Goal: Information Seeking & Learning: Learn about a topic

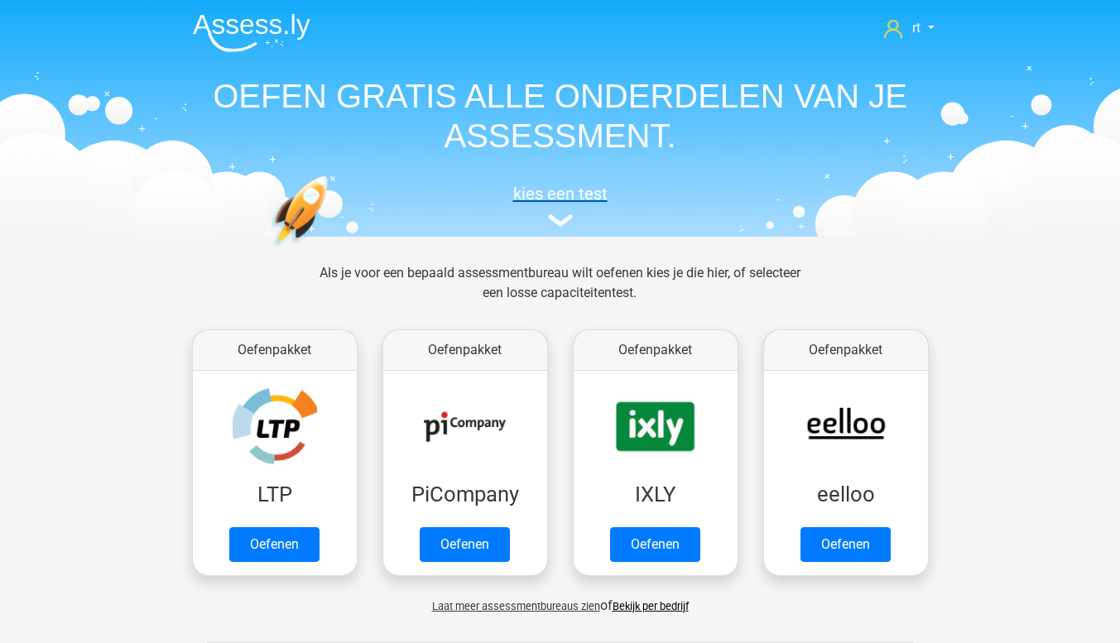
click at [913, 192] on h5 "kies een test" at bounding box center [560, 194] width 761 height 20
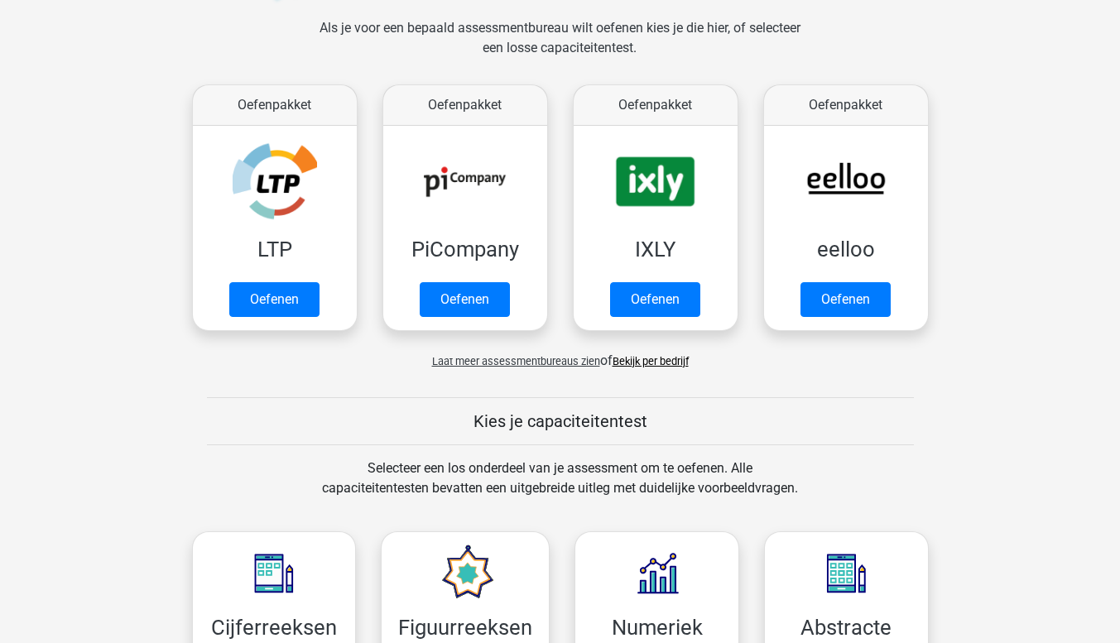
scroll to position [242, 0]
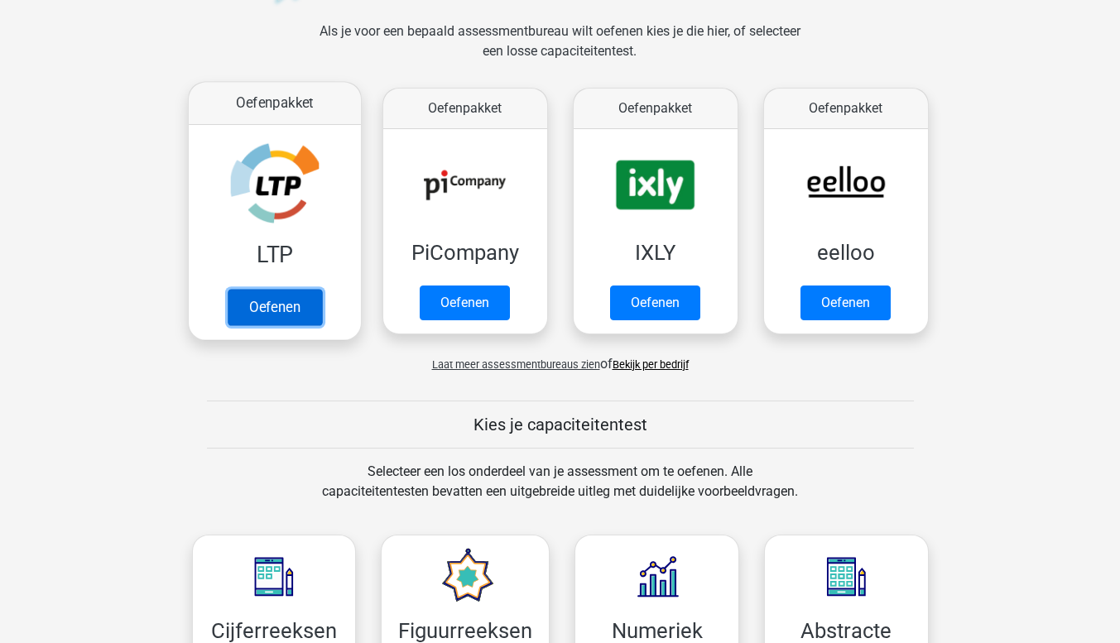
click at [316, 299] on link "Oefenen" at bounding box center [274, 307] width 94 height 36
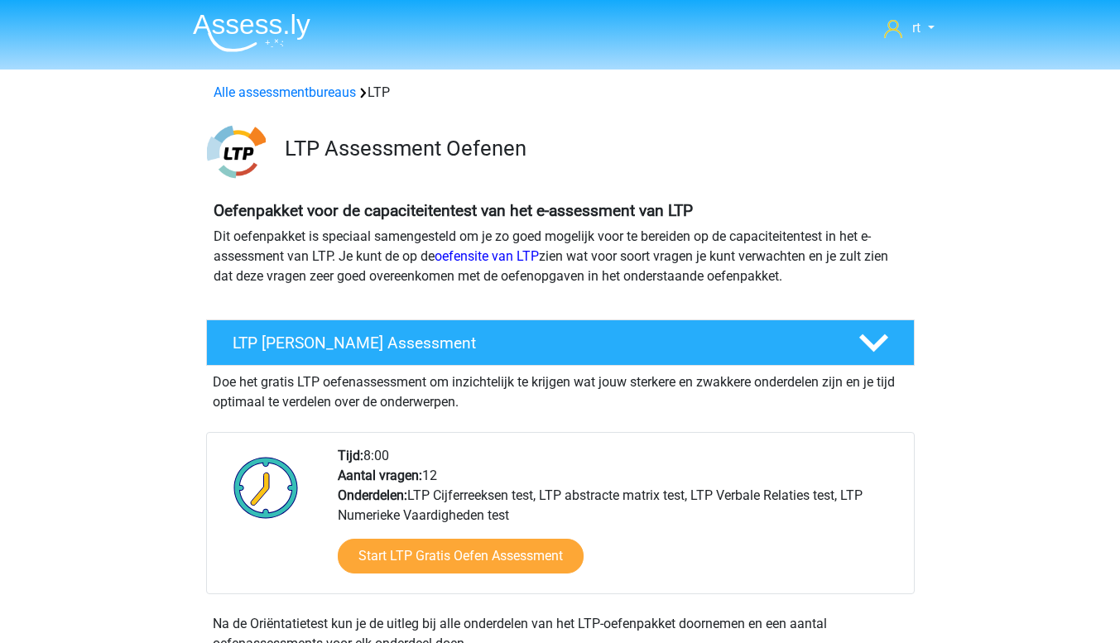
click at [287, 29] on img at bounding box center [252, 32] width 118 height 39
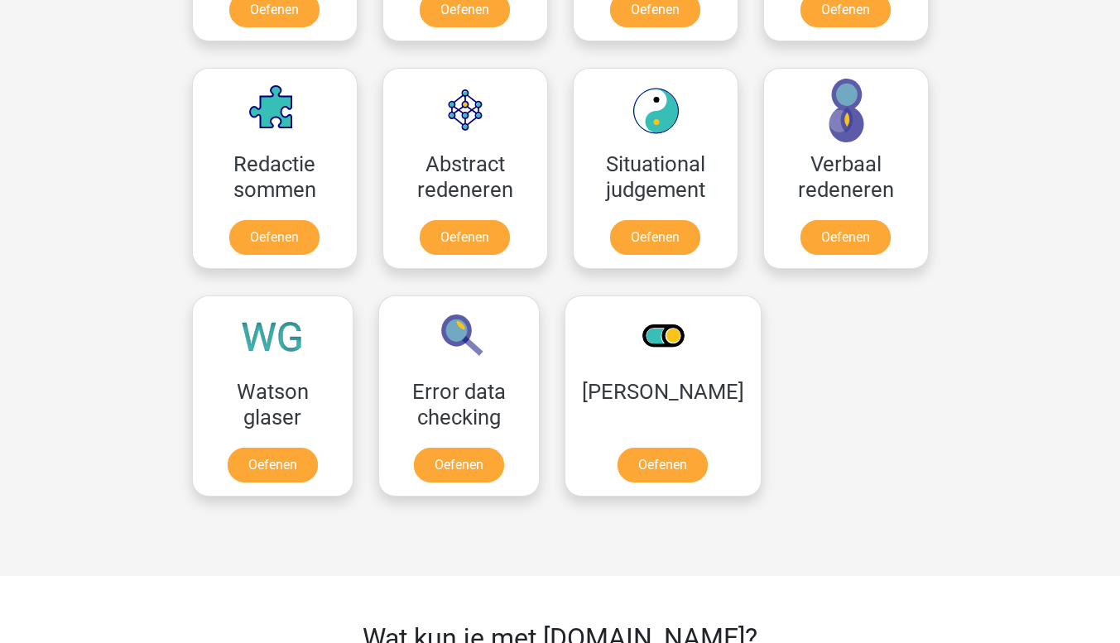
scroll to position [1165, 0]
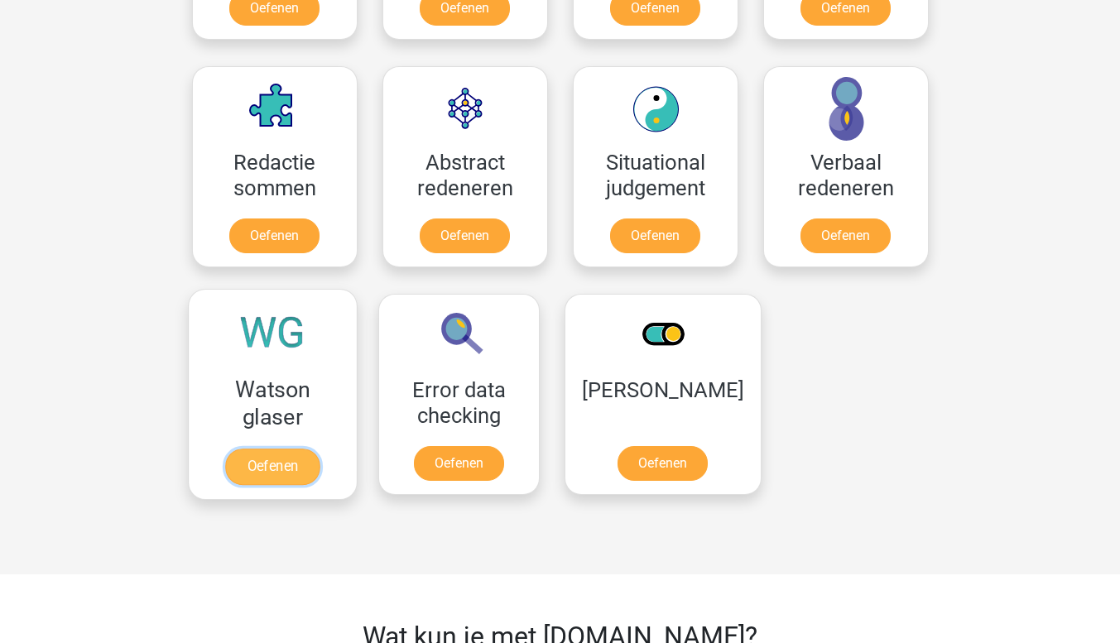
click at [307, 459] on link "Oefenen" at bounding box center [272, 467] width 94 height 36
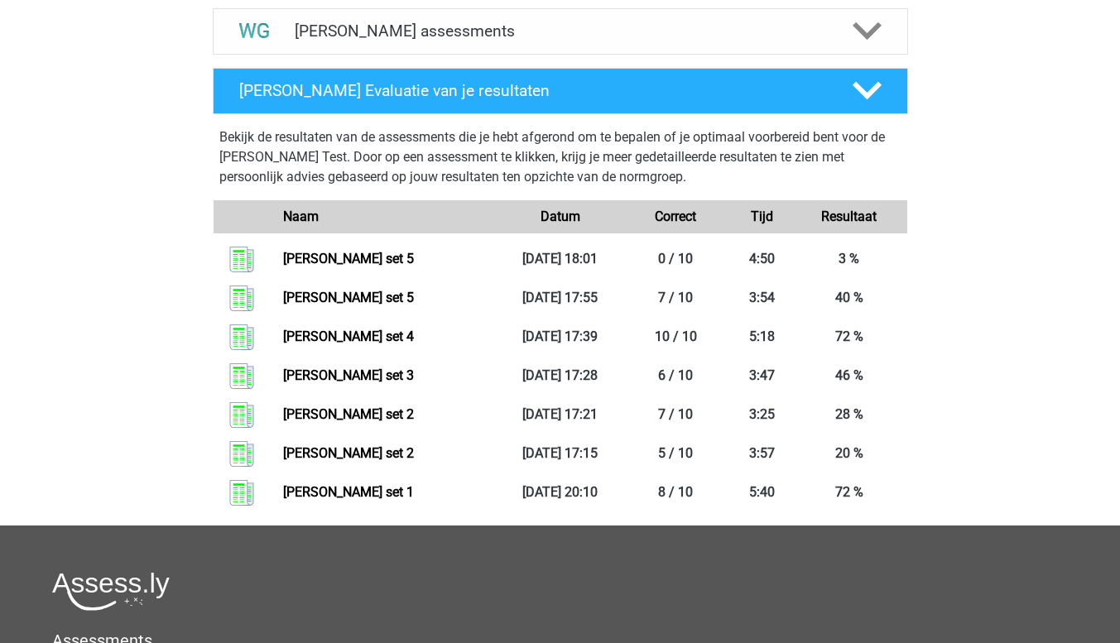
scroll to position [698, 0]
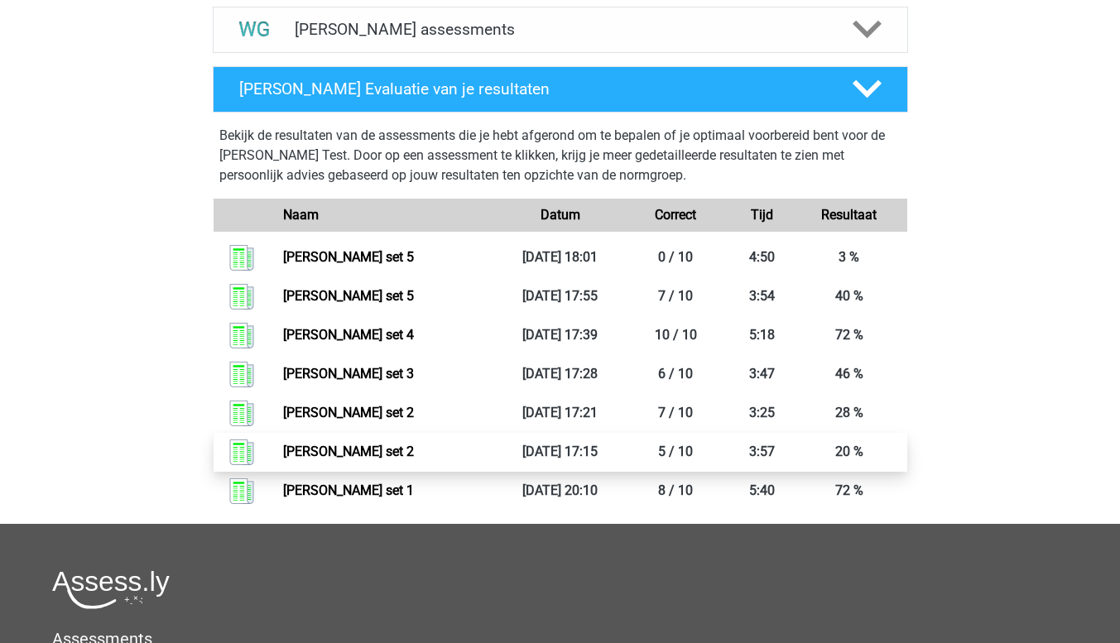
click at [366, 453] on link "Watson glaser set 2" at bounding box center [348, 452] width 131 height 16
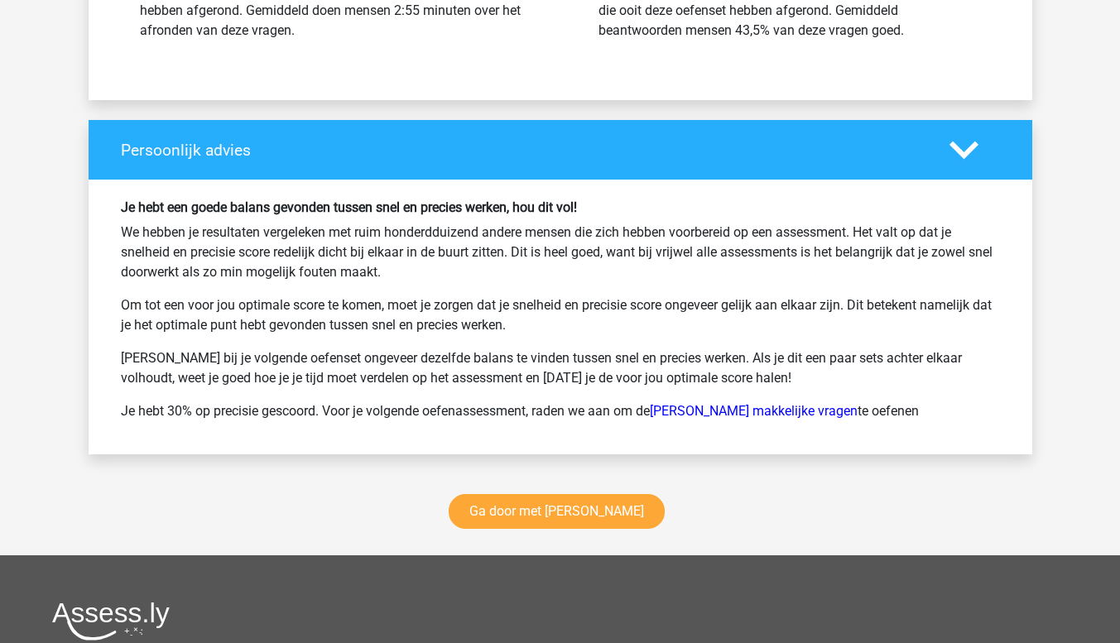
scroll to position [2085, 0]
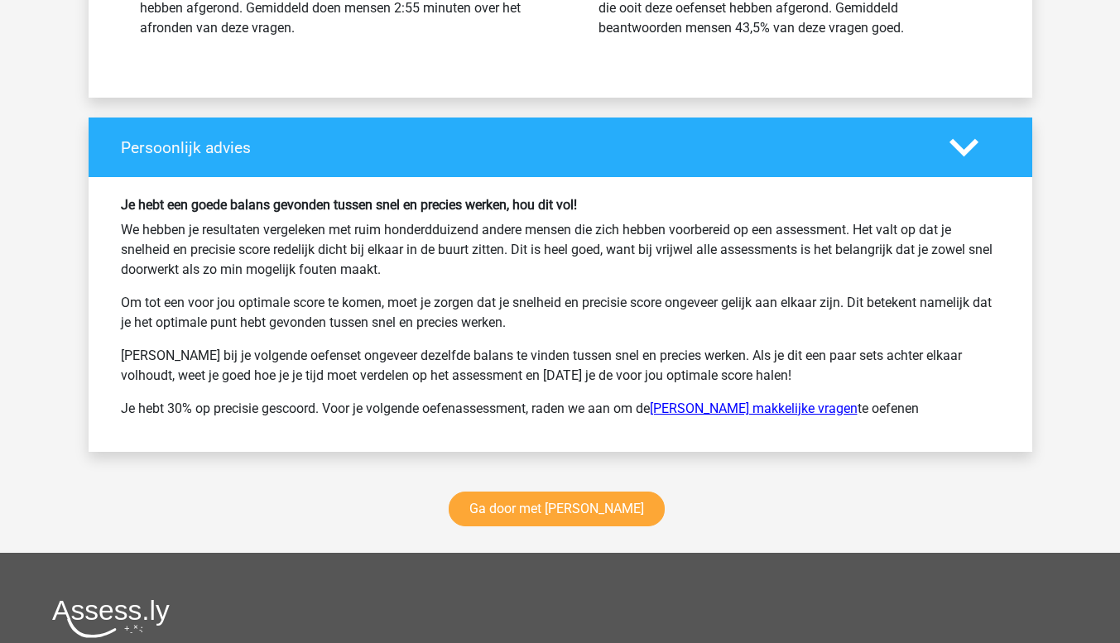
click at [700, 405] on link "Watson Glaser makkelijke vragen" at bounding box center [754, 409] width 208 height 16
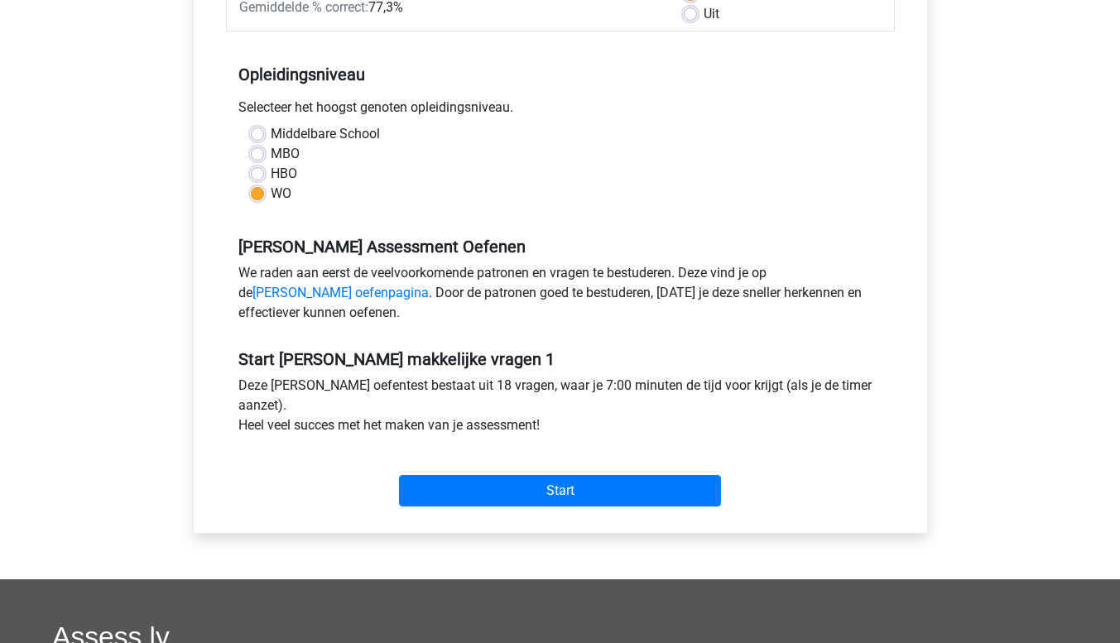
scroll to position [295, 0]
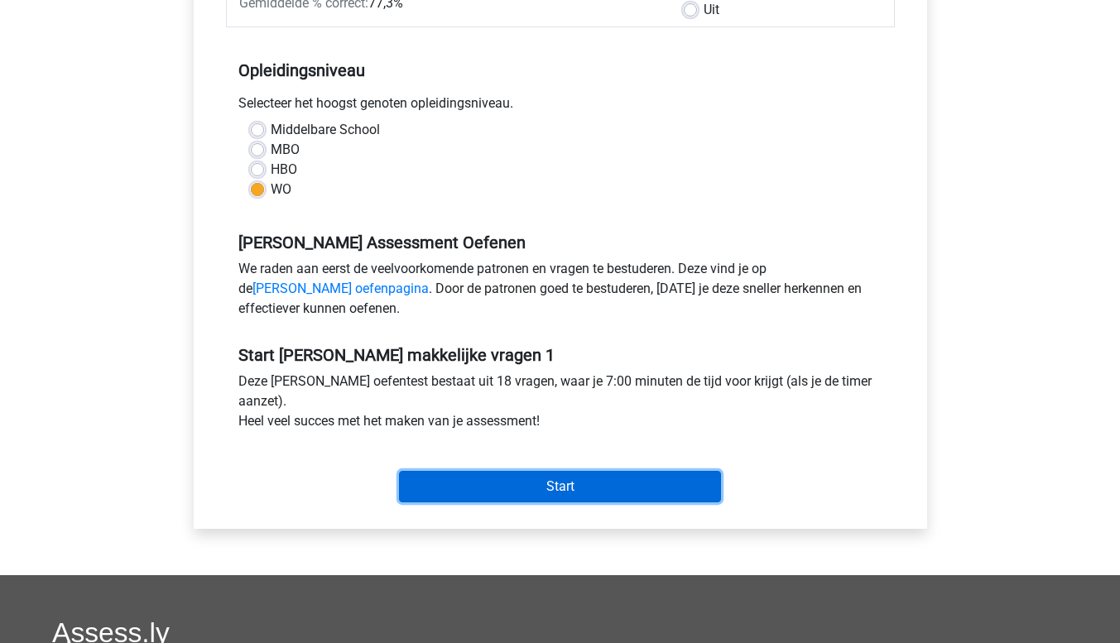
click at [573, 476] on input "Start" at bounding box center [560, 486] width 322 height 31
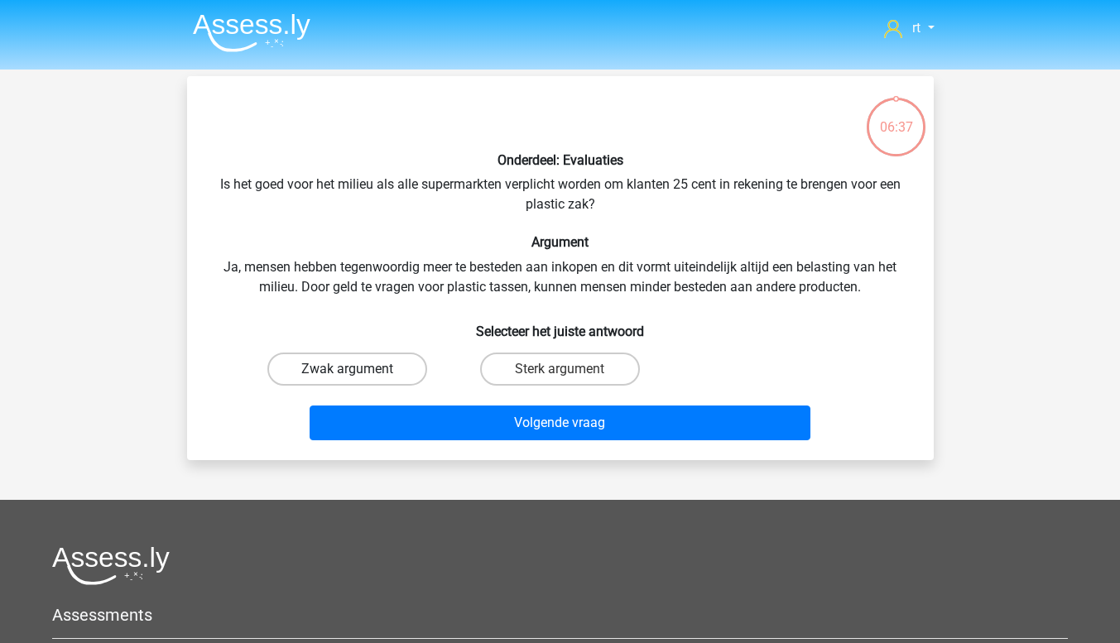
click at [404, 375] on label "Zwak argument" at bounding box center [347, 369] width 160 height 33
click at [357, 375] on input "Zwak argument" at bounding box center [352, 374] width 11 height 11
radio input "true"
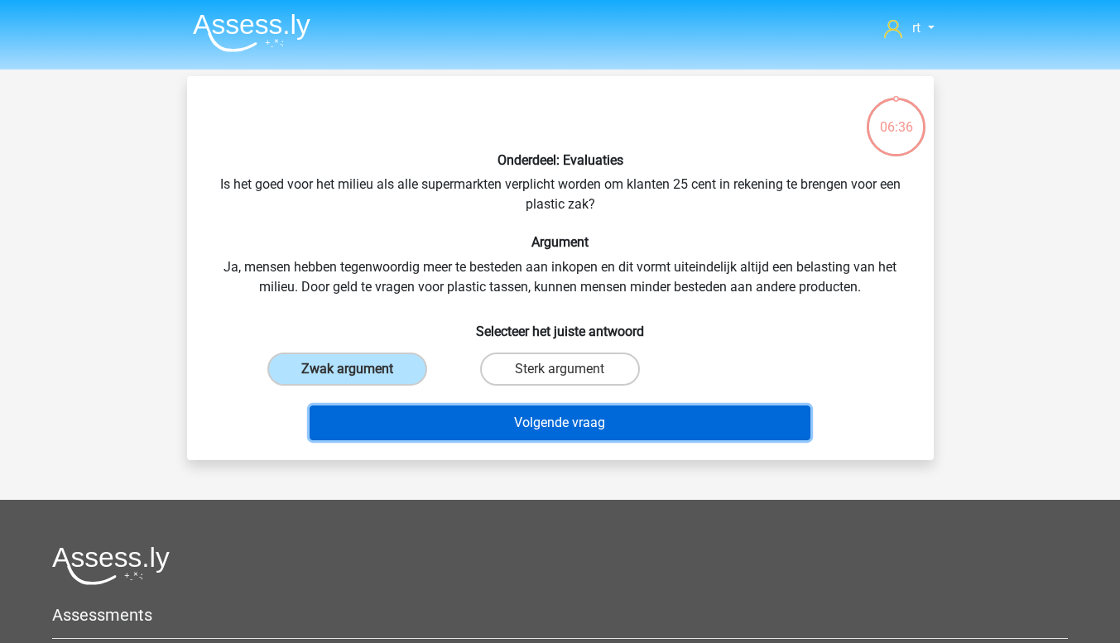
click at [438, 425] on button "Volgende vraag" at bounding box center [559, 422] width 501 height 35
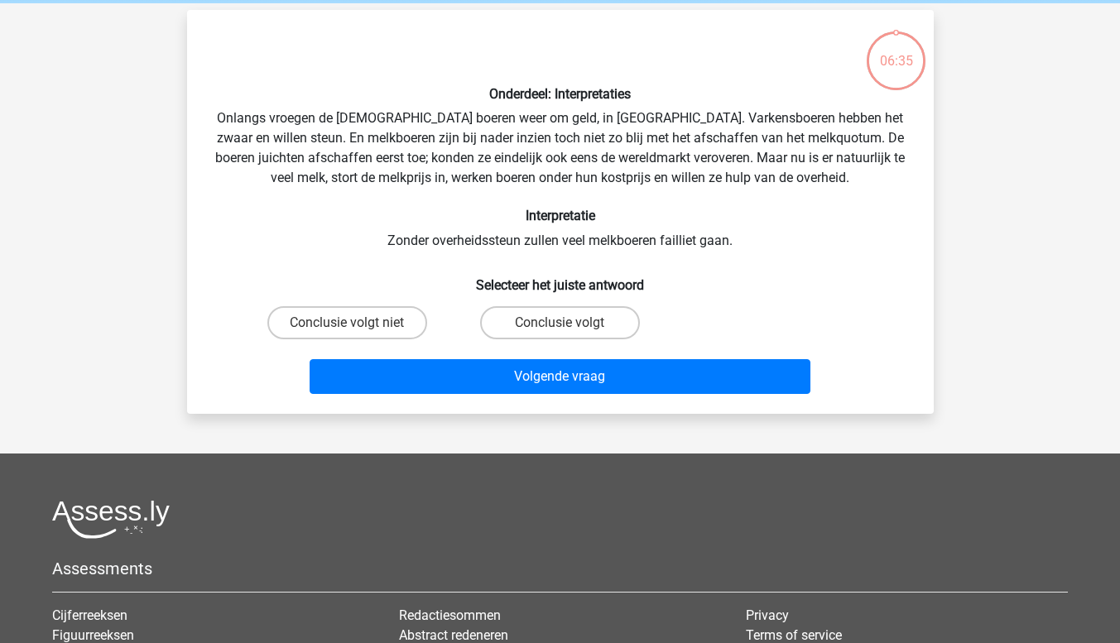
scroll to position [76, 0]
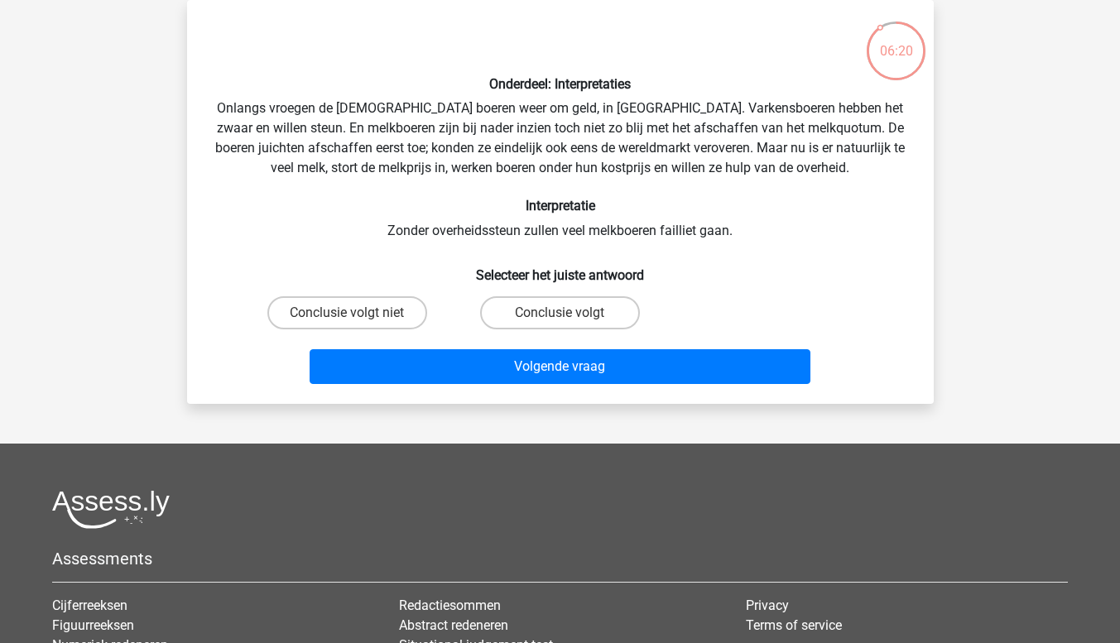
click at [438, 425] on div "rt sssdsd@gmail.com Nederlands English" at bounding box center [560, 402] width 1120 height 957
click at [398, 316] on label "Conclusie volgt niet" at bounding box center [347, 312] width 160 height 33
click at [357, 316] on input "Conclusie volgt niet" at bounding box center [352, 318] width 11 height 11
radio input "true"
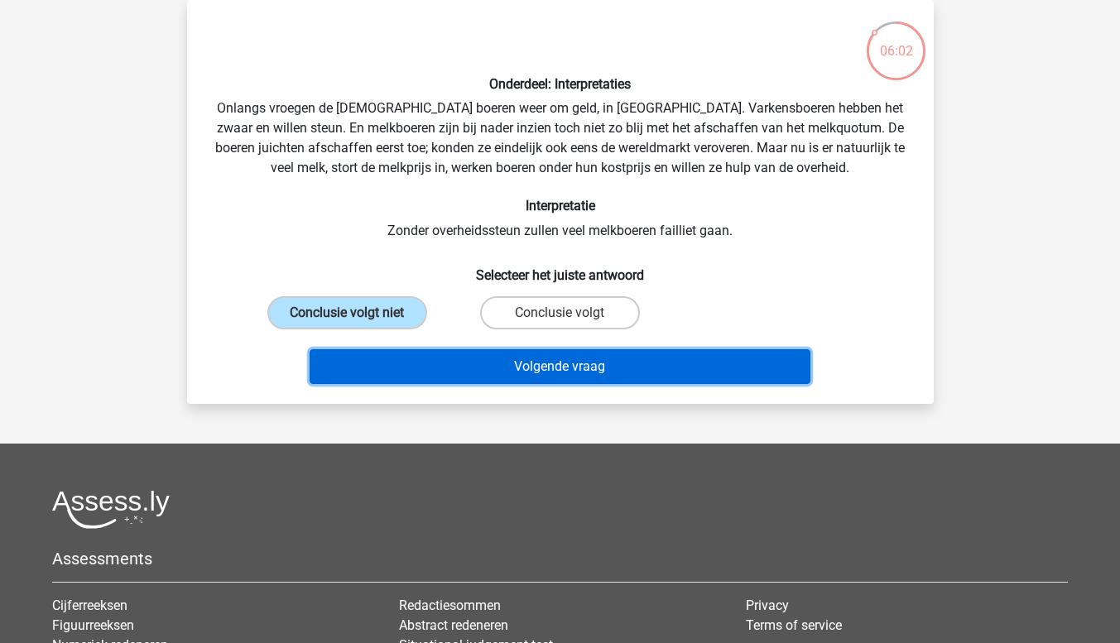
click at [419, 372] on button "Volgende vraag" at bounding box center [559, 366] width 501 height 35
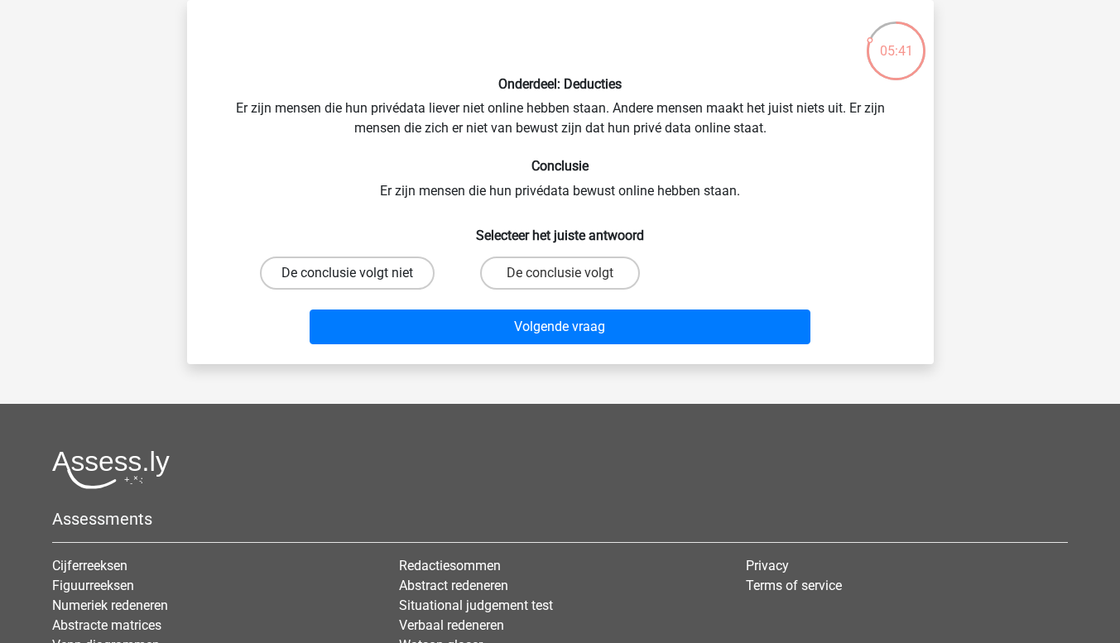
click at [362, 281] on label "De conclusie volgt niet" at bounding box center [347, 273] width 175 height 33
click at [357, 281] on input "De conclusie volgt niet" at bounding box center [352, 278] width 11 height 11
radio input "true"
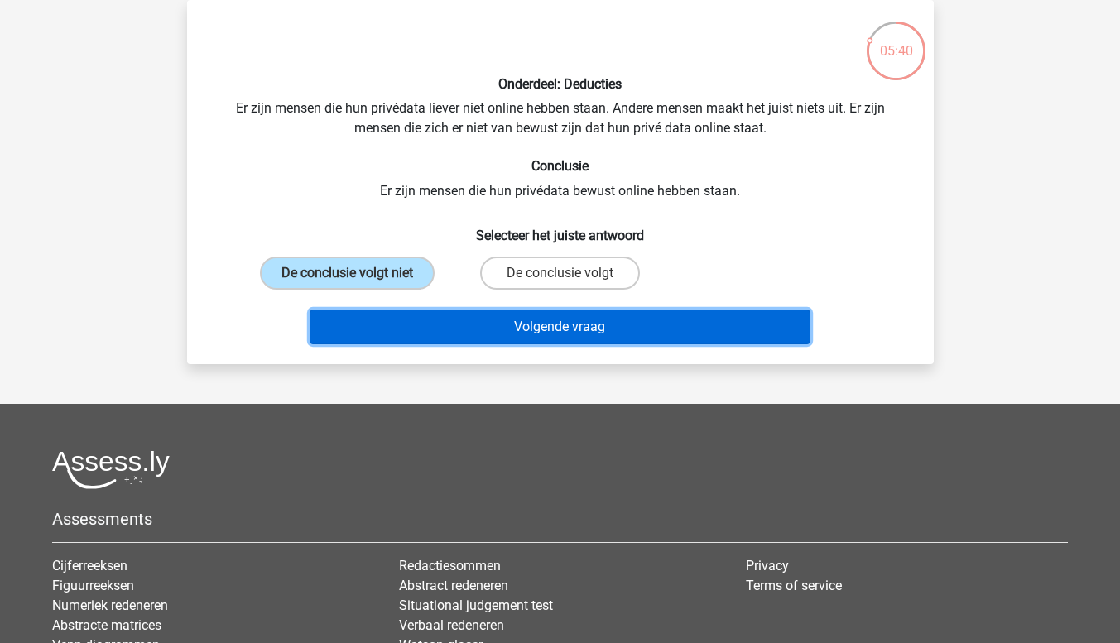
click at [381, 321] on button "Volgende vraag" at bounding box center [559, 326] width 501 height 35
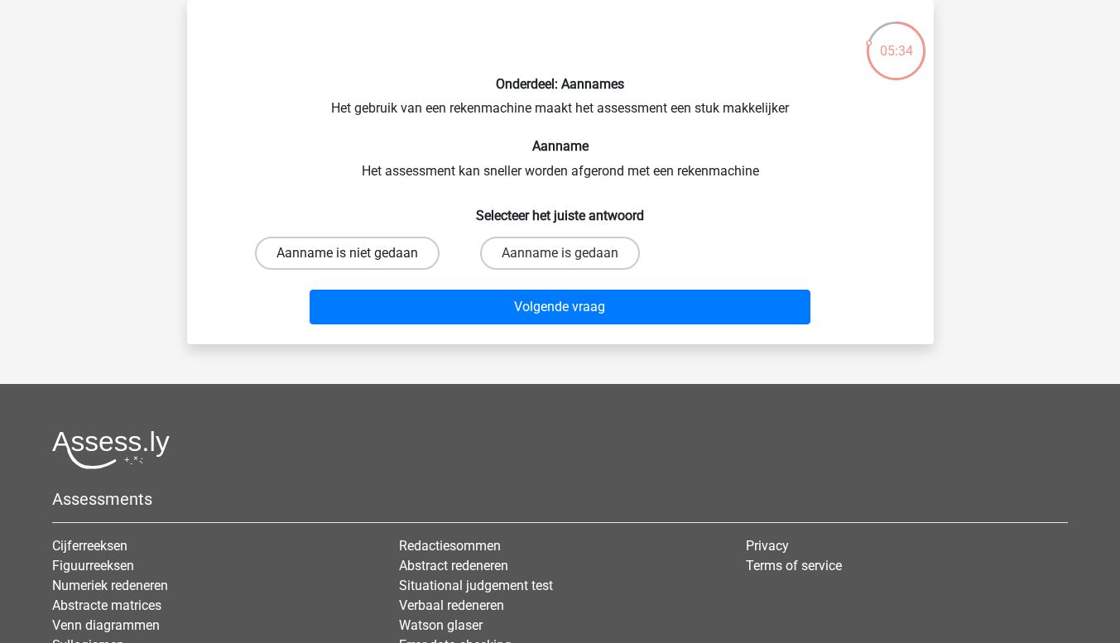
click at [386, 252] on label "Aanname is niet gedaan" at bounding box center [347, 253] width 185 height 33
click at [357, 253] on input "Aanname is niet gedaan" at bounding box center [352, 258] width 11 height 11
radio input "true"
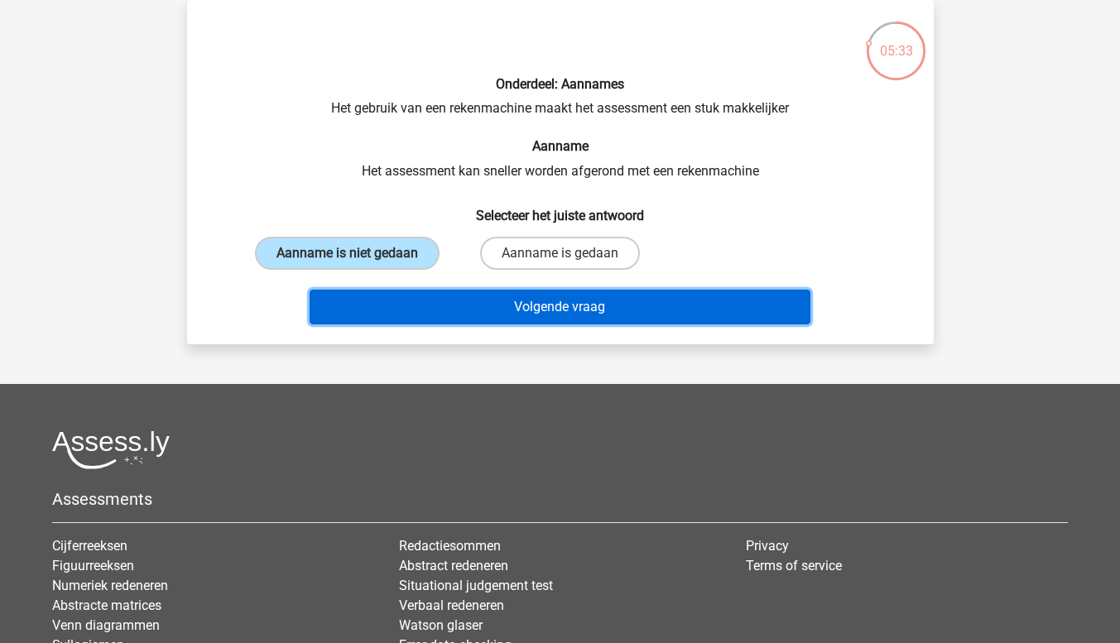
click at [403, 316] on button "Volgende vraag" at bounding box center [559, 307] width 501 height 35
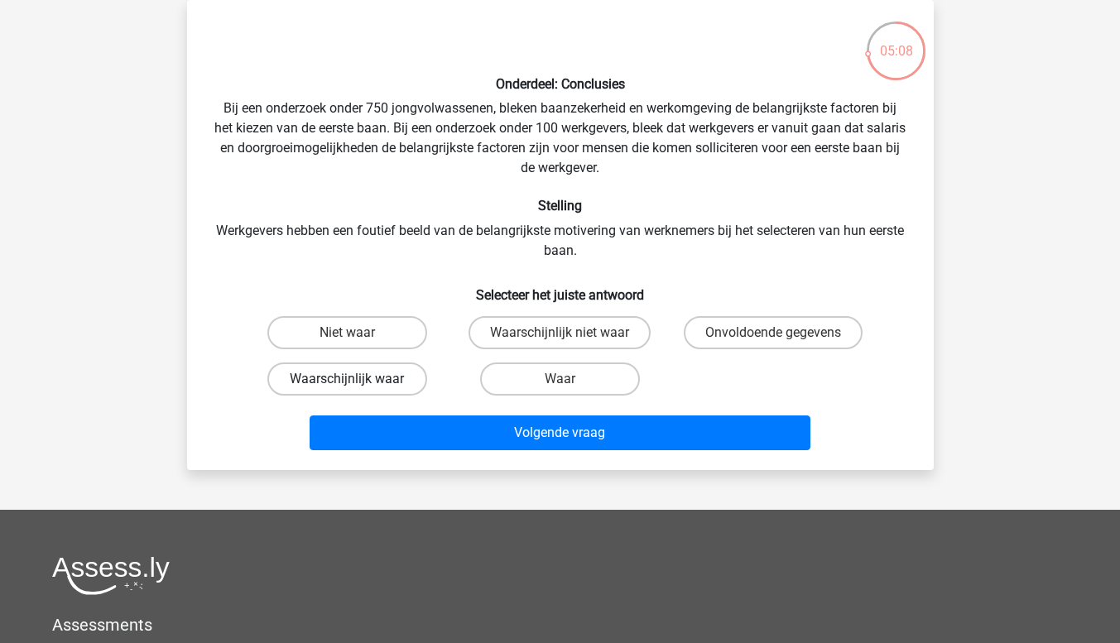
click at [397, 383] on label "Waarschijnlijk waar" at bounding box center [347, 378] width 160 height 33
click at [357, 383] on input "Waarschijnlijk waar" at bounding box center [352, 384] width 11 height 11
radio input "true"
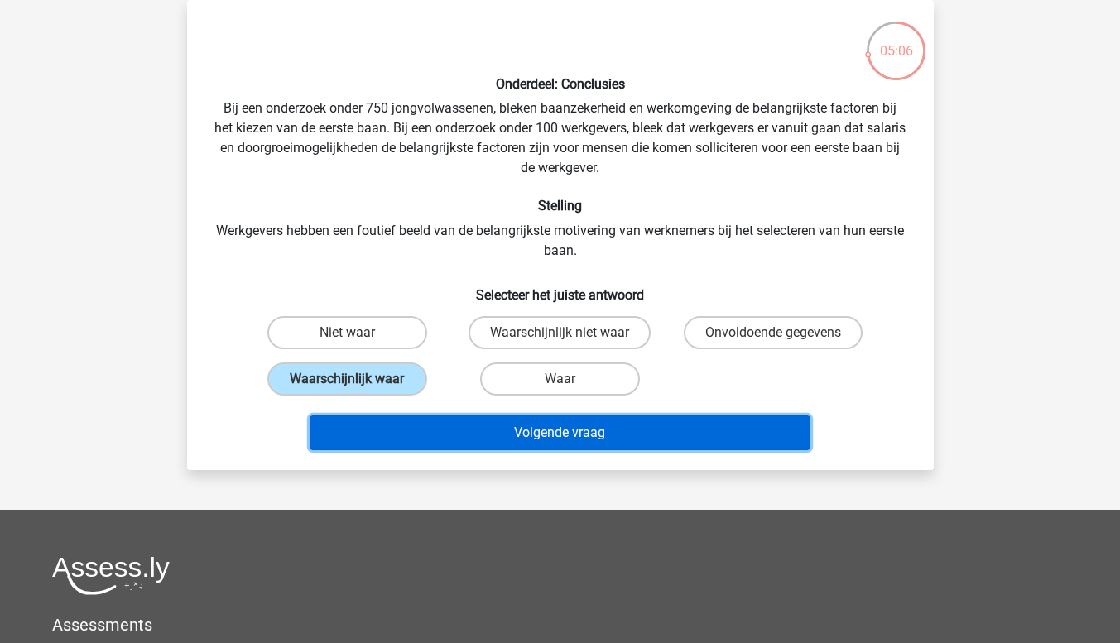
click at [427, 435] on button "Volgende vraag" at bounding box center [559, 432] width 501 height 35
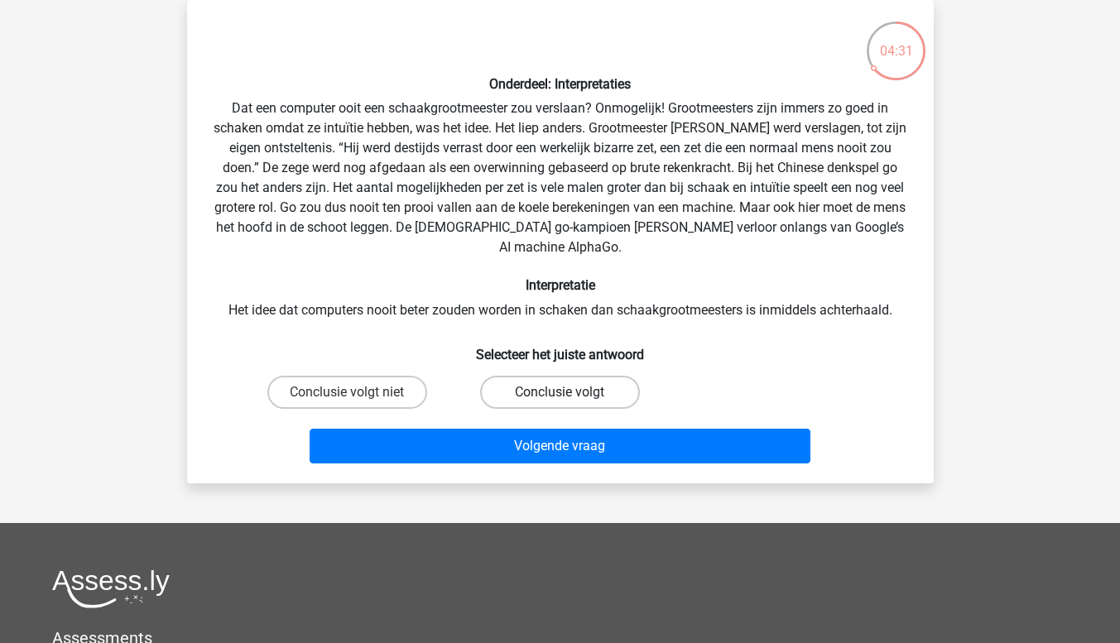
click at [536, 383] on label "Conclusie volgt" at bounding box center [560, 392] width 160 height 33
click at [559, 392] on input "Conclusie volgt" at bounding box center [564, 397] width 11 height 11
radio input "true"
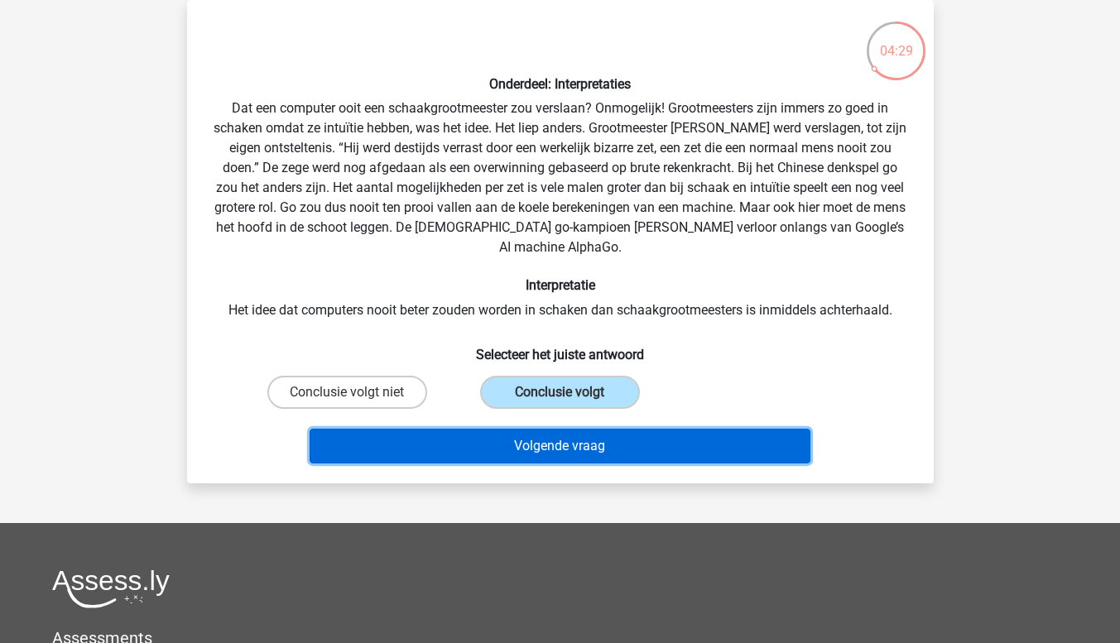
click at [527, 436] on button "Volgende vraag" at bounding box center [559, 446] width 501 height 35
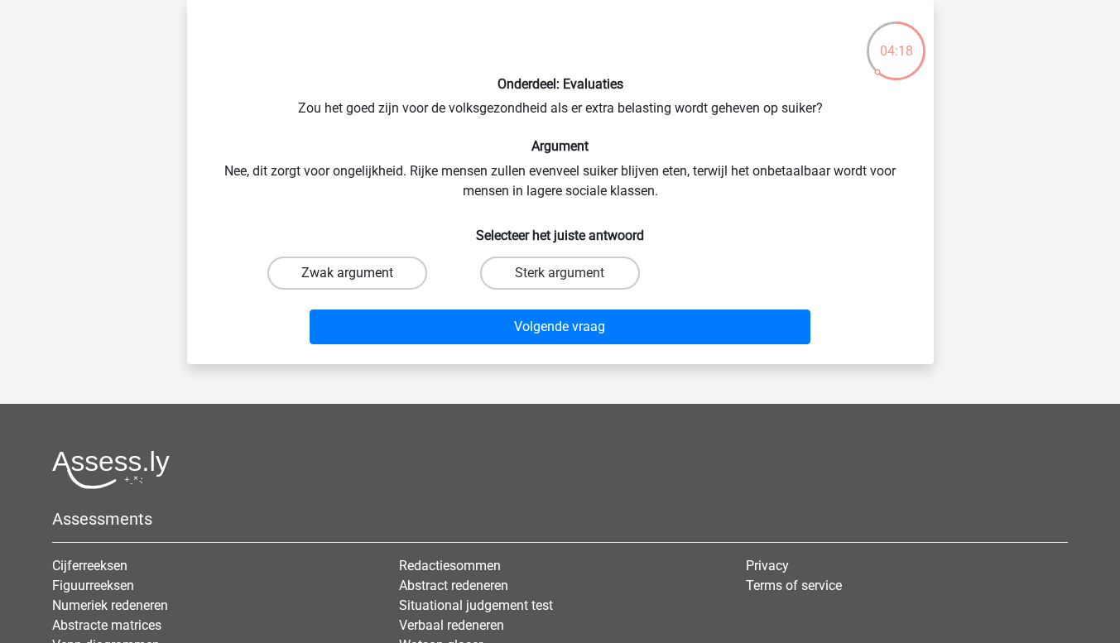
click at [388, 271] on label "Zwak argument" at bounding box center [347, 273] width 160 height 33
click at [357, 273] on input "Zwak argument" at bounding box center [352, 278] width 11 height 11
radio input "true"
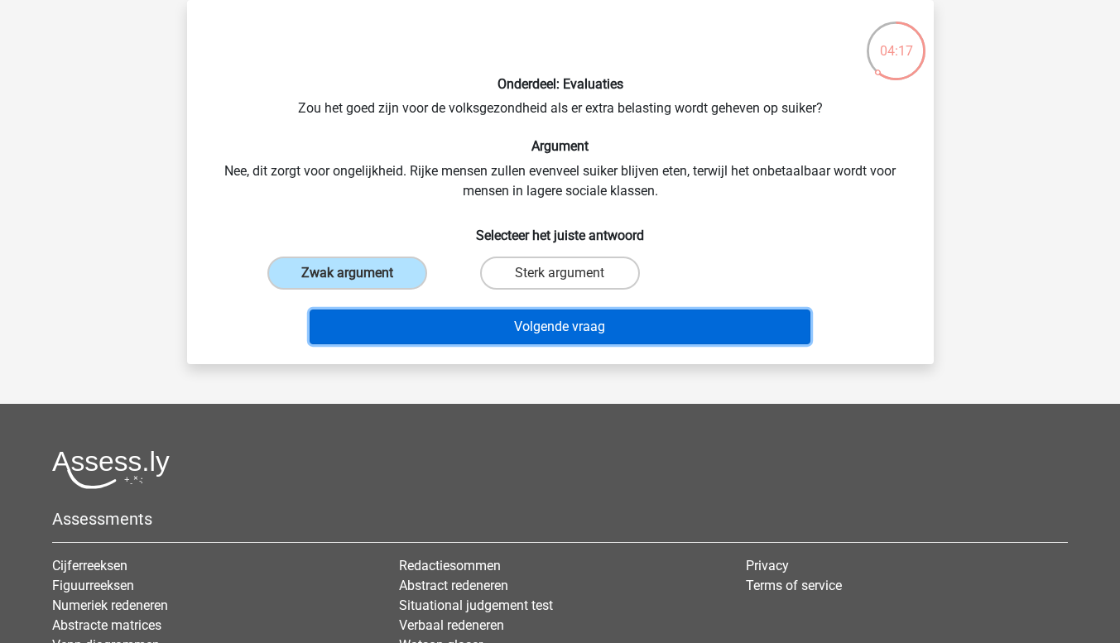
click at [419, 323] on button "Volgende vraag" at bounding box center [559, 326] width 501 height 35
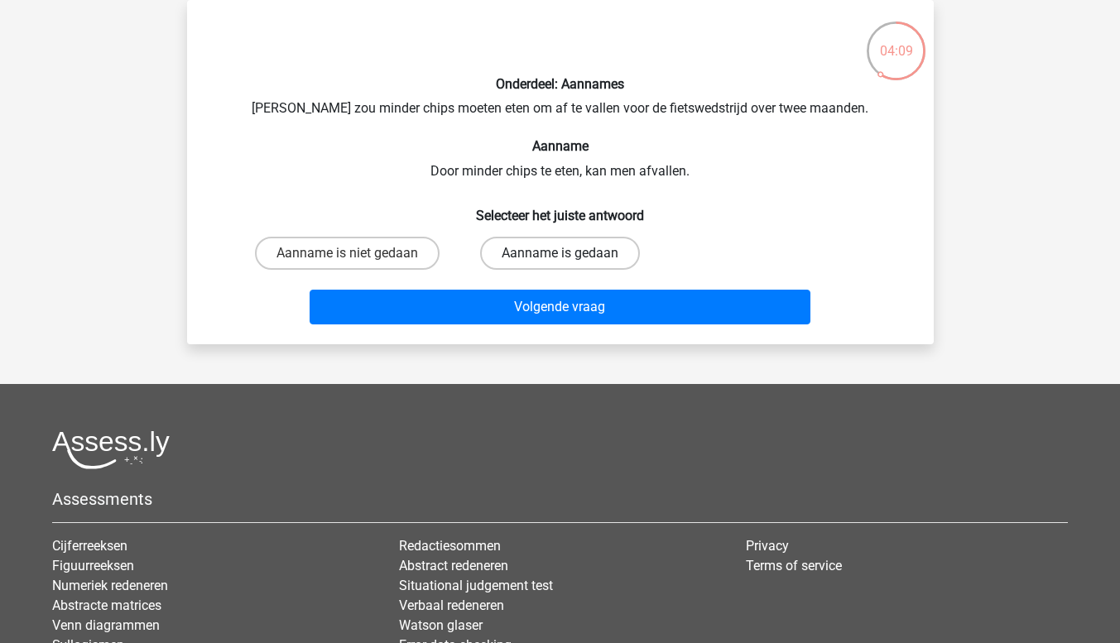
click at [517, 257] on label "Aanname is gedaan" at bounding box center [560, 253] width 160 height 33
click at [559, 257] on input "Aanname is gedaan" at bounding box center [564, 258] width 11 height 11
radio input "true"
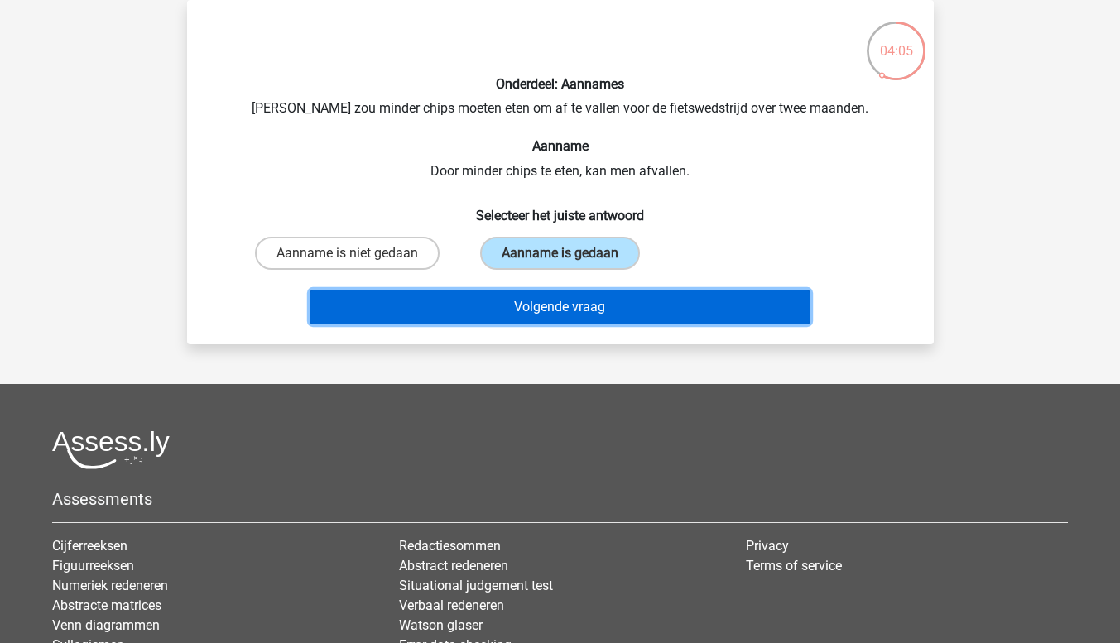
click at [521, 310] on button "Volgende vraag" at bounding box center [559, 307] width 501 height 35
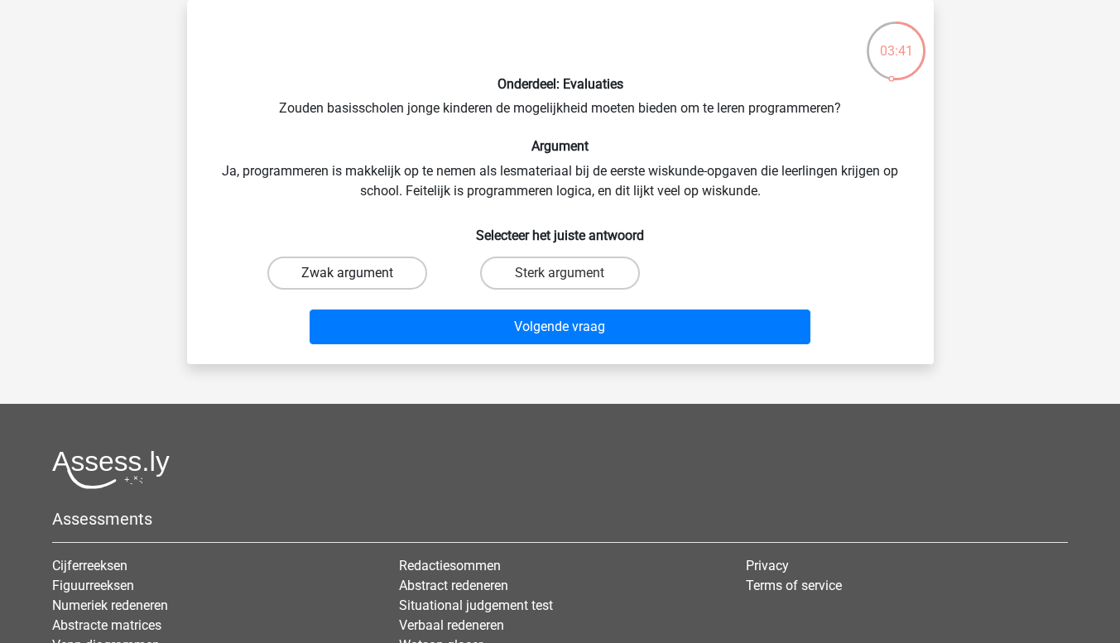
click at [397, 260] on label "Zwak argument" at bounding box center [347, 273] width 160 height 33
click at [357, 273] on input "Zwak argument" at bounding box center [352, 278] width 11 height 11
radio input "true"
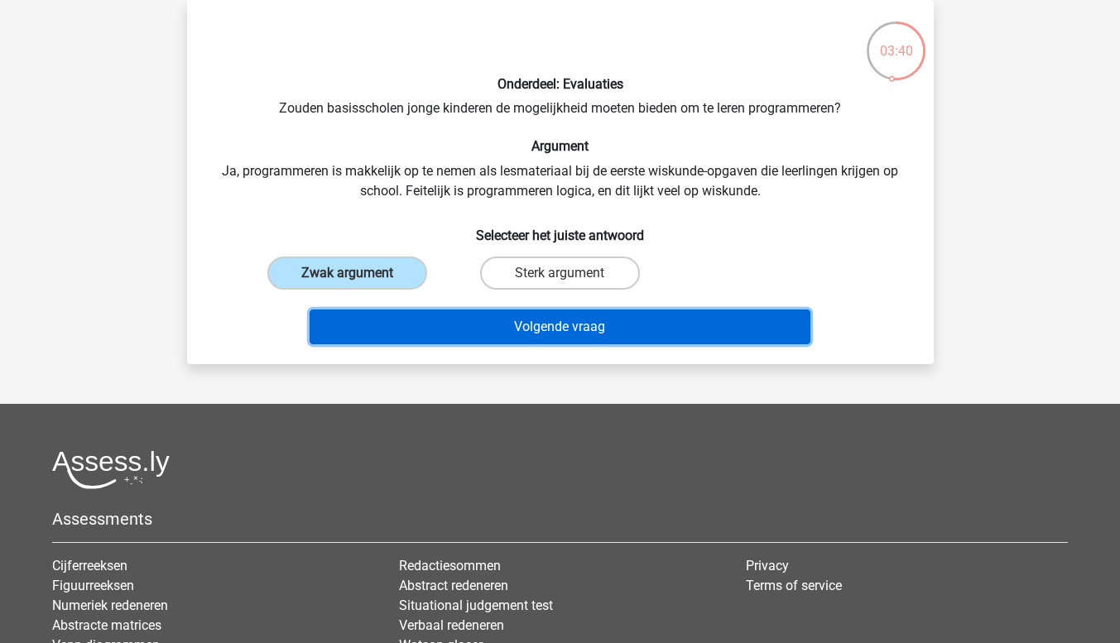
click at [429, 325] on button "Volgende vraag" at bounding box center [559, 326] width 501 height 35
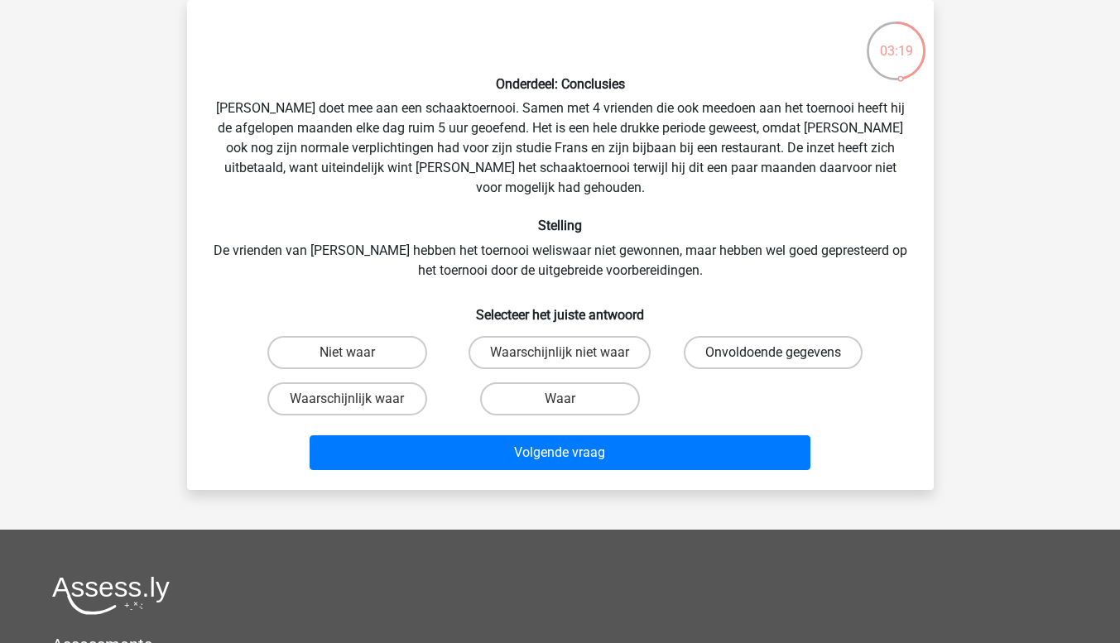
click at [720, 338] on label "Onvoldoende gegevens" at bounding box center [773, 352] width 179 height 33
click at [773, 353] on input "Onvoldoende gegevens" at bounding box center [778, 358] width 11 height 11
radio input "true"
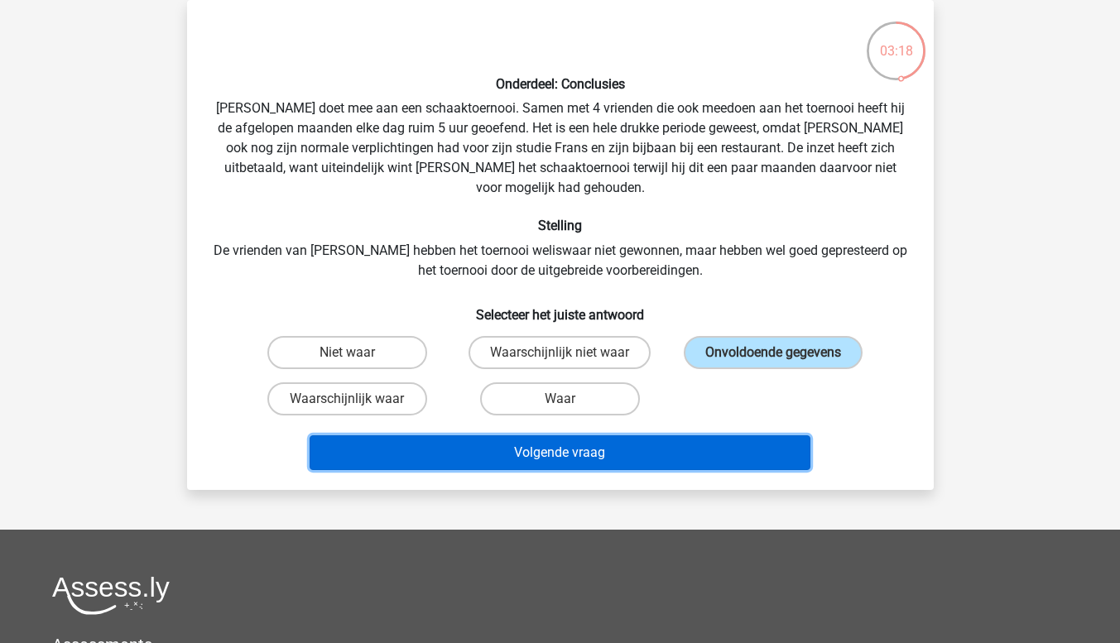
click at [679, 440] on button "Volgende vraag" at bounding box center [559, 452] width 501 height 35
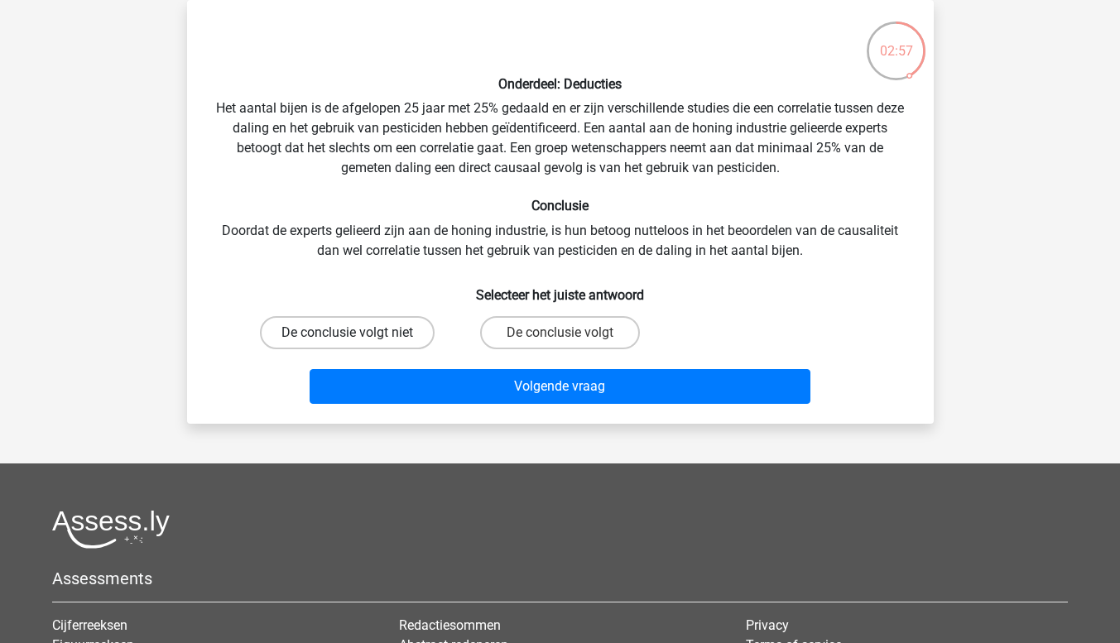
click at [395, 328] on label "De conclusie volgt niet" at bounding box center [347, 332] width 175 height 33
click at [357, 333] on input "De conclusie volgt niet" at bounding box center [352, 338] width 11 height 11
radio input "true"
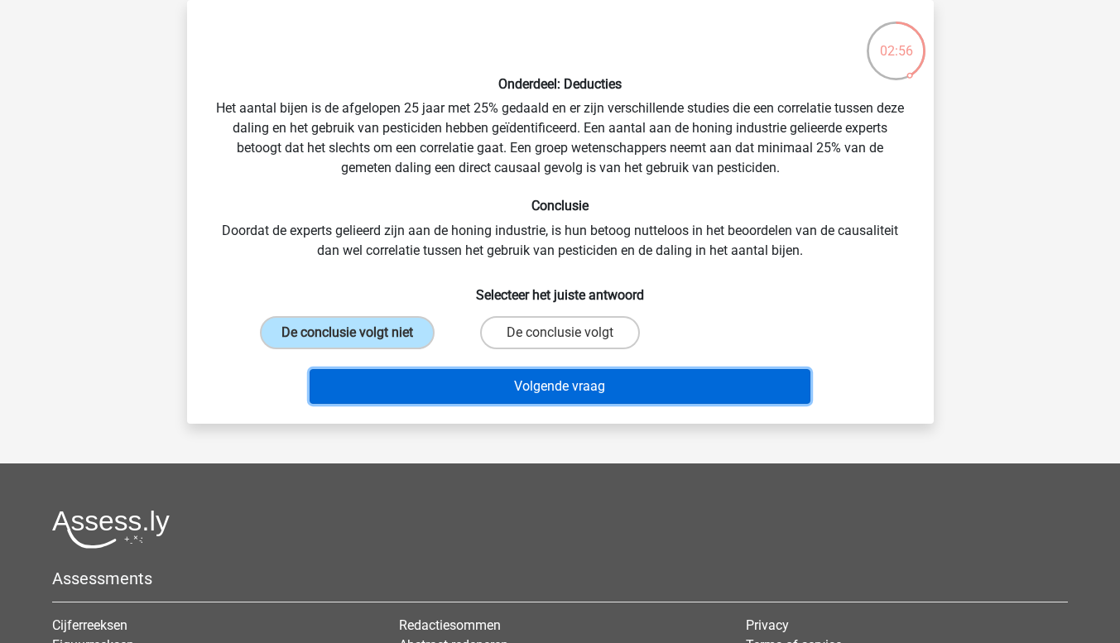
click at [464, 382] on button "Volgende vraag" at bounding box center [559, 386] width 501 height 35
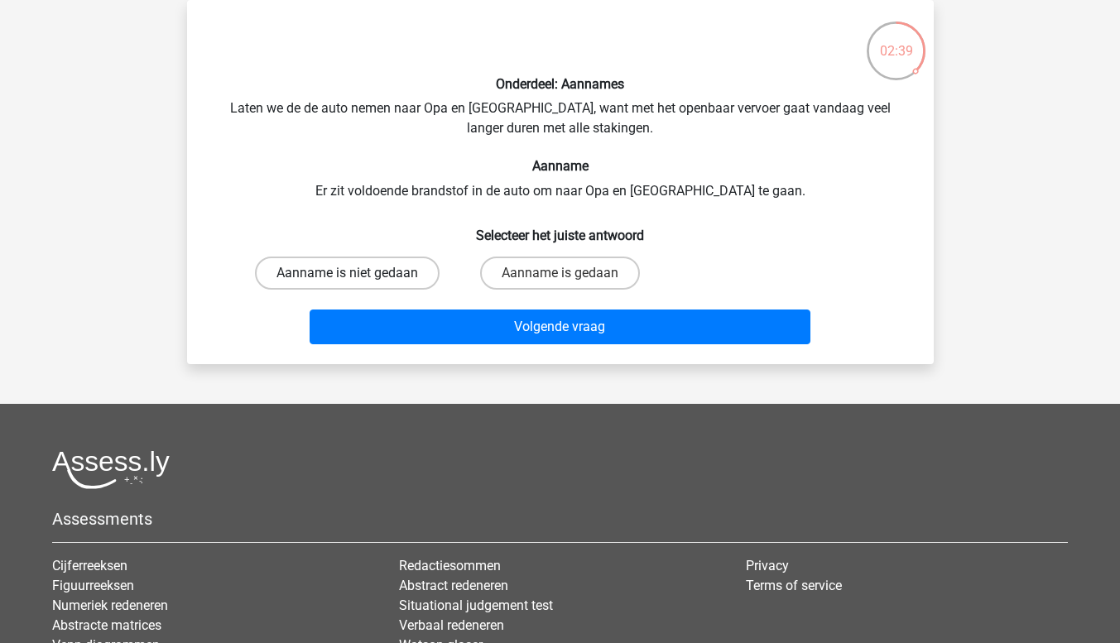
click at [399, 271] on label "Aanname is niet gedaan" at bounding box center [347, 273] width 185 height 33
click at [357, 273] on input "Aanname is niet gedaan" at bounding box center [352, 278] width 11 height 11
radio input "true"
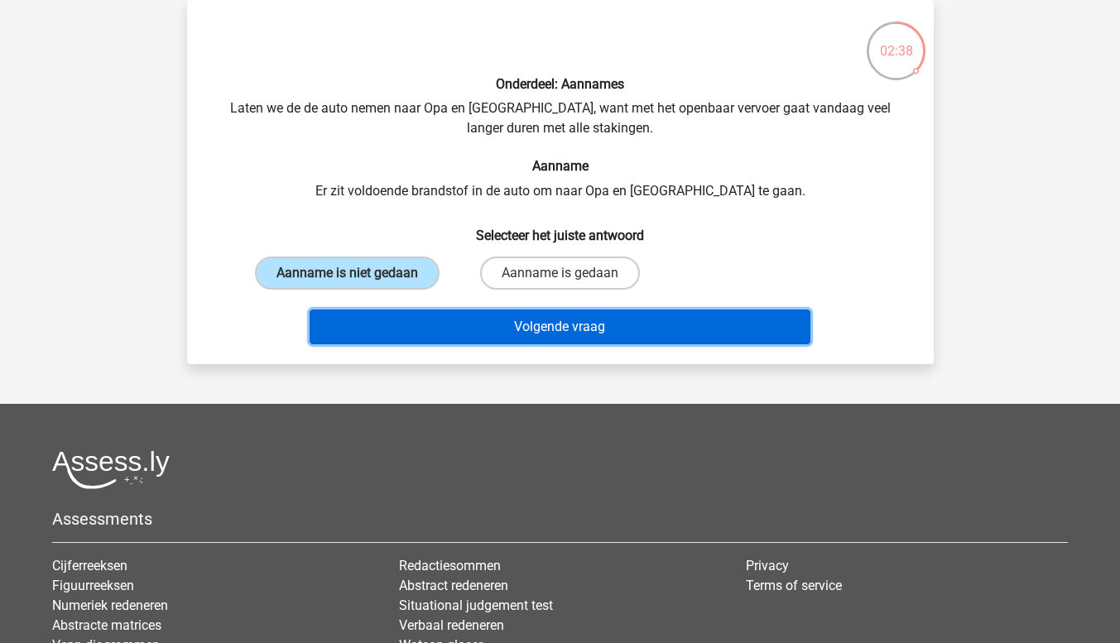
click at [446, 319] on button "Volgende vraag" at bounding box center [559, 326] width 501 height 35
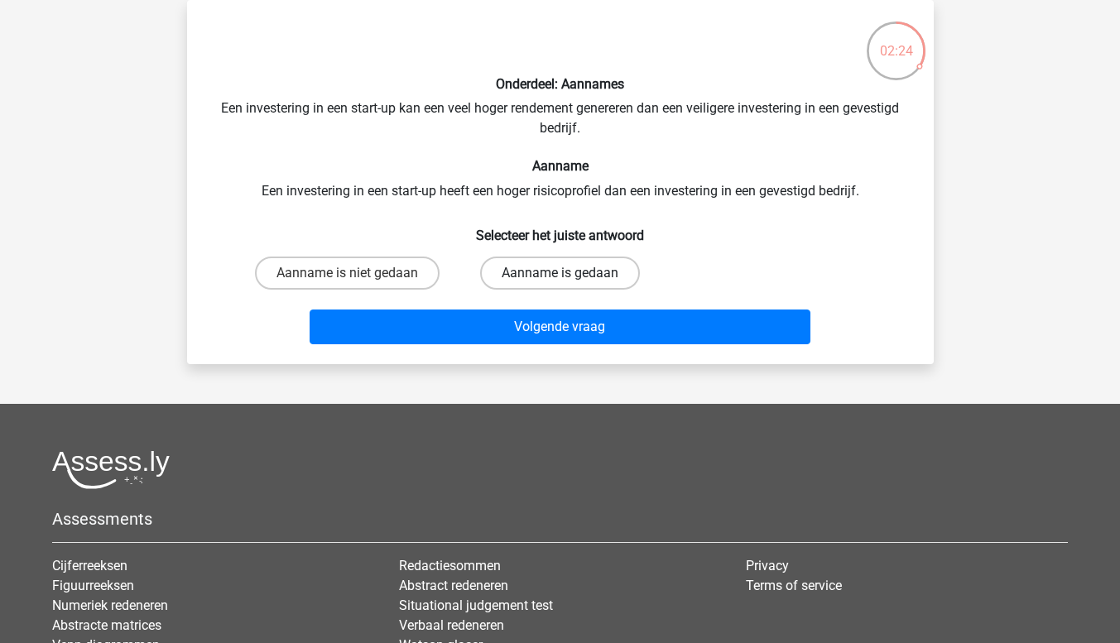
click at [530, 270] on label "Aanname is gedaan" at bounding box center [560, 273] width 160 height 33
click at [559, 273] on input "Aanname is gedaan" at bounding box center [564, 278] width 11 height 11
radio input "true"
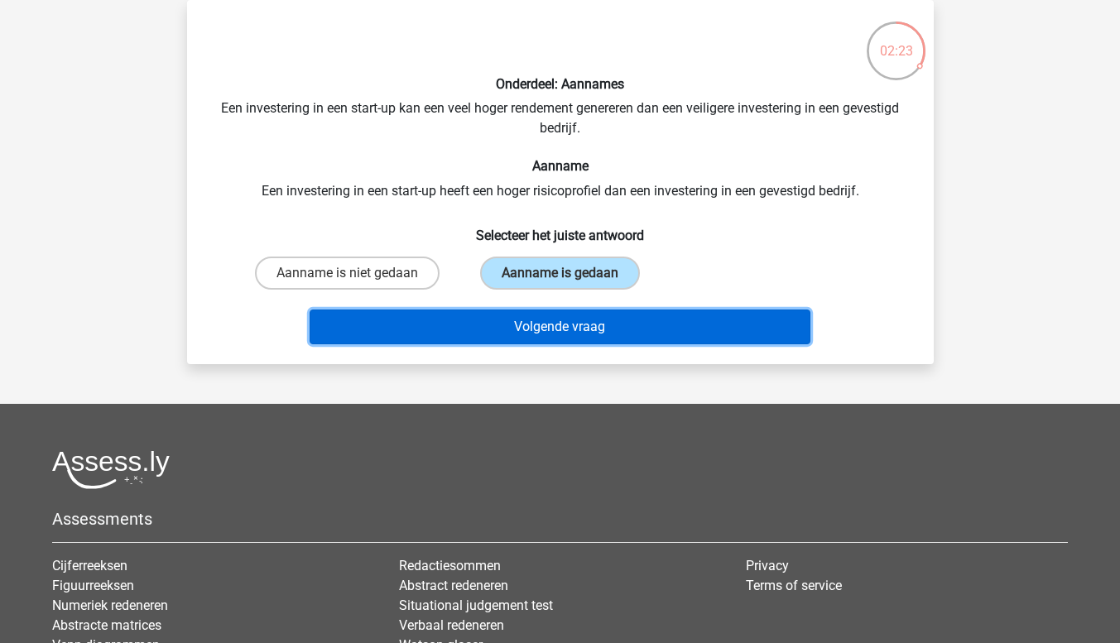
click at [553, 333] on button "Volgende vraag" at bounding box center [559, 326] width 501 height 35
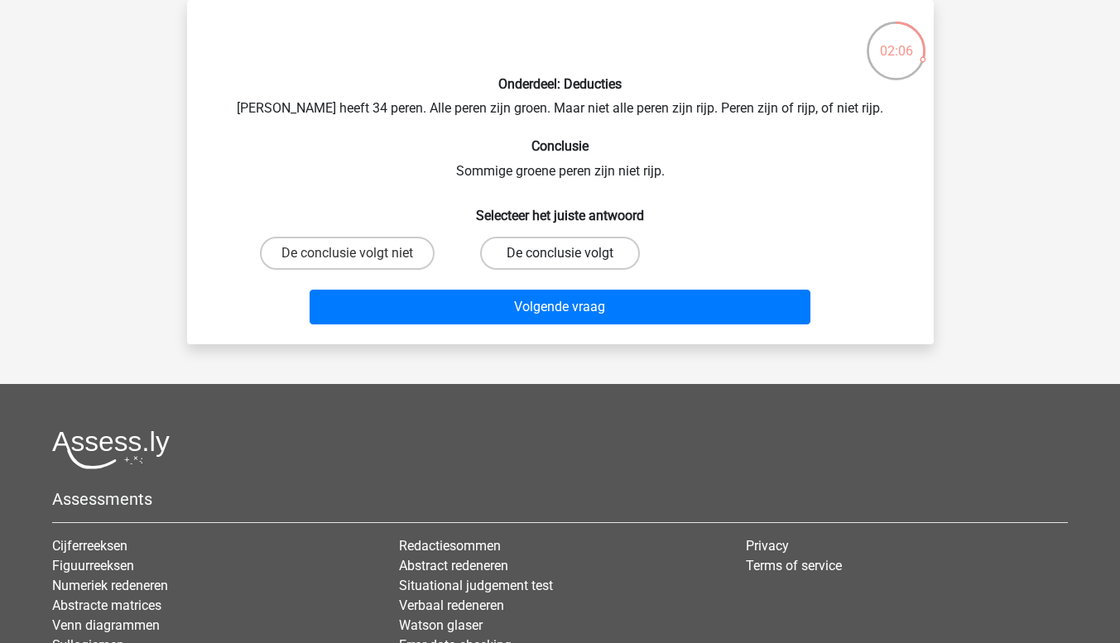
click at [513, 261] on label "De conclusie volgt" at bounding box center [560, 253] width 160 height 33
click at [559, 261] on input "De conclusie volgt" at bounding box center [564, 258] width 11 height 11
radio input "true"
click at [531, 287] on div "Volgende vraag" at bounding box center [560, 303] width 693 height 55
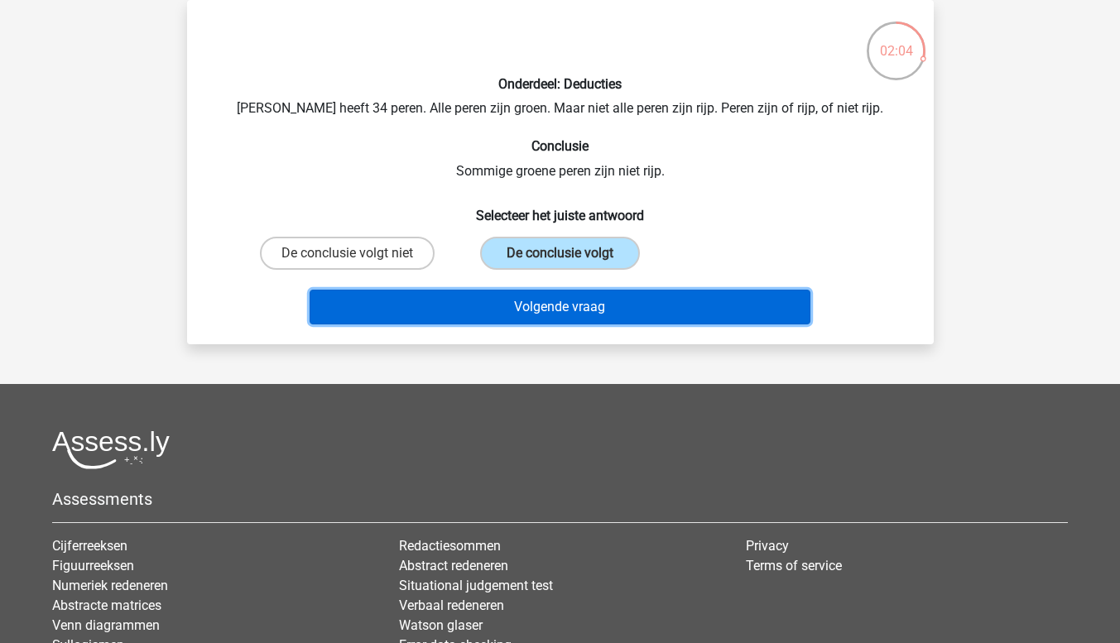
click at [531, 292] on button "Volgende vraag" at bounding box center [559, 307] width 501 height 35
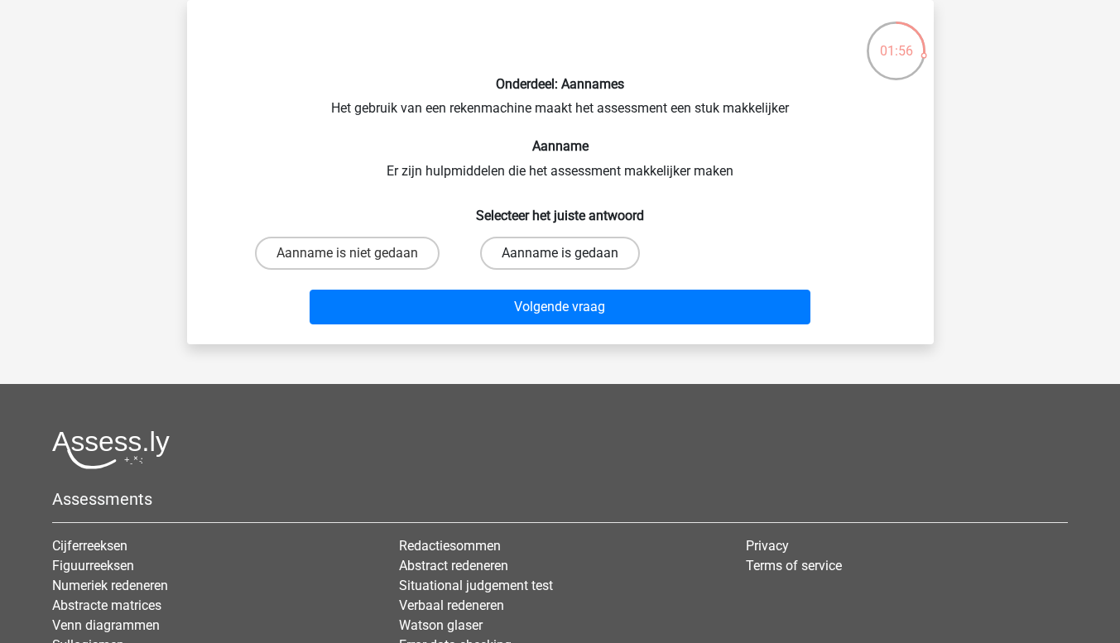
click at [532, 262] on label "Aanname is gedaan" at bounding box center [560, 253] width 160 height 33
click at [559, 262] on input "Aanname is gedaan" at bounding box center [564, 258] width 11 height 11
radio input "true"
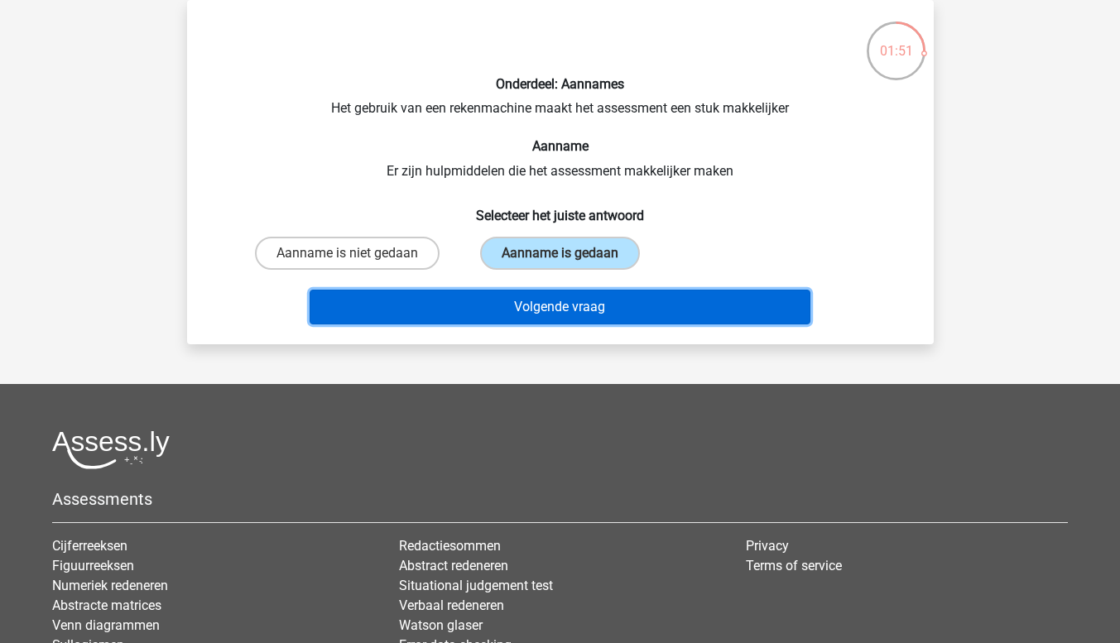
click at [540, 311] on button "Volgende vraag" at bounding box center [559, 307] width 501 height 35
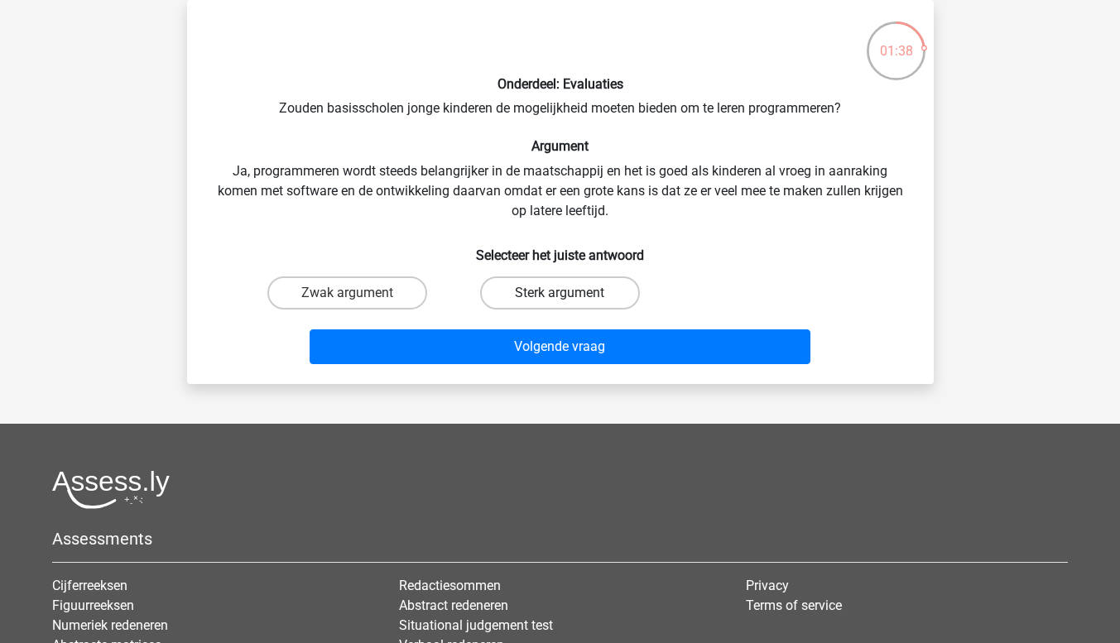
click at [530, 300] on label "Sterk argument" at bounding box center [560, 292] width 160 height 33
click at [559, 300] on input "Sterk argument" at bounding box center [564, 298] width 11 height 11
radio input "true"
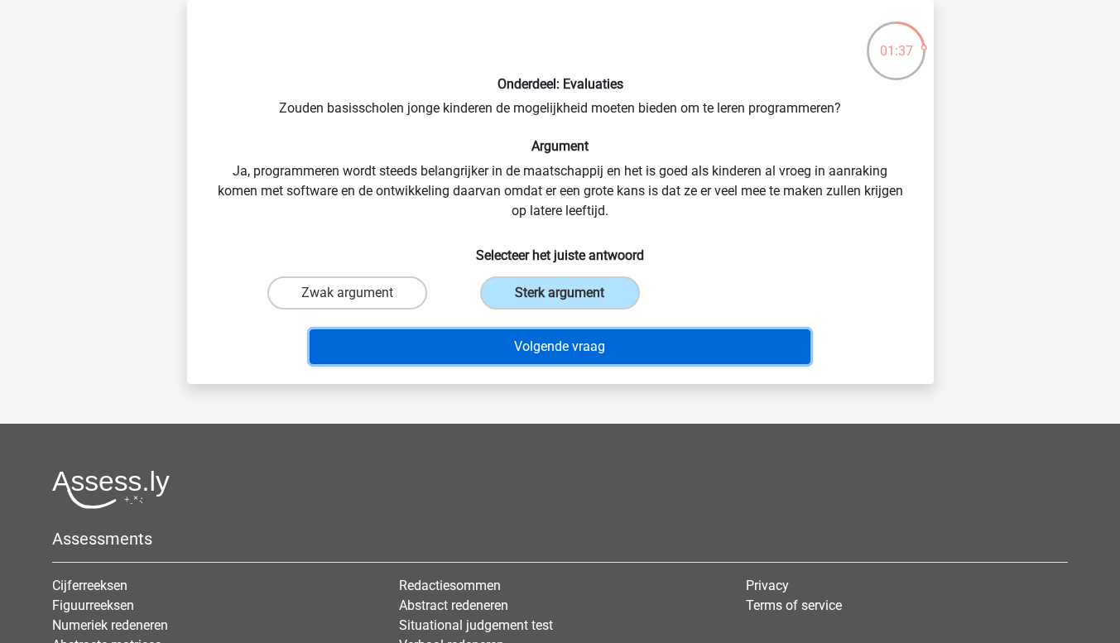
click at [544, 336] on button "Volgende vraag" at bounding box center [559, 346] width 501 height 35
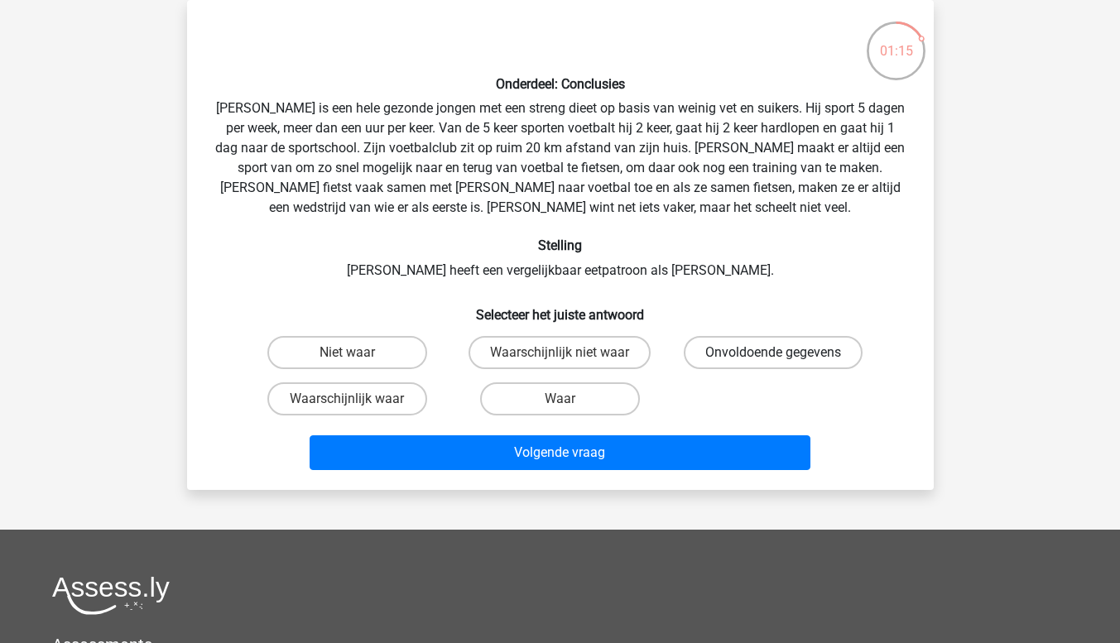
click at [706, 340] on label "Onvoldoende gegevens" at bounding box center [773, 352] width 179 height 33
click at [773, 353] on input "Onvoldoende gegevens" at bounding box center [778, 358] width 11 height 11
radio input "true"
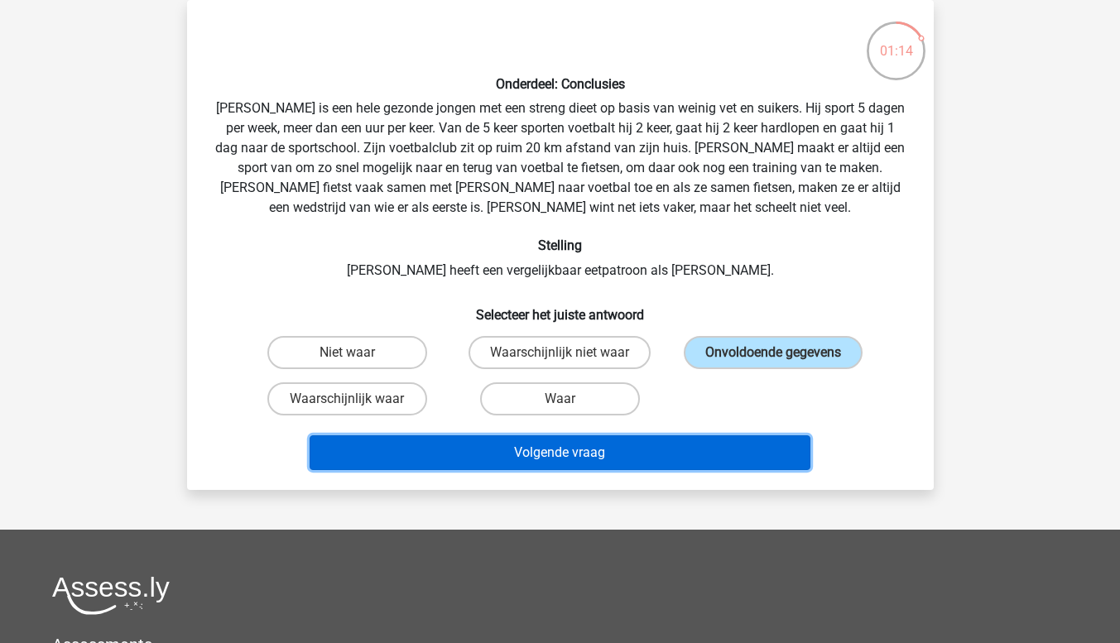
click at [703, 455] on button "Volgende vraag" at bounding box center [559, 452] width 501 height 35
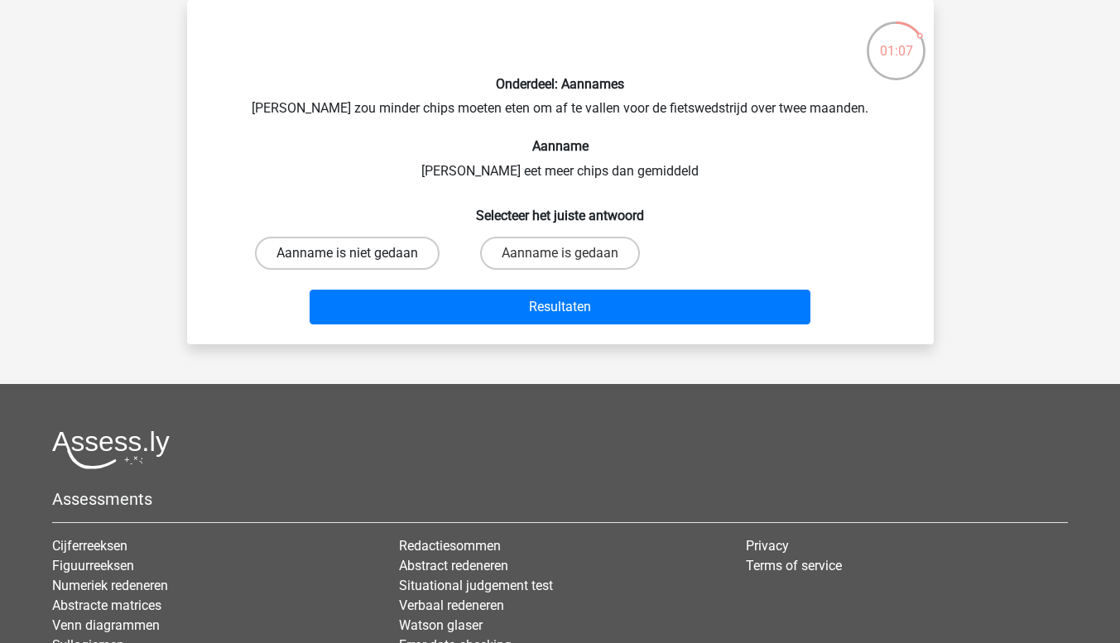
click at [376, 251] on label "Aanname is niet gedaan" at bounding box center [347, 253] width 185 height 33
click at [357, 253] on input "Aanname is niet gedaan" at bounding box center [352, 258] width 11 height 11
radio input "true"
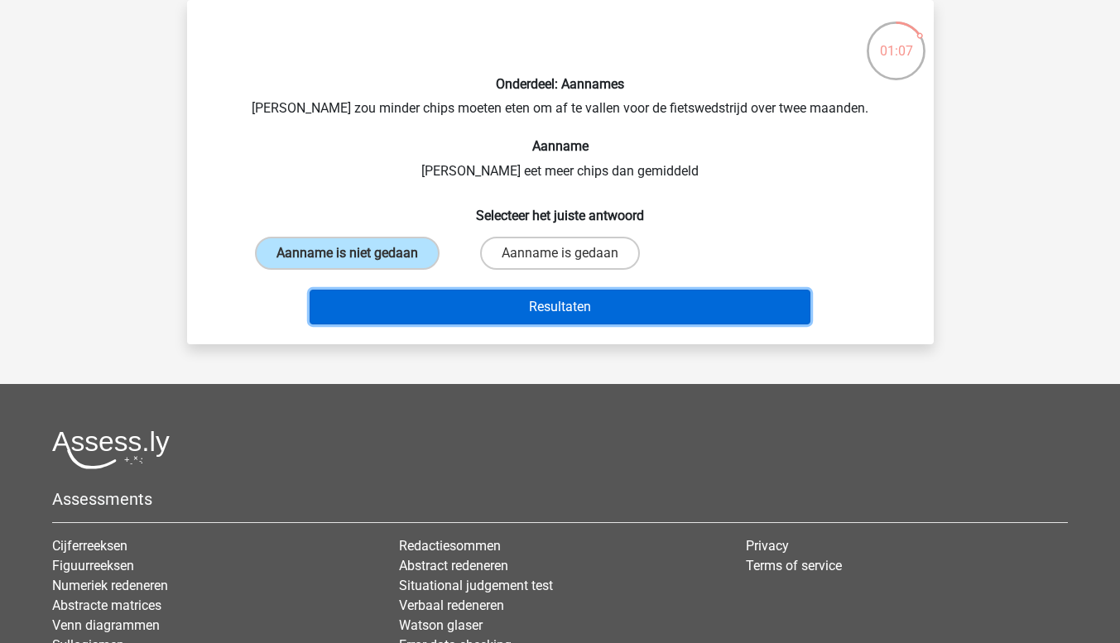
click at [424, 309] on button "Resultaten" at bounding box center [559, 307] width 501 height 35
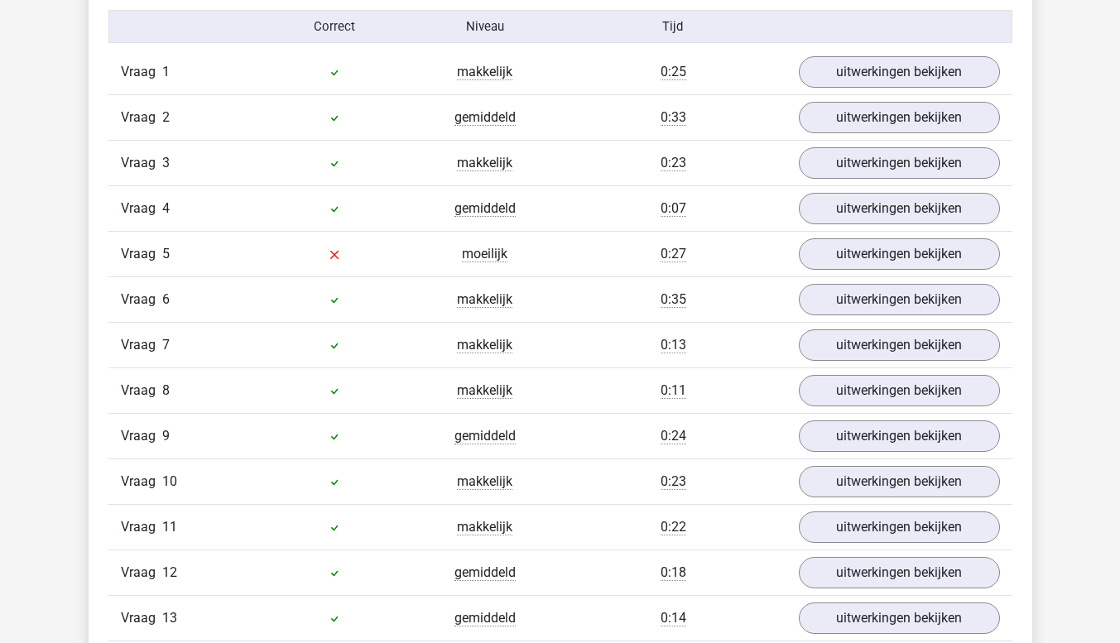
scroll to position [1074, 0]
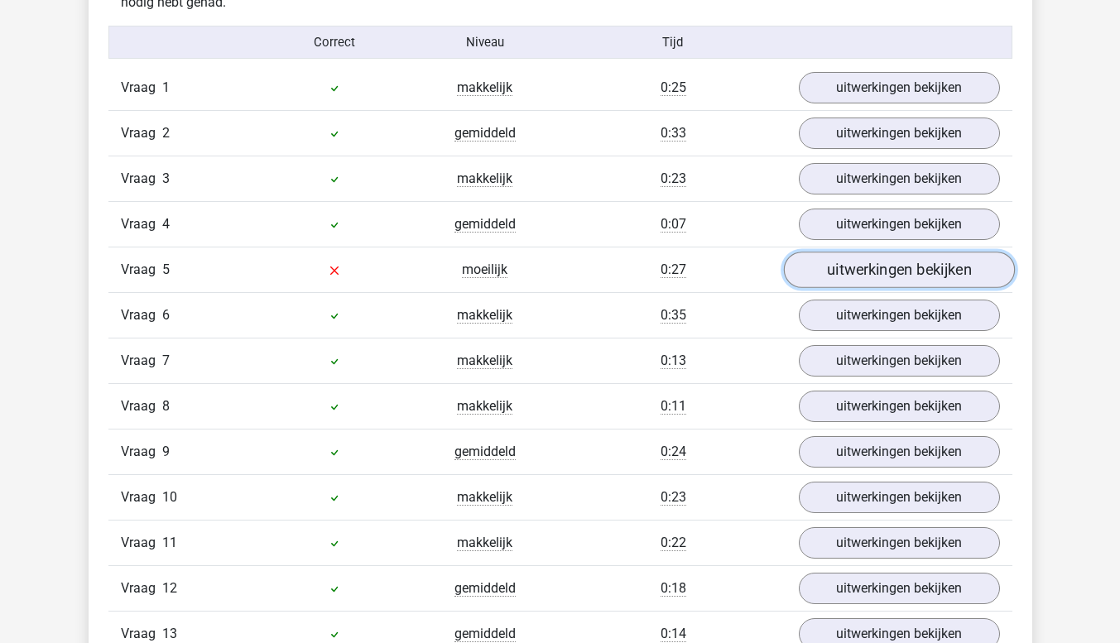
click at [936, 277] on link "uitwerkingen bekijken" at bounding box center [898, 270] width 231 height 36
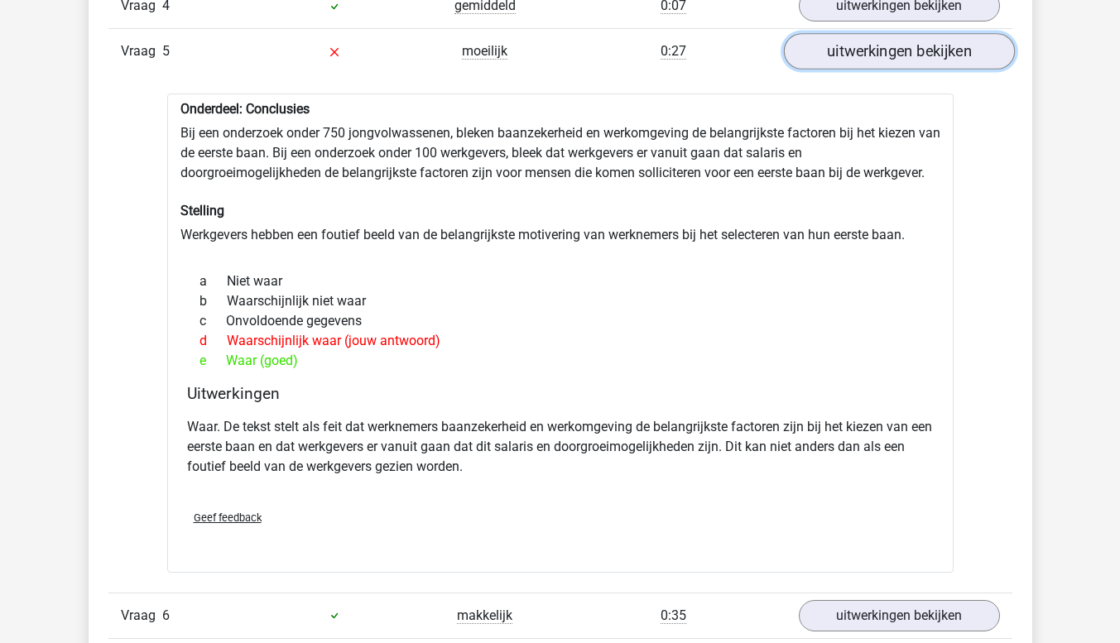
scroll to position [1292, 0]
click at [237, 518] on span "Geef feedback" at bounding box center [228, 518] width 68 height 12
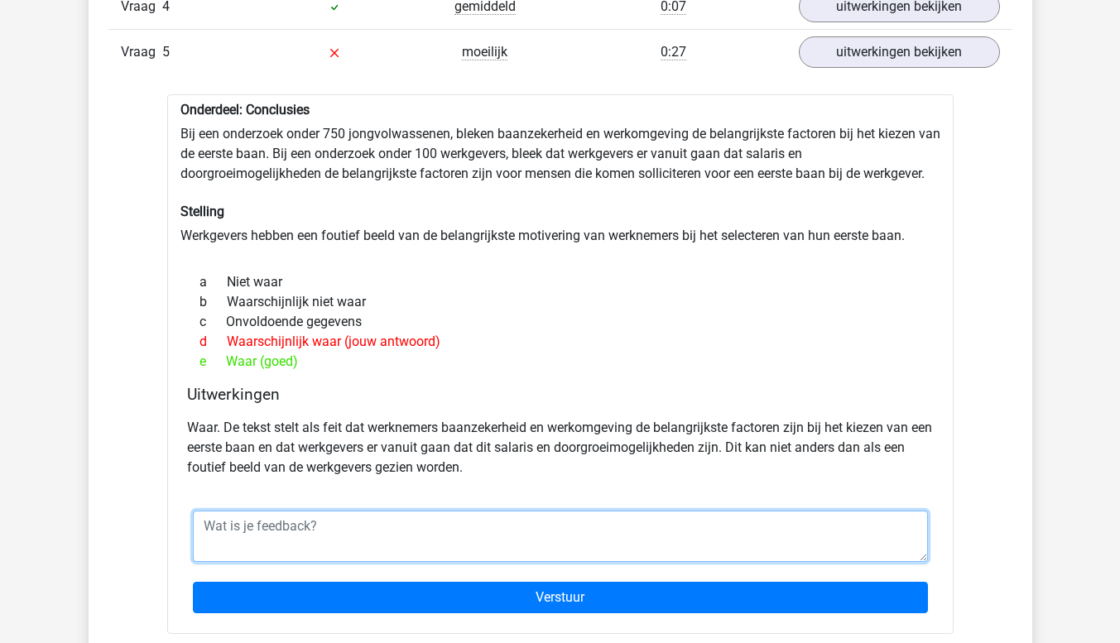
click at [350, 516] on textarea at bounding box center [560, 536] width 735 height 51
type textarea "Z"
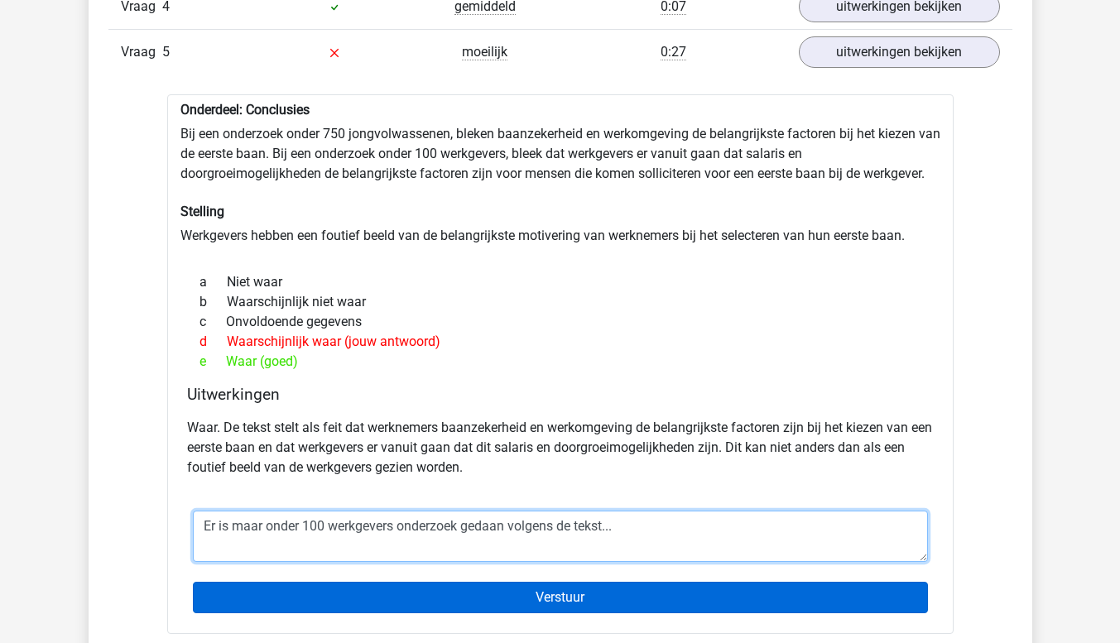
type textarea "Er is maar onder 100 werkgevers onderzoek gedaan volgens de tekst..."
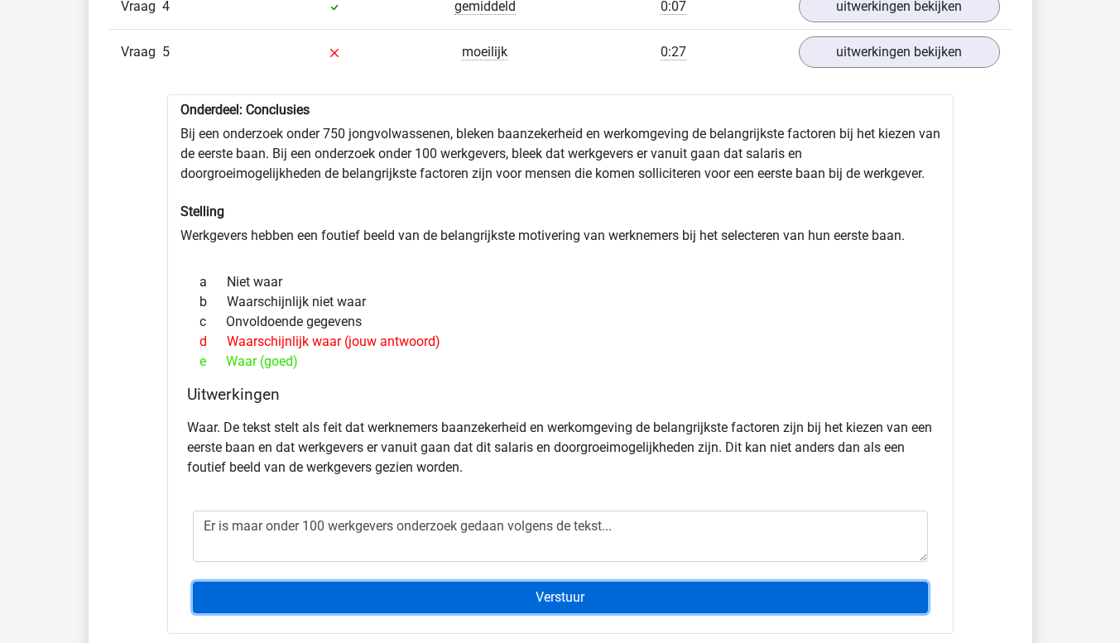
click at [313, 597] on input "Verstuur" at bounding box center [560, 597] width 735 height 31
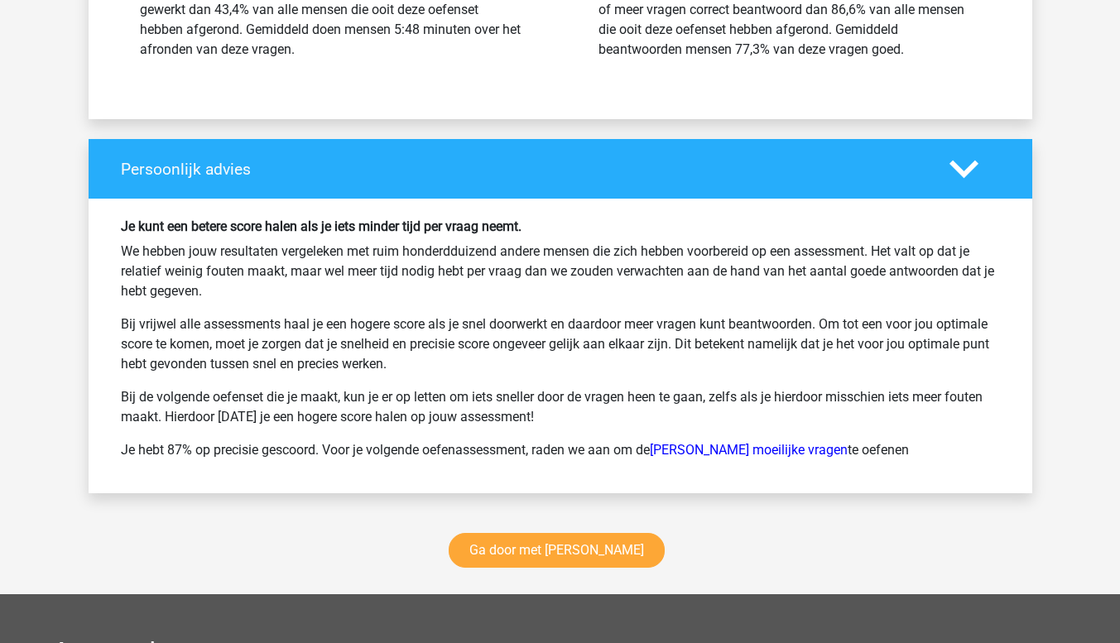
scroll to position [2430, 0]
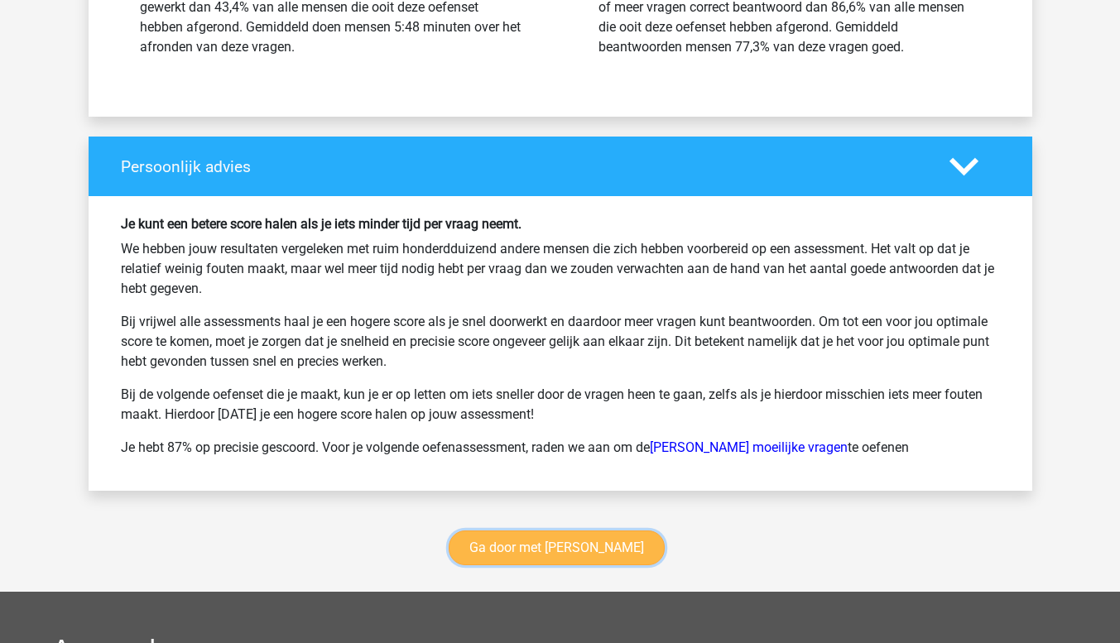
click at [543, 547] on link "Ga door met watson glaser" at bounding box center [557, 547] width 216 height 35
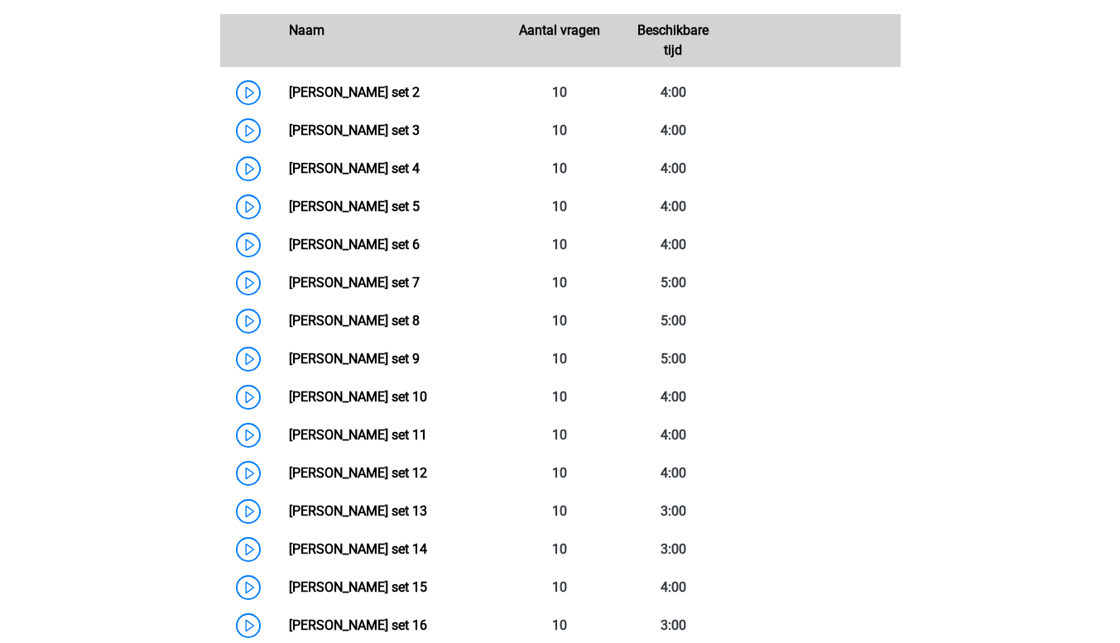
scroll to position [775, 0]
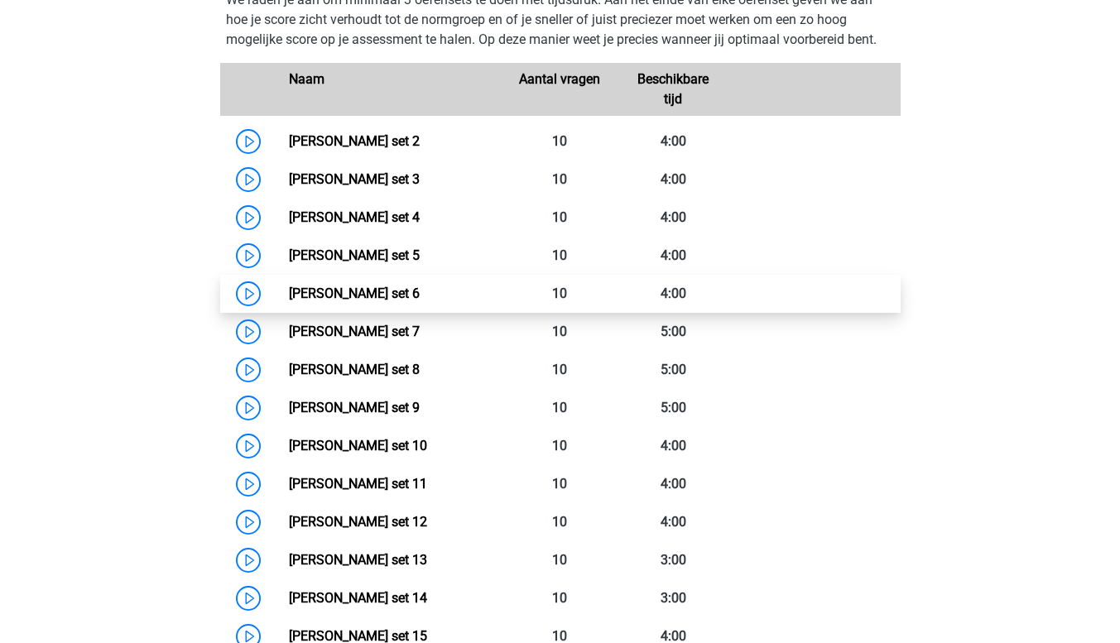
click at [317, 286] on link "Watson Glaser set 6" at bounding box center [354, 293] width 131 height 16
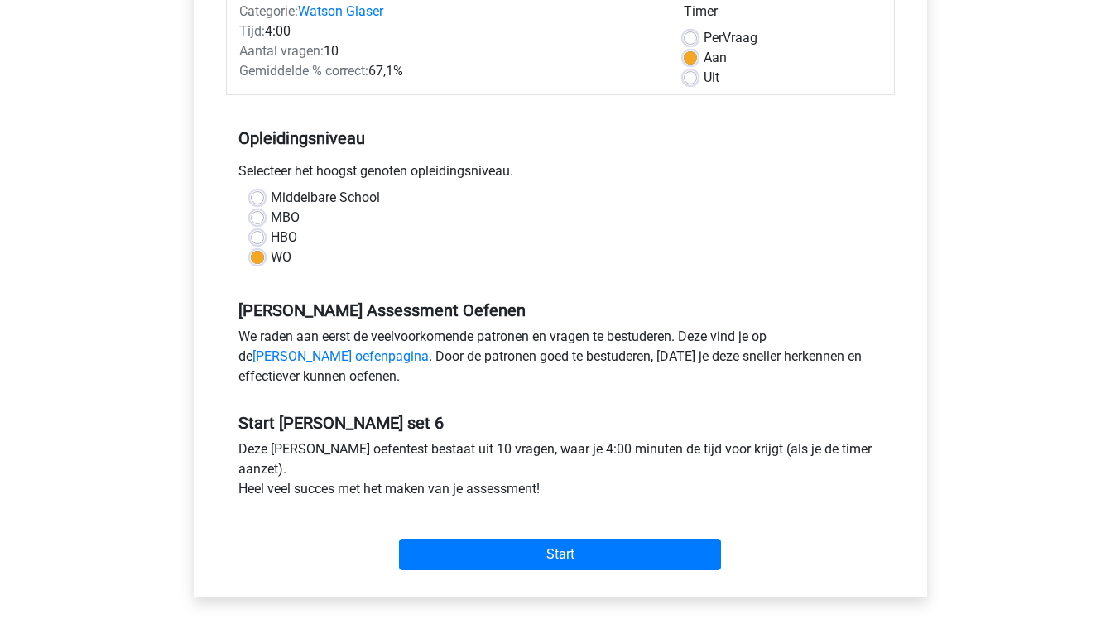
scroll to position [227, 0]
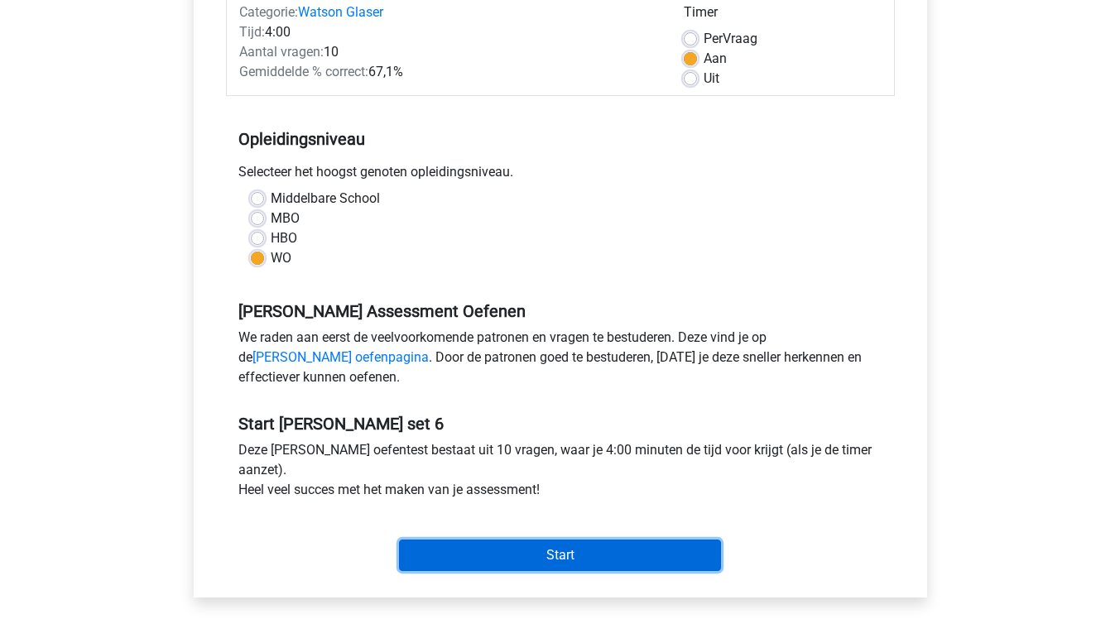
click at [625, 549] on input "Start" at bounding box center [560, 555] width 322 height 31
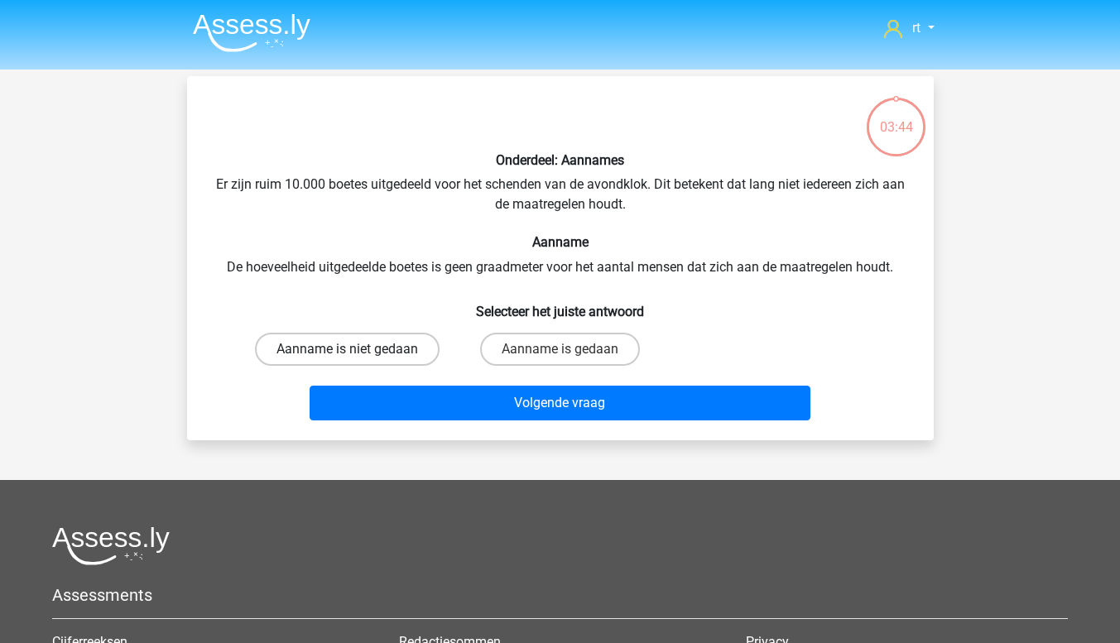
click at [428, 353] on label "Aanname is niet gedaan" at bounding box center [347, 349] width 185 height 33
click at [357, 353] on input "Aanname is niet gedaan" at bounding box center [352, 354] width 11 height 11
radio input "true"
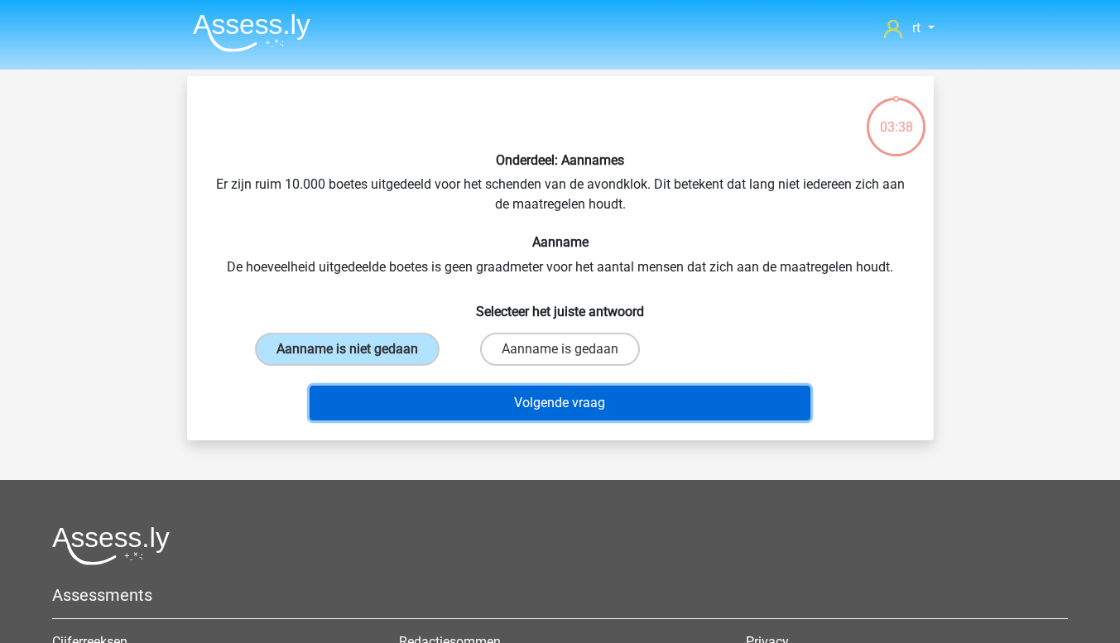
click at [445, 395] on button "Volgende vraag" at bounding box center [559, 403] width 501 height 35
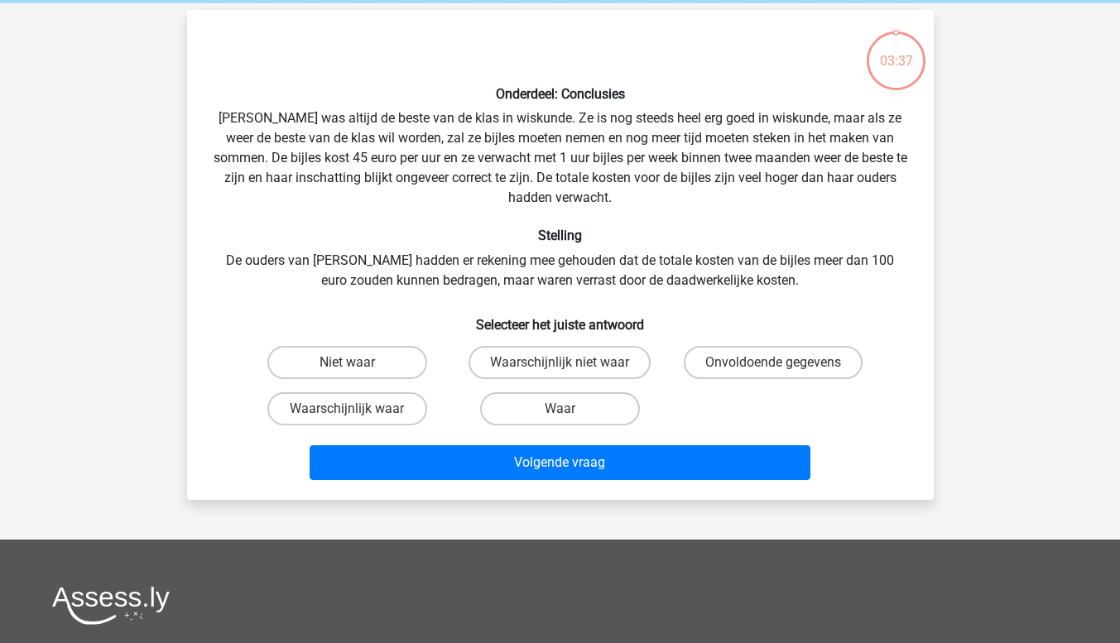
scroll to position [76, 0]
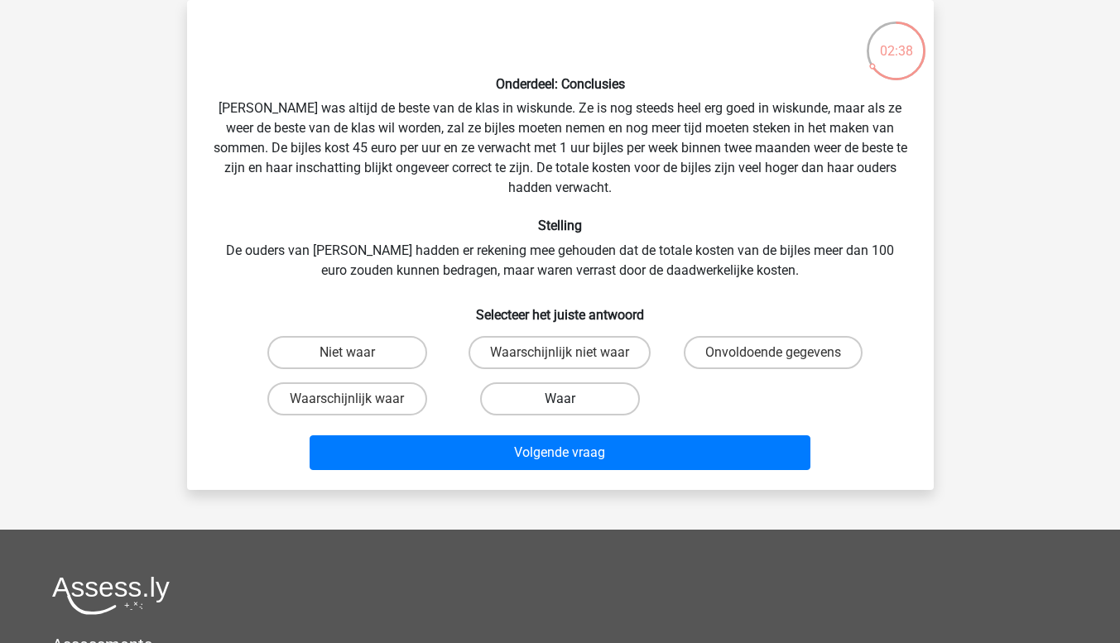
click at [546, 401] on label "Waar" at bounding box center [560, 398] width 160 height 33
click at [559, 401] on input "Waar" at bounding box center [564, 404] width 11 height 11
radio input "true"
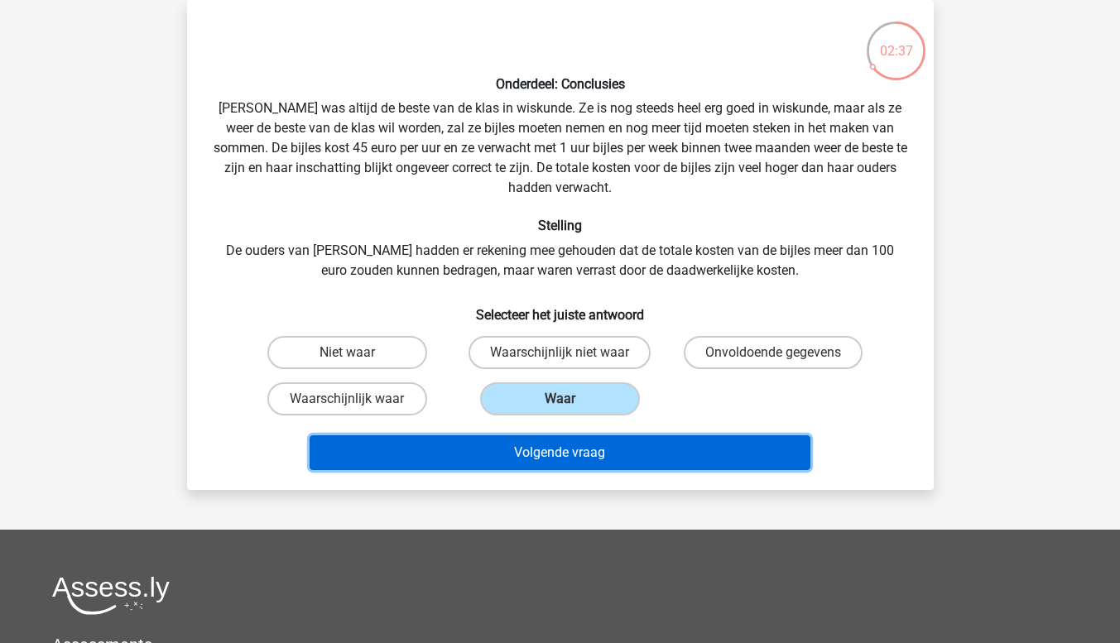
click at [527, 463] on button "Volgende vraag" at bounding box center [559, 452] width 501 height 35
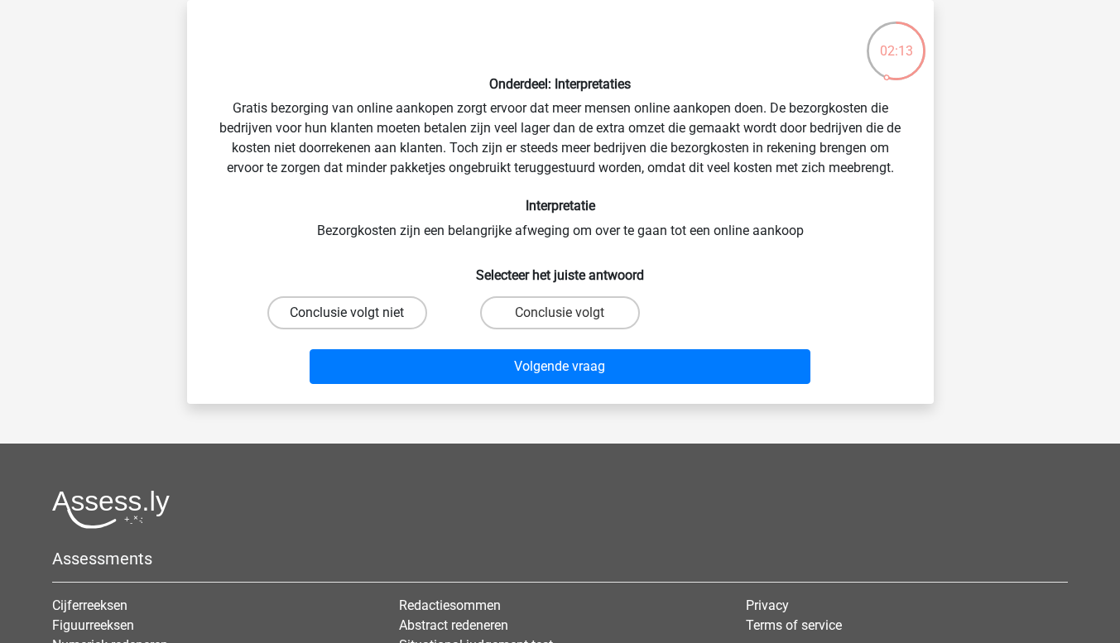
click at [394, 314] on label "Conclusie volgt niet" at bounding box center [347, 312] width 160 height 33
click at [357, 314] on input "Conclusie volgt niet" at bounding box center [352, 318] width 11 height 11
radio input "true"
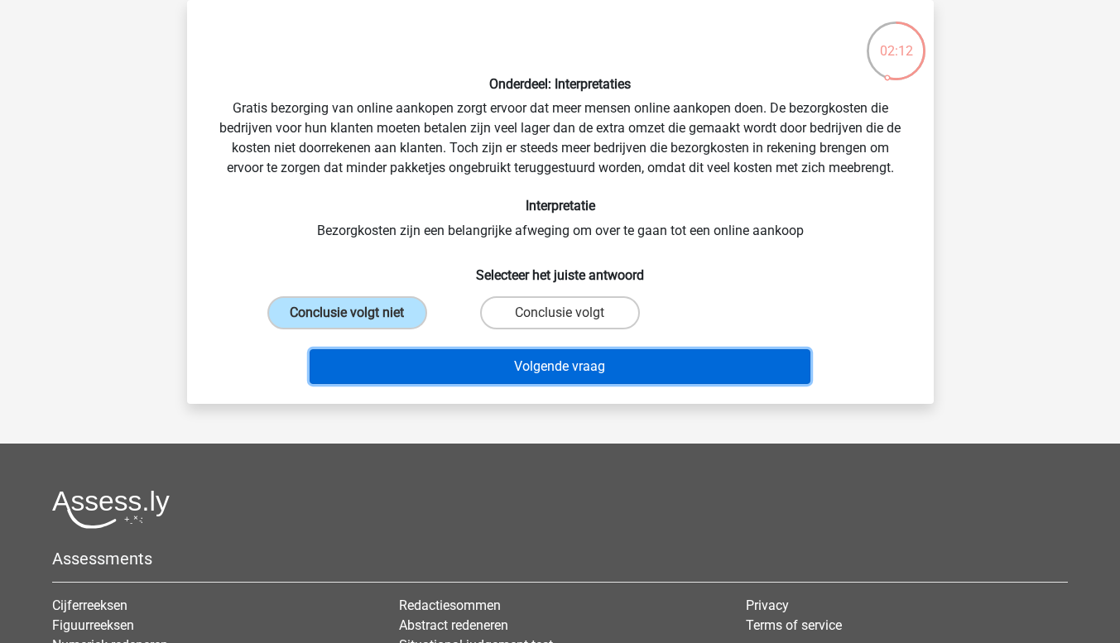
click at [409, 353] on button "Volgende vraag" at bounding box center [559, 366] width 501 height 35
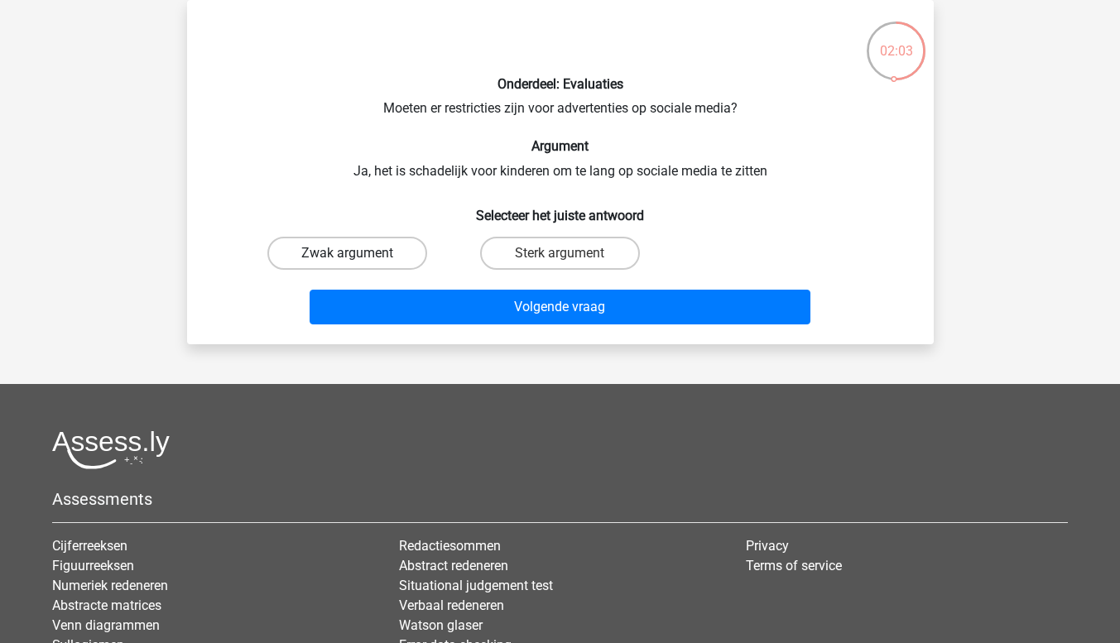
click at [374, 253] on label "Zwak argument" at bounding box center [347, 253] width 160 height 33
click at [357, 253] on input "Zwak argument" at bounding box center [352, 258] width 11 height 11
radio input "true"
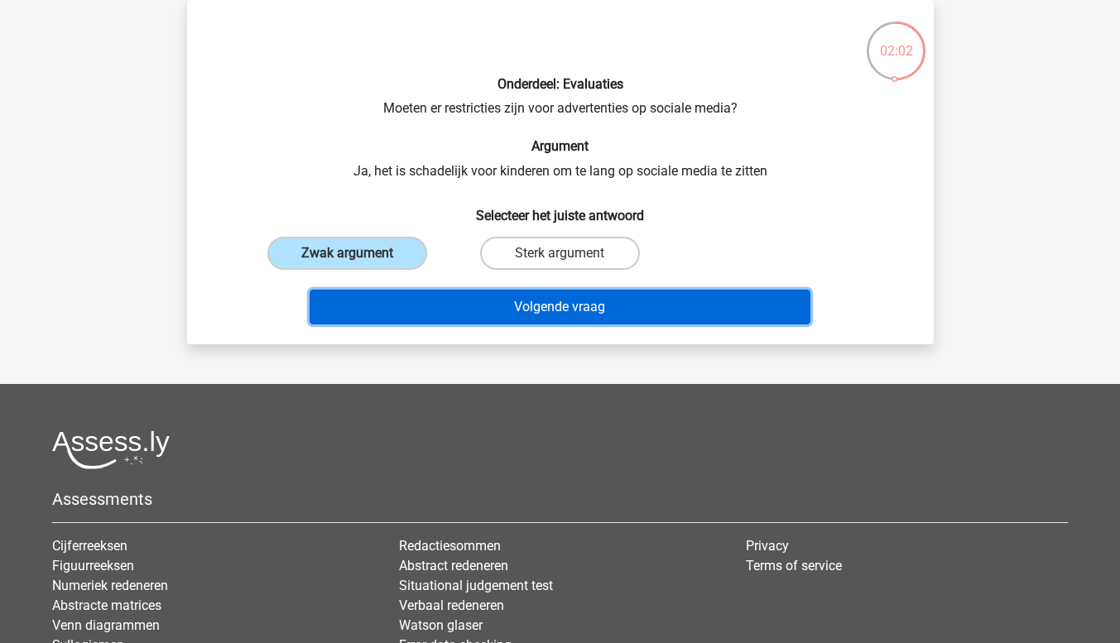
click at [400, 298] on button "Volgende vraag" at bounding box center [559, 307] width 501 height 35
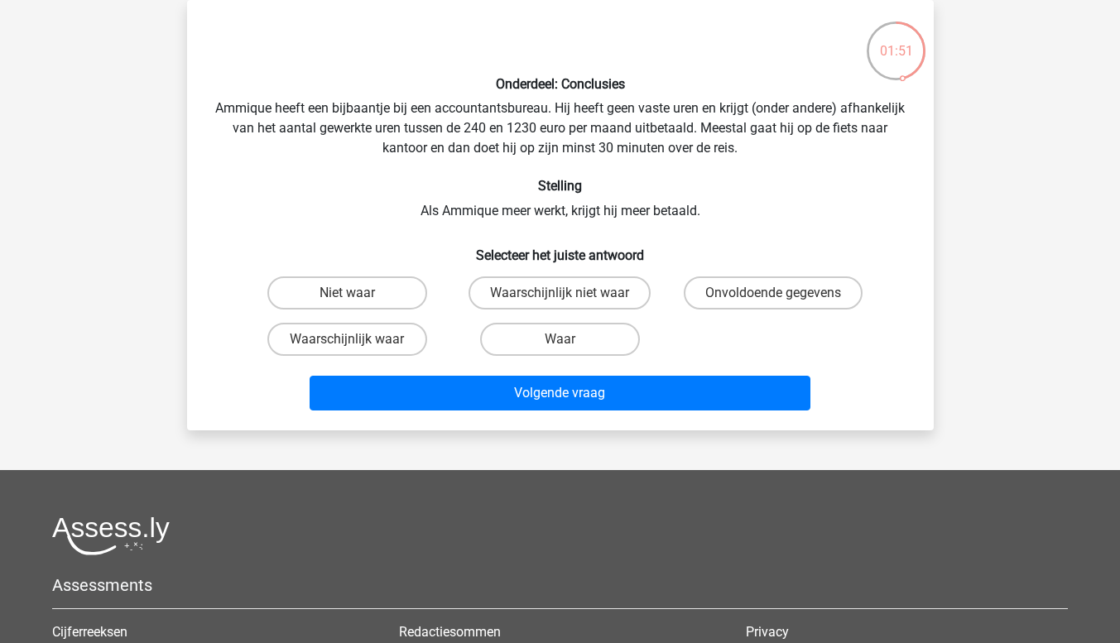
click at [559, 340] on input "Waar" at bounding box center [564, 344] width 11 height 11
radio input "true"
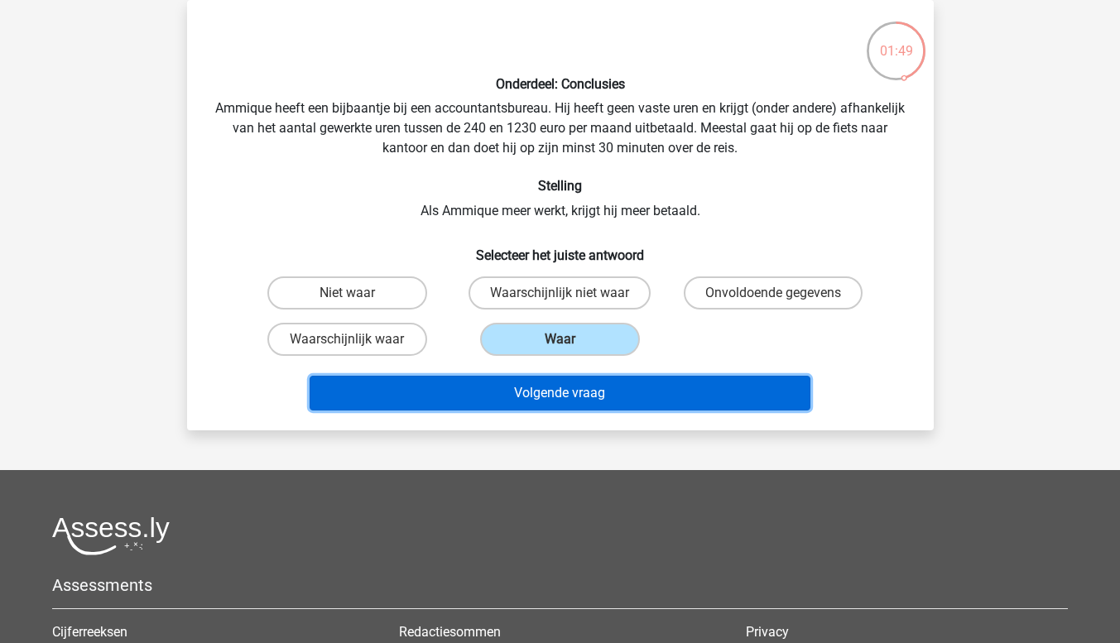
click at [561, 394] on button "Volgende vraag" at bounding box center [559, 393] width 501 height 35
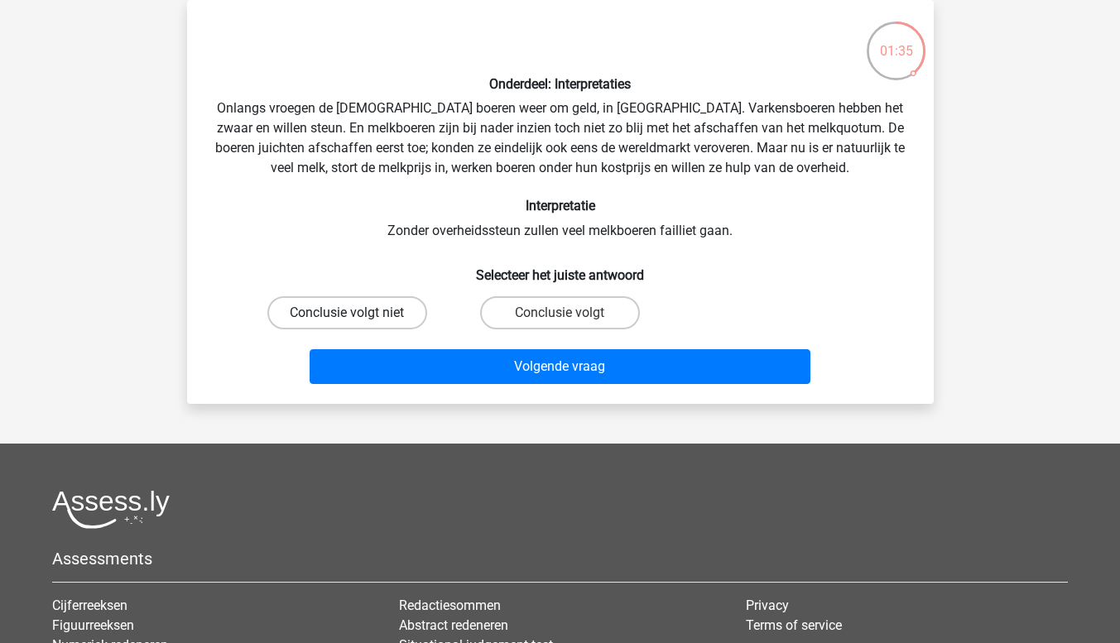
click at [413, 313] on label "Conclusie volgt niet" at bounding box center [347, 312] width 160 height 33
click at [357, 313] on input "Conclusie volgt niet" at bounding box center [352, 318] width 11 height 11
radio input "true"
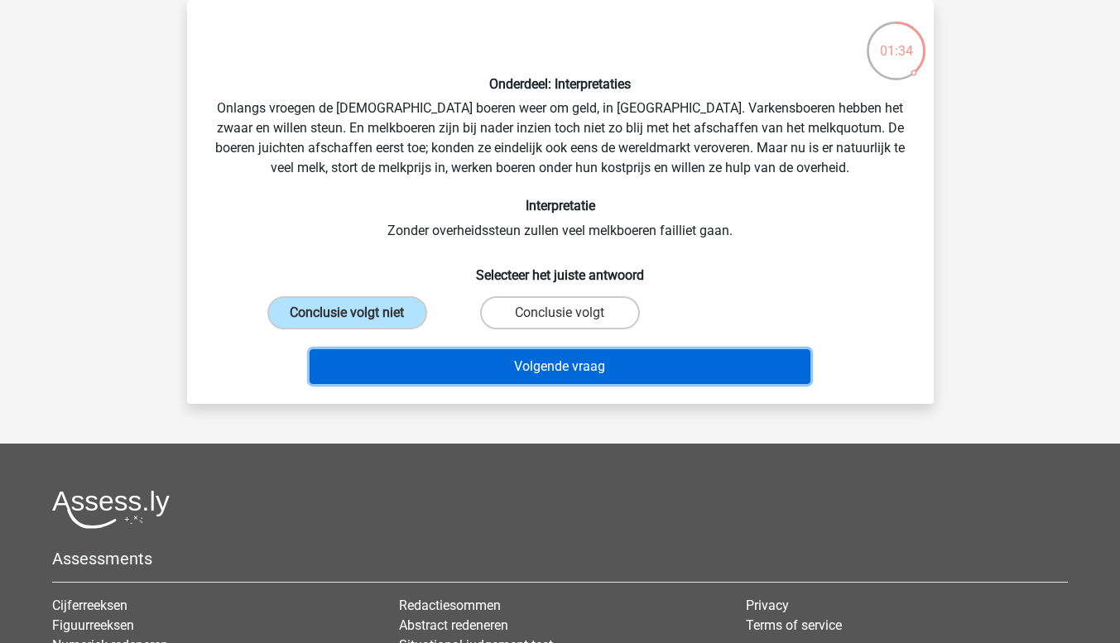
click at [418, 366] on button "Volgende vraag" at bounding box center [559, 366] width 501 height 35
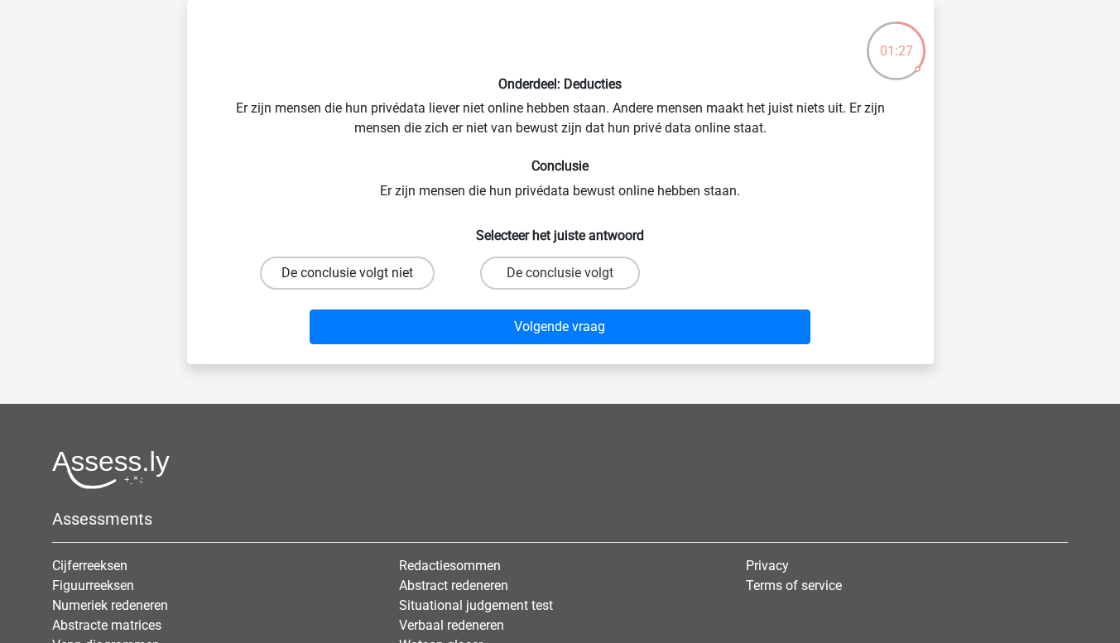
click at [377, 277] on label "De conclusie volgt niet" at bounding box center [347, 273] width 175 height 33
click at [357, 277] on input "De conclusie volgt niet" at bounding box center [352, 278] width 11 height 11
radio input "true"
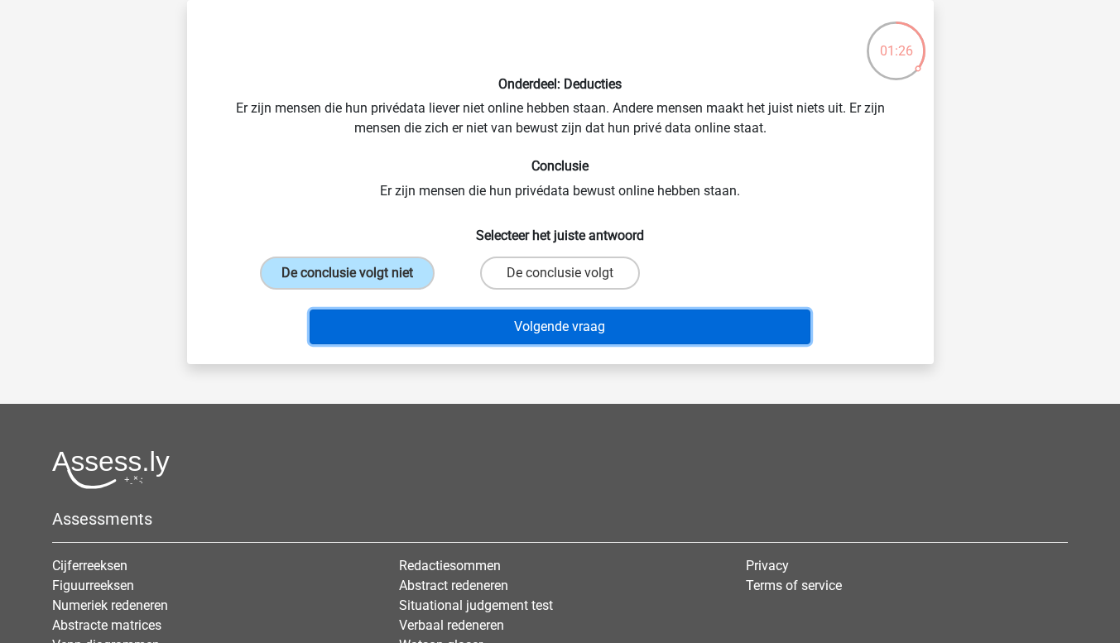
click at [393, 325] on button "Volgende vraag" at bounding box center [559, 326] width 501 height 35
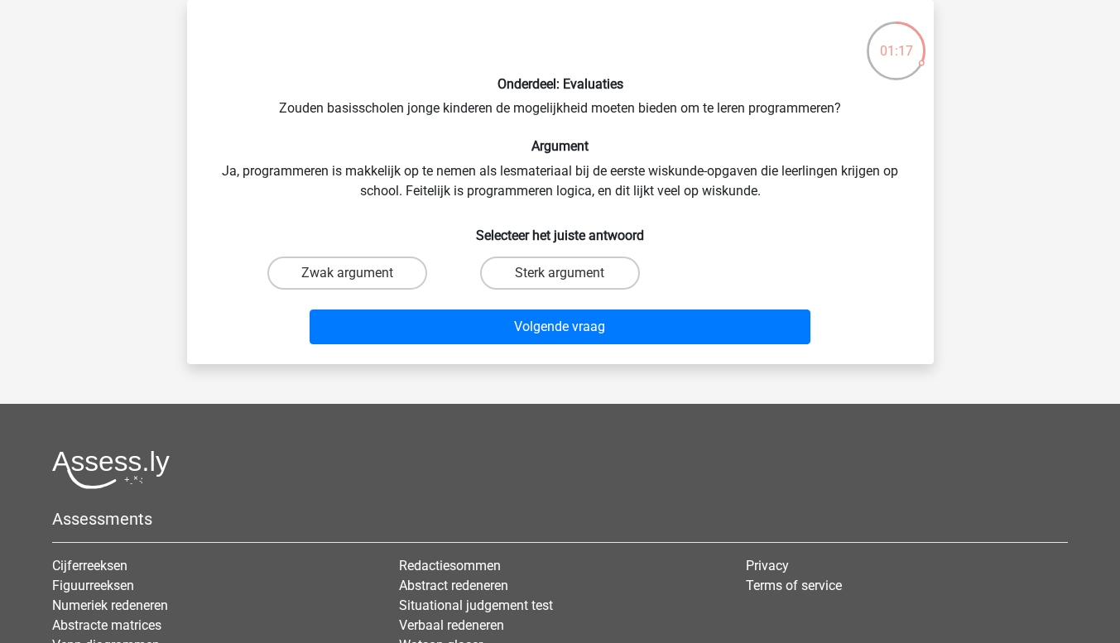
click at [352, 276] on input "Zwak argument" at bounding box center [352, 278] width 11 height 11
radio input "true"
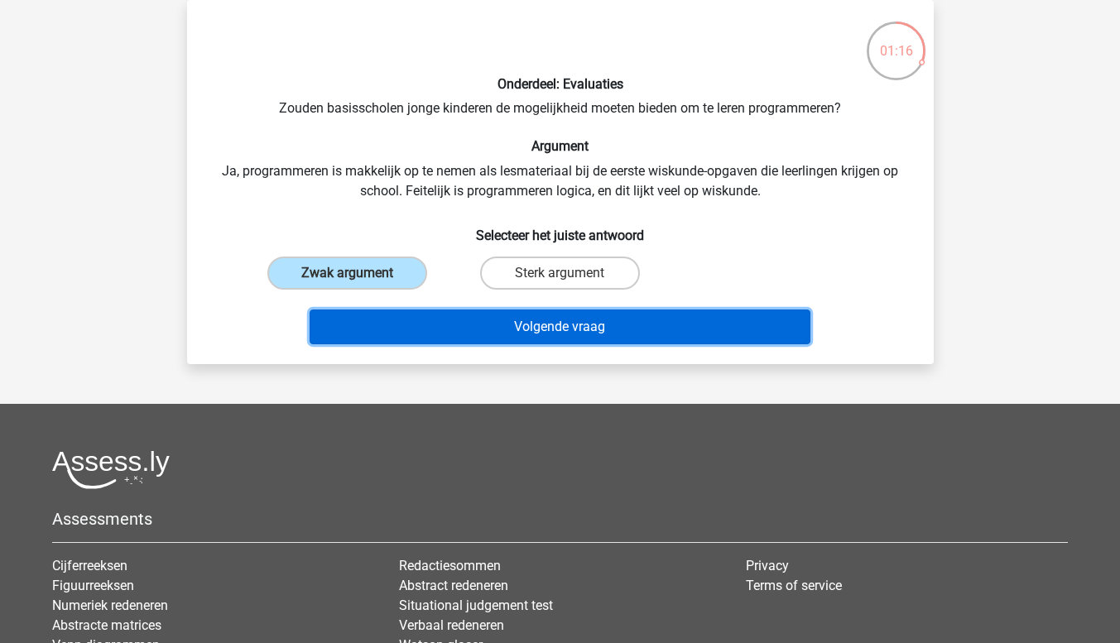
click at [363, 327] on button "Volgende vraag" at bounding box center [559, 326] width 501 height 35
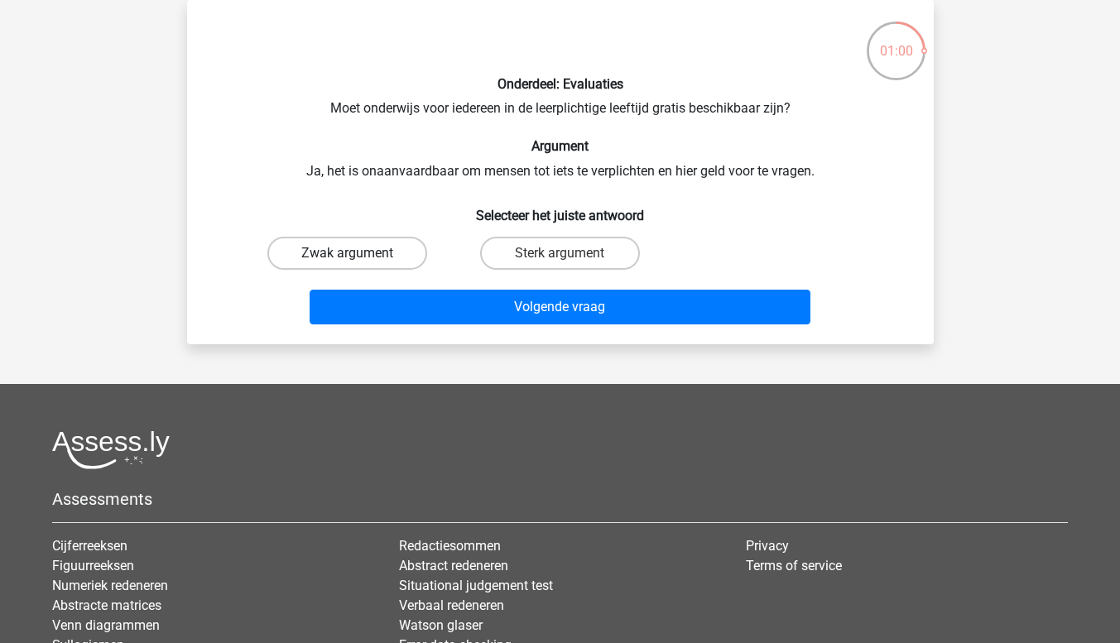
click at [403, 238] on label "Zwak argument" at bounding box center [347, 253] width 160 height 33
click at [357, 253] on input "Zwak argument" at bounding box center [352, 258] width 11 height 11
radio input "true"
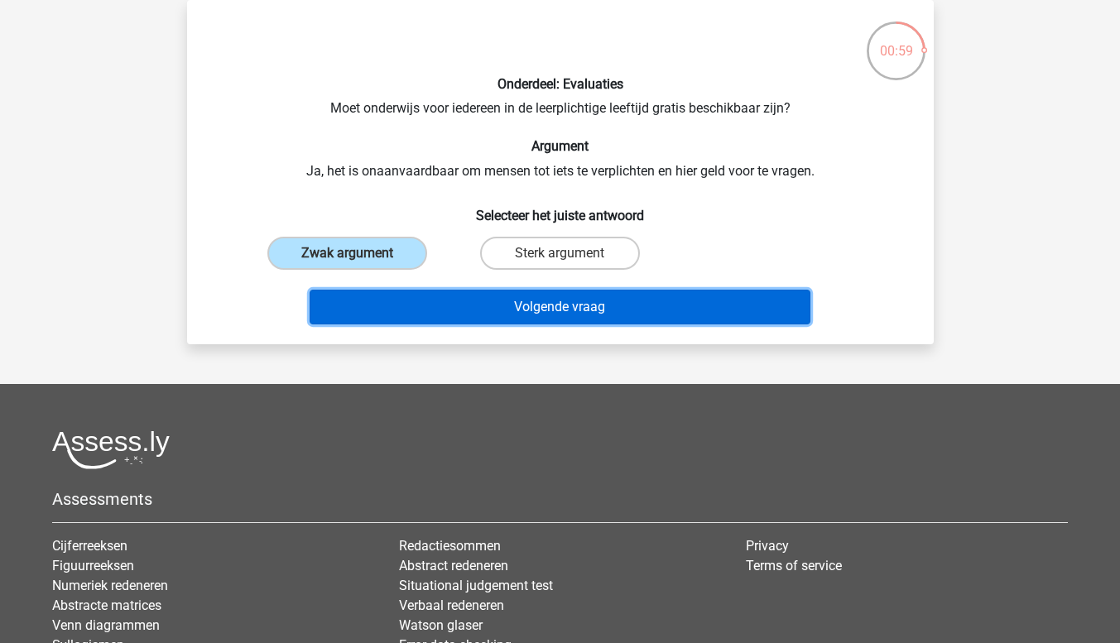
click at [428, 295] on button "Volgende vraag" at bounding box center [559, 307] width 501 height 35
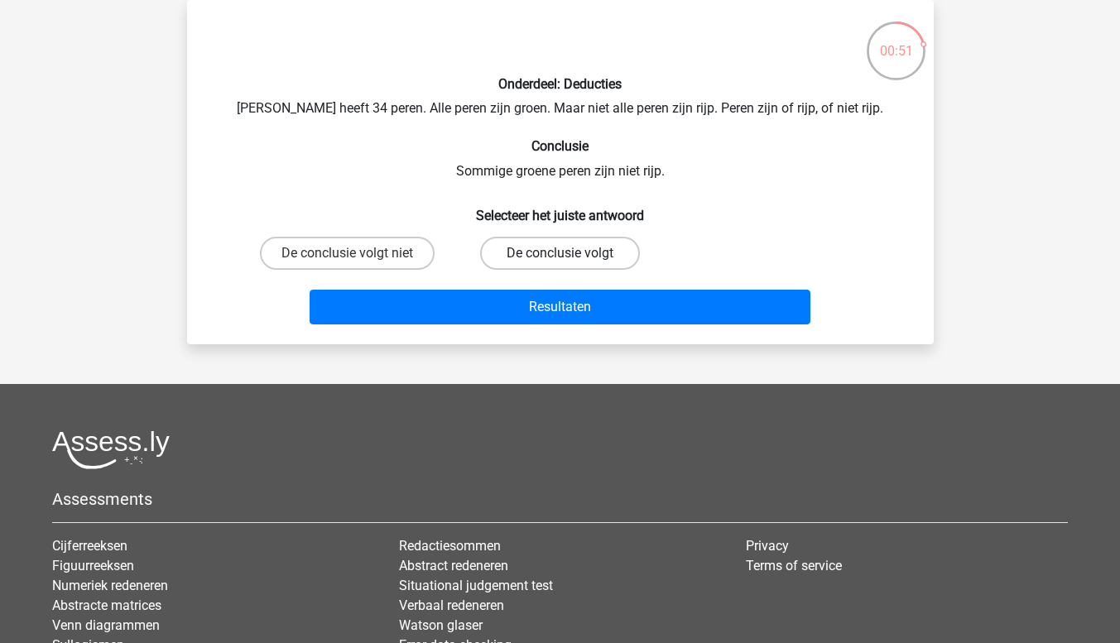
click at [504, 252] on label "De conclusie volgt" at bounding box center [560, 253] width 160 height 33
click at [559, 253] on input "De conclusie volgt" at bounding box center [564, 258] width 11 height 11
radio input "true"
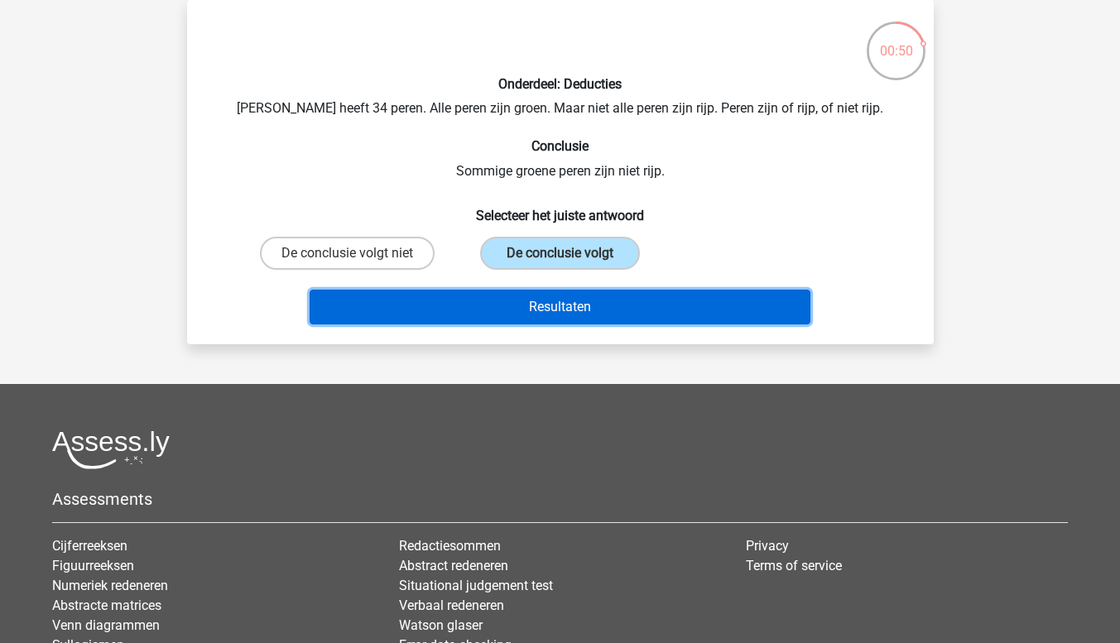
click at [507, 308] on button "Resultaten" at bounding box center [559, 307] width 501 height 35
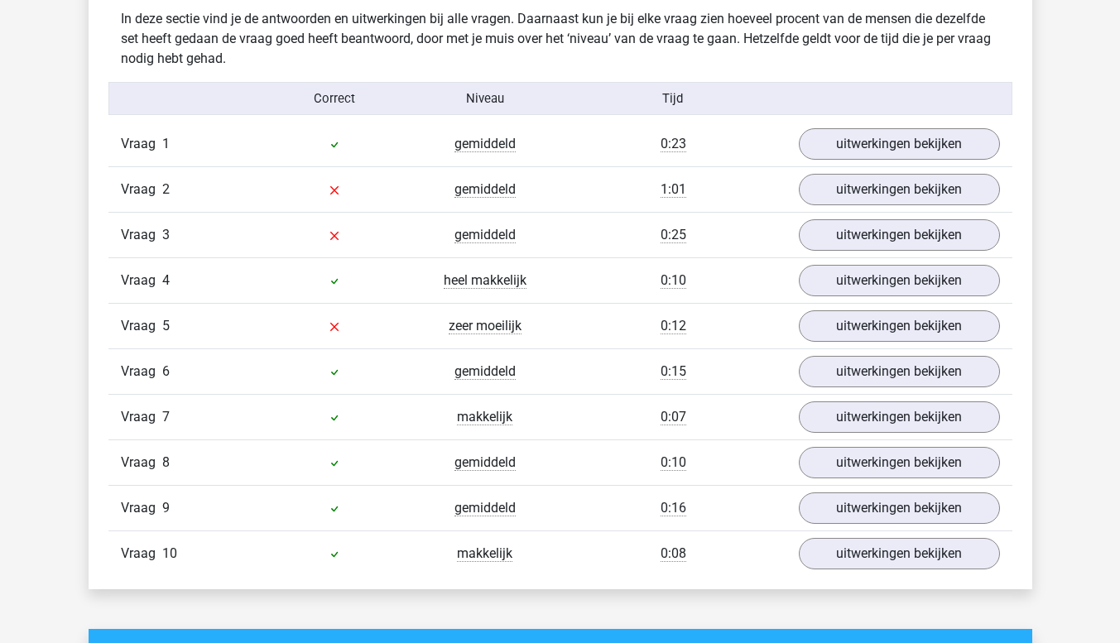
scroll to position [1028, 0]
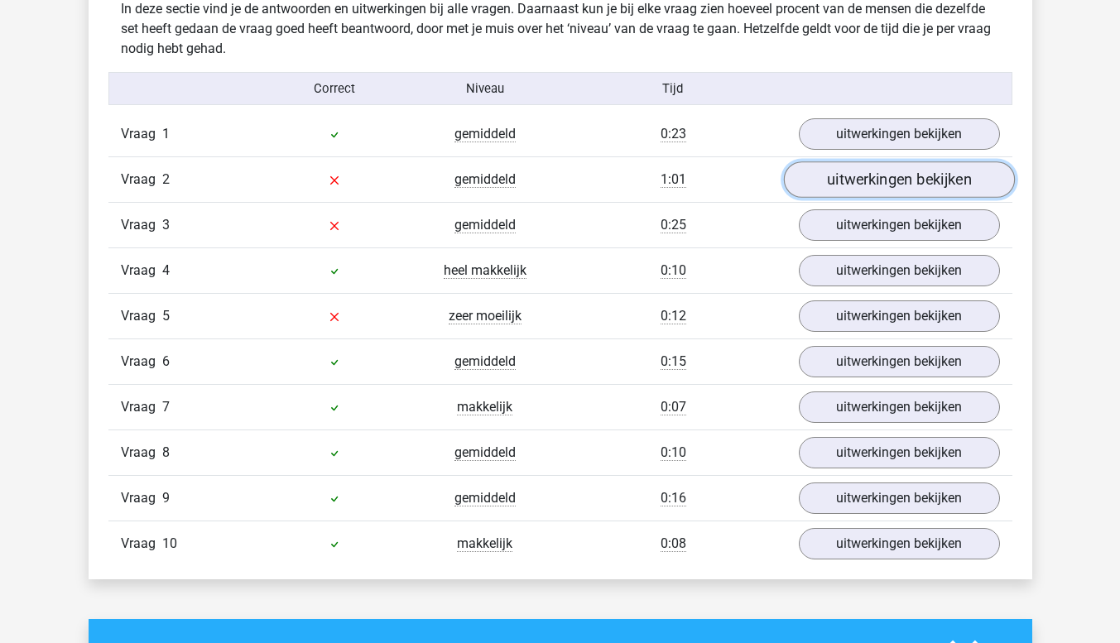
click at [838, 185] on link "uitwerkingen bekijken" at bounding box center [898, 179] width 231 height 36
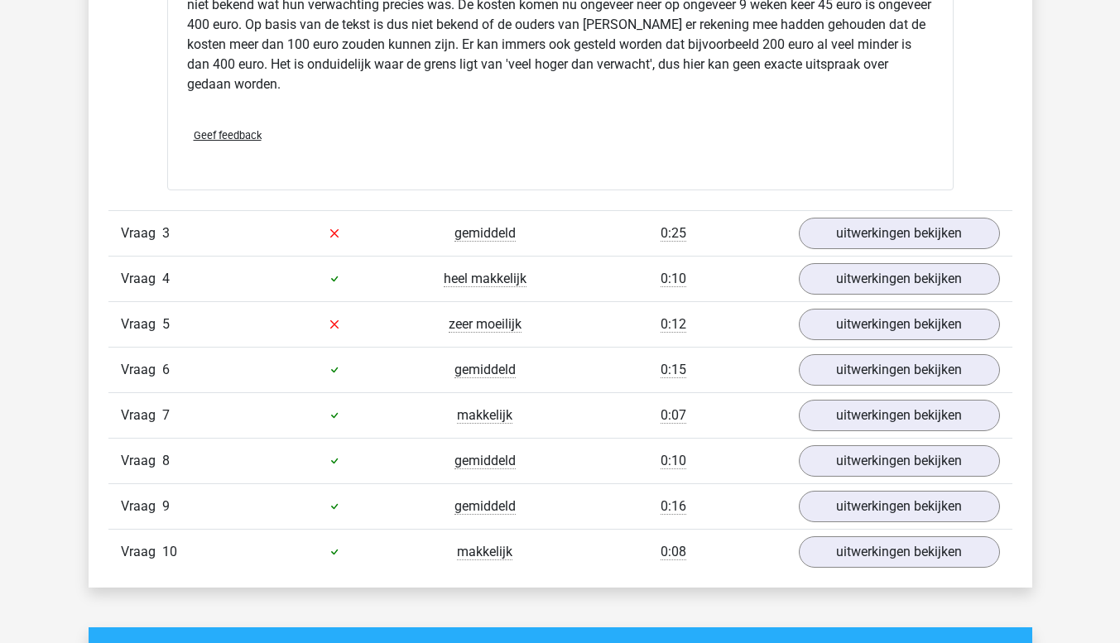
scroll to position [1691, 0]
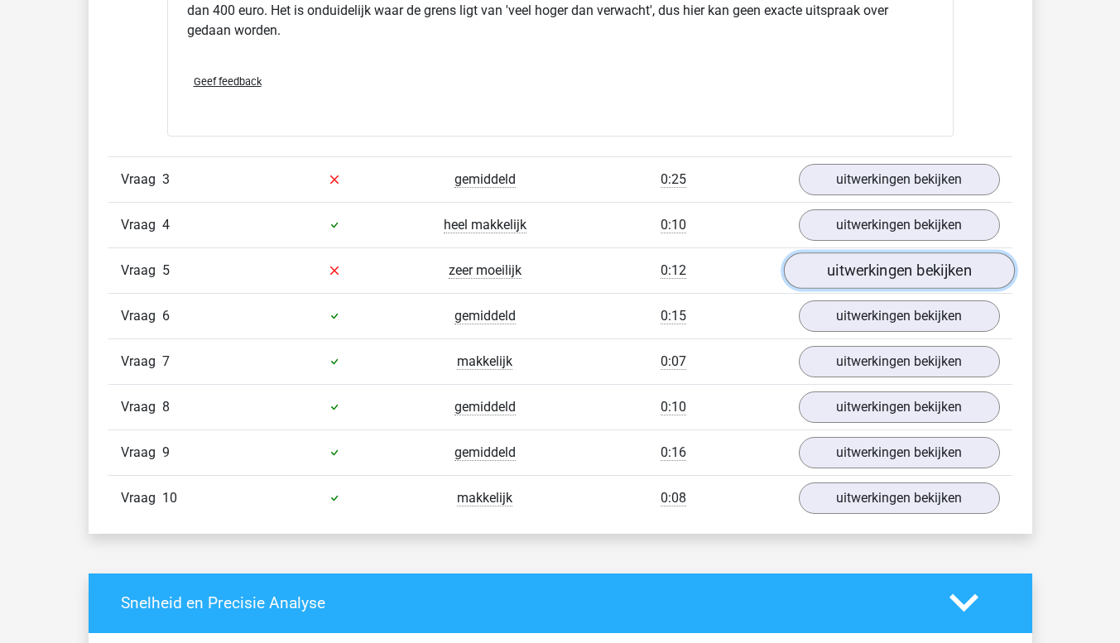
click at [868, 274] on link "uitwerkingen bekijken" at bounding box center [898, 270] width 231 height 36
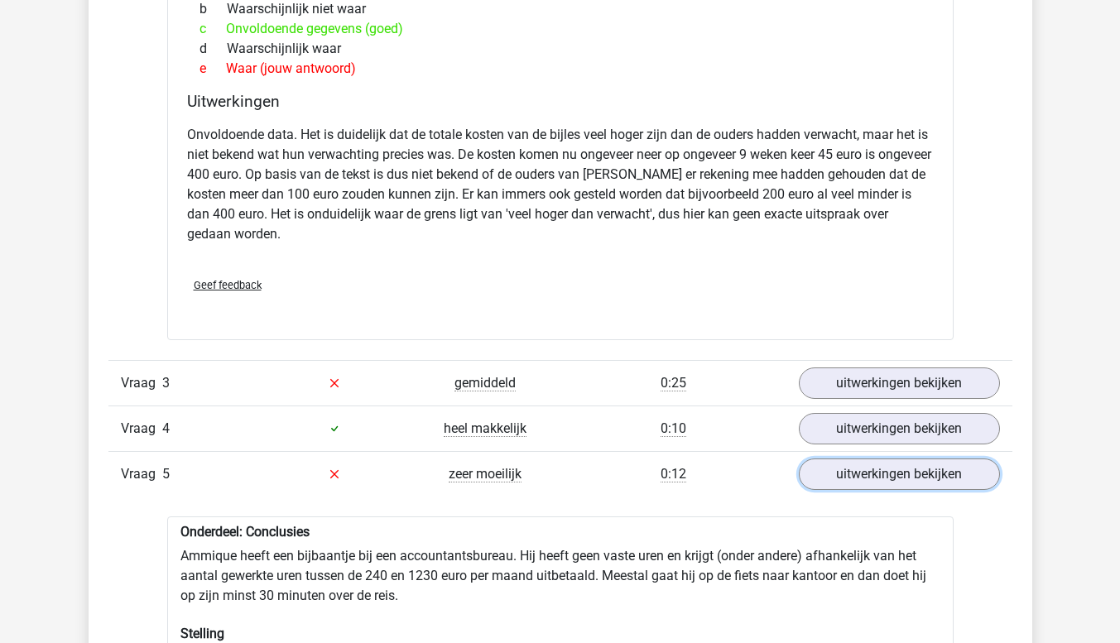
scroll to position [1544, 0]
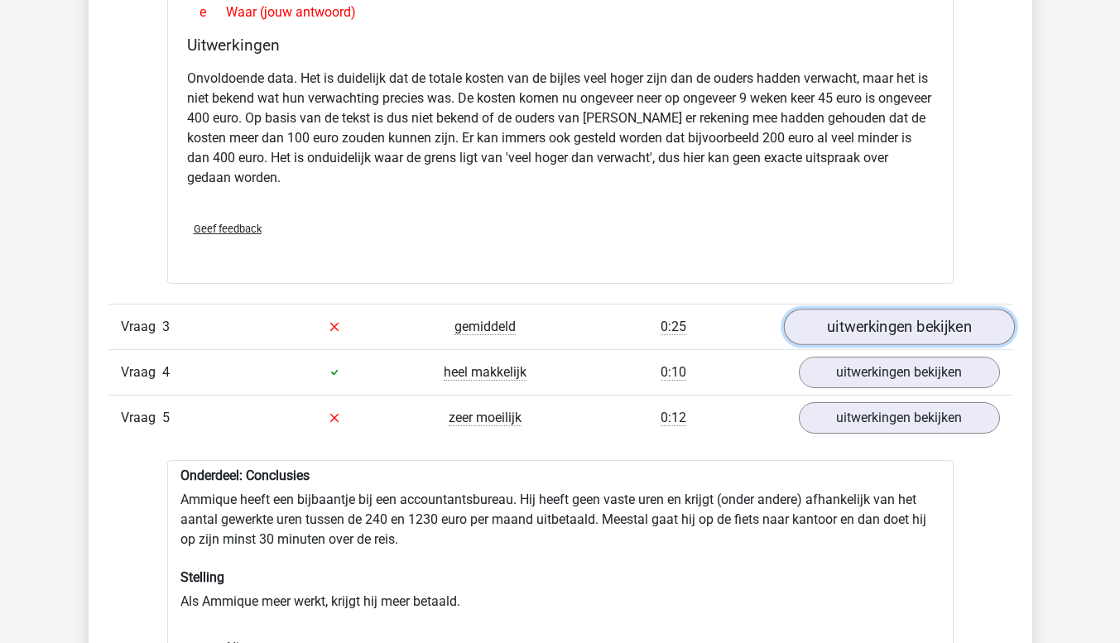
click at [917, 327] on link "uitwerkingen bekijken" at bounding box center [898, 327] width 231 height 36
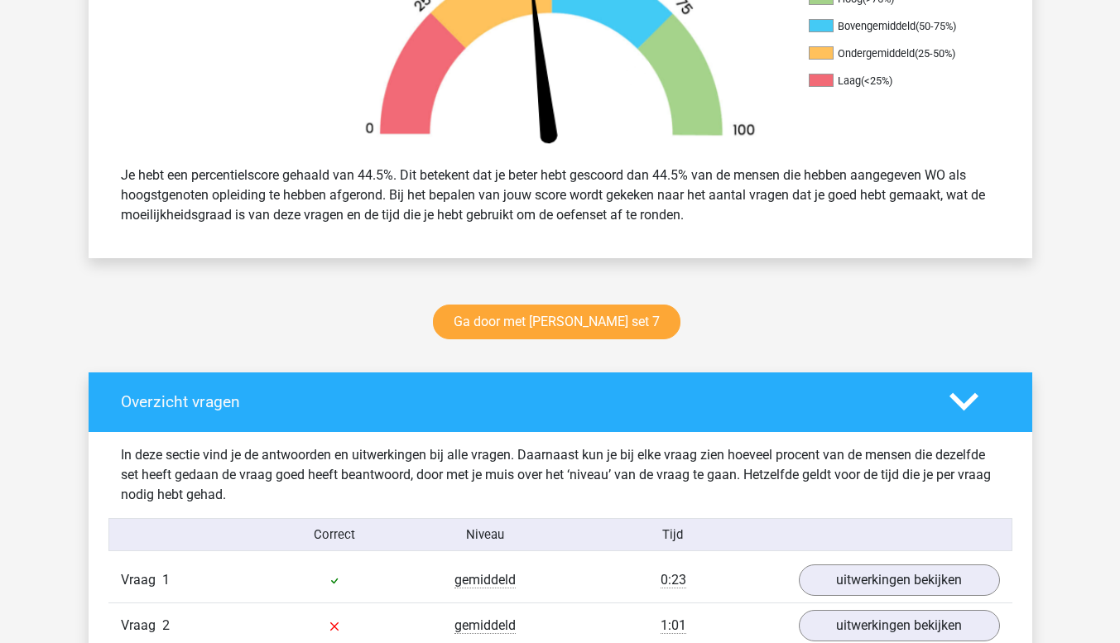
scroll to position [573, 0]
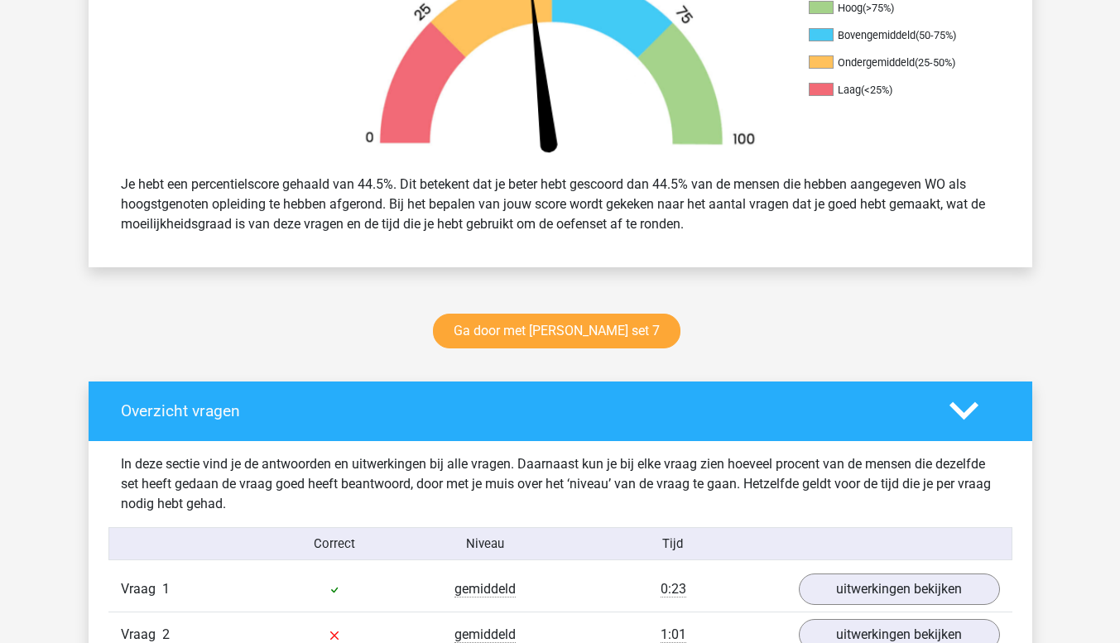
click at [964, 407] on icon at bounding box center [963, 410] width 29 height 29
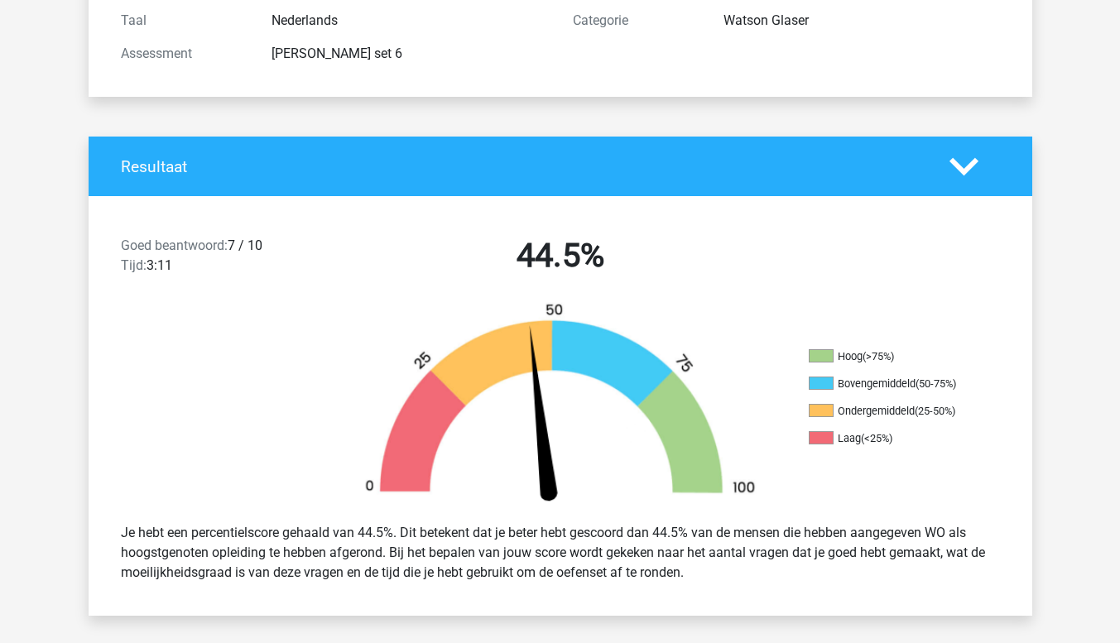
scroll to position [213, 0]
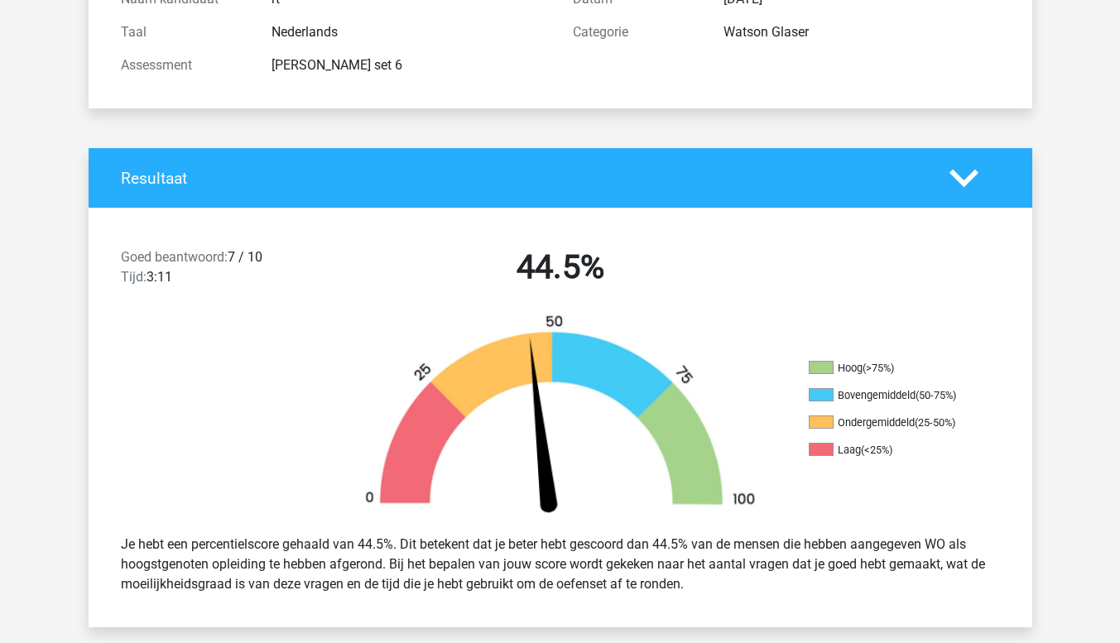
click at [957, 177] on polygon at bounding box center [963, 178] width 29 height 18
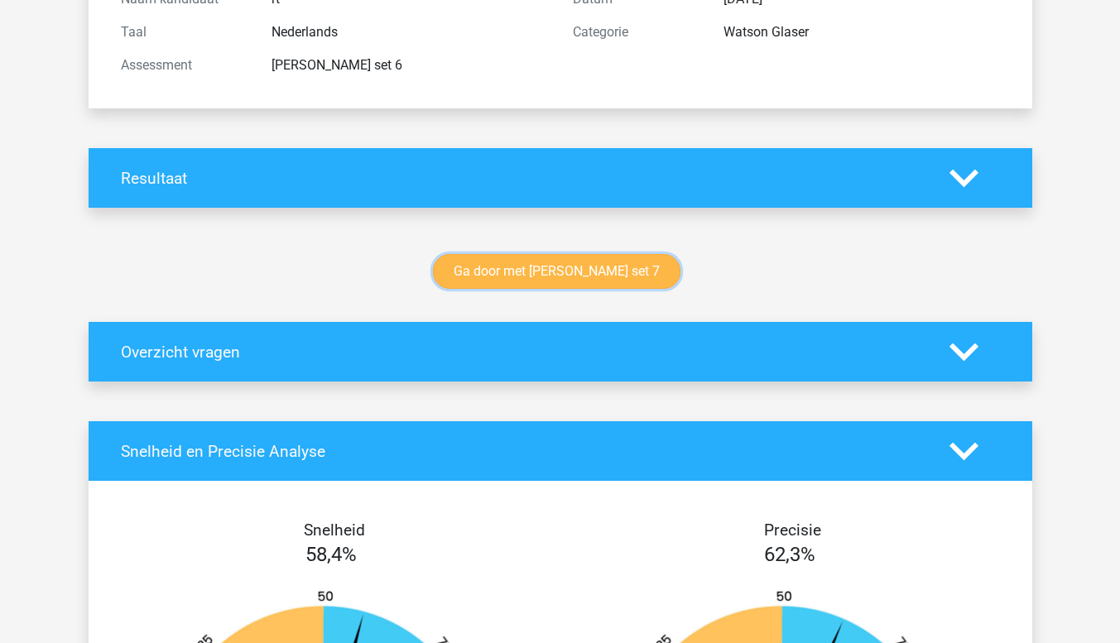
click at [631, 271] on link "Ga door met [PERSON_NAME] set 7" at bounding box center [556, 271] width 247 height 35
click at [649, 282] on link "Ga door met [PERSON_NAME] set 7" at bounding box center [556, 271] width 247 height 35
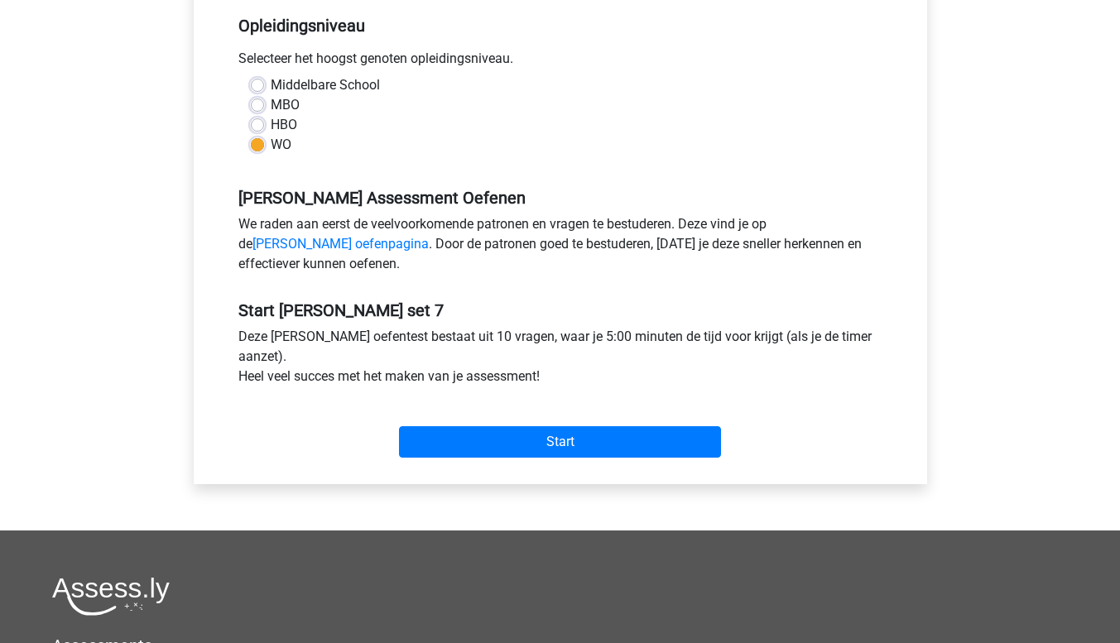
scroll to position [348, 0]
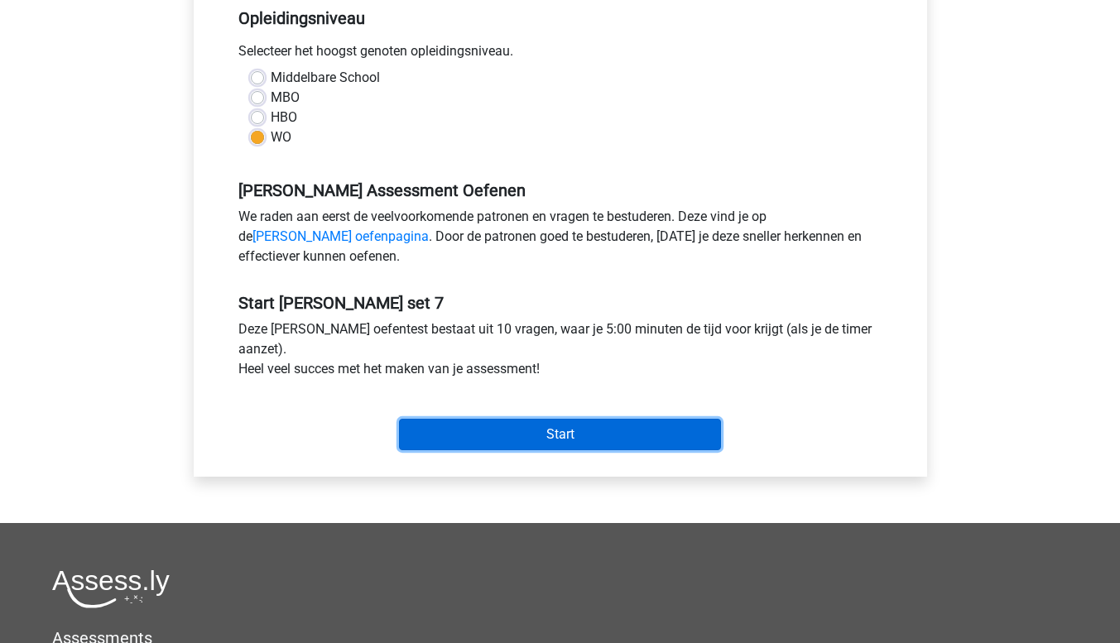
click at [588, 431] on input "Start" at bounding box center [560, 434] width 322 height 31
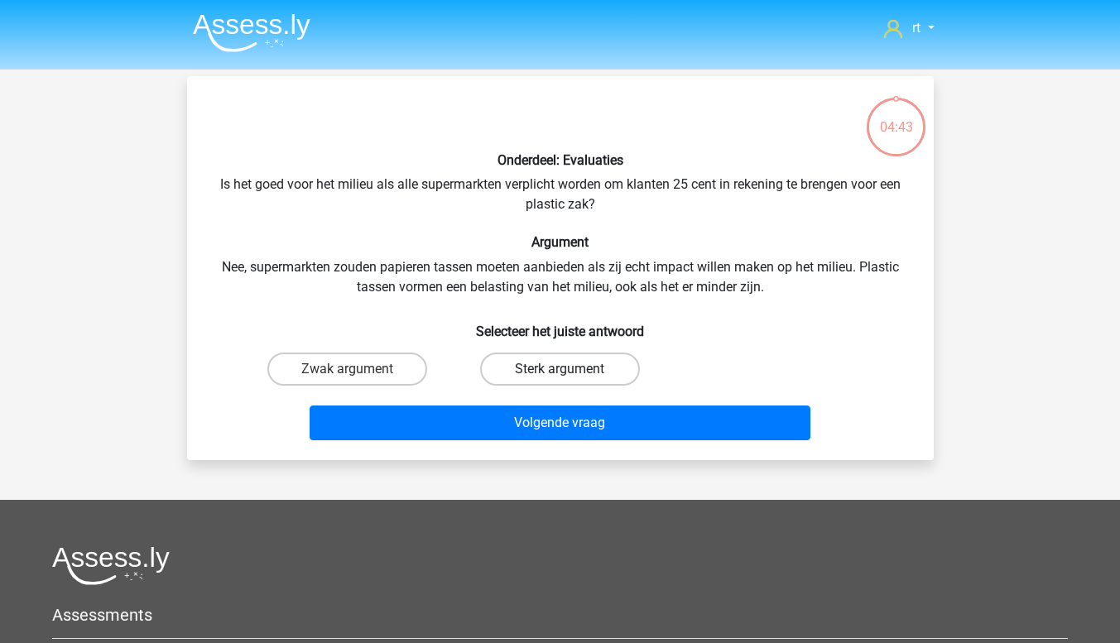
click at [534, 375] on label "Sterk argument" at bounding box center [560, 369] width 160 height 33
click at [559, 375] on input "Sterk argument" at bounding box center [564, 374] width 11 height 11
radio input "true"
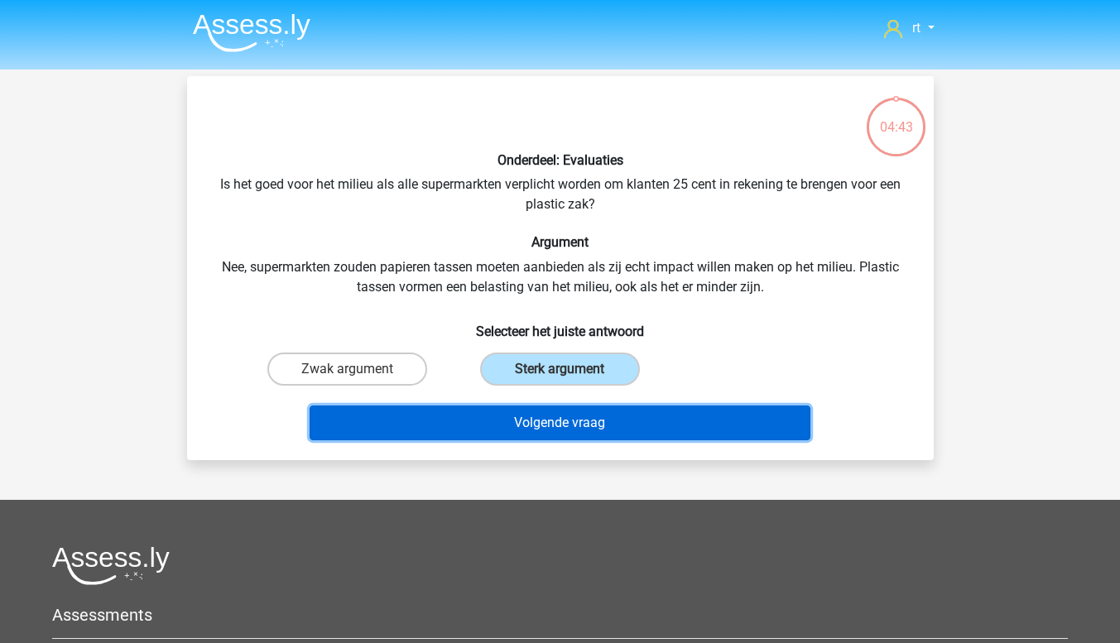
click at [540, 420] on button "Volgende vraag" at bounding box center [559, 422] width 501 height 35
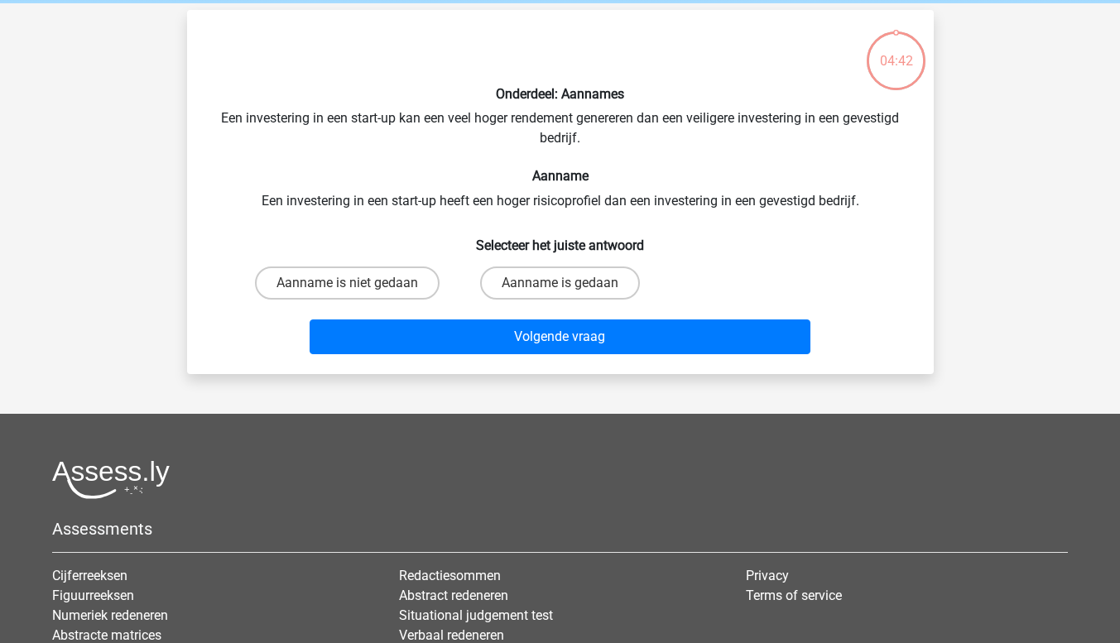
scroll to position [76, 0]
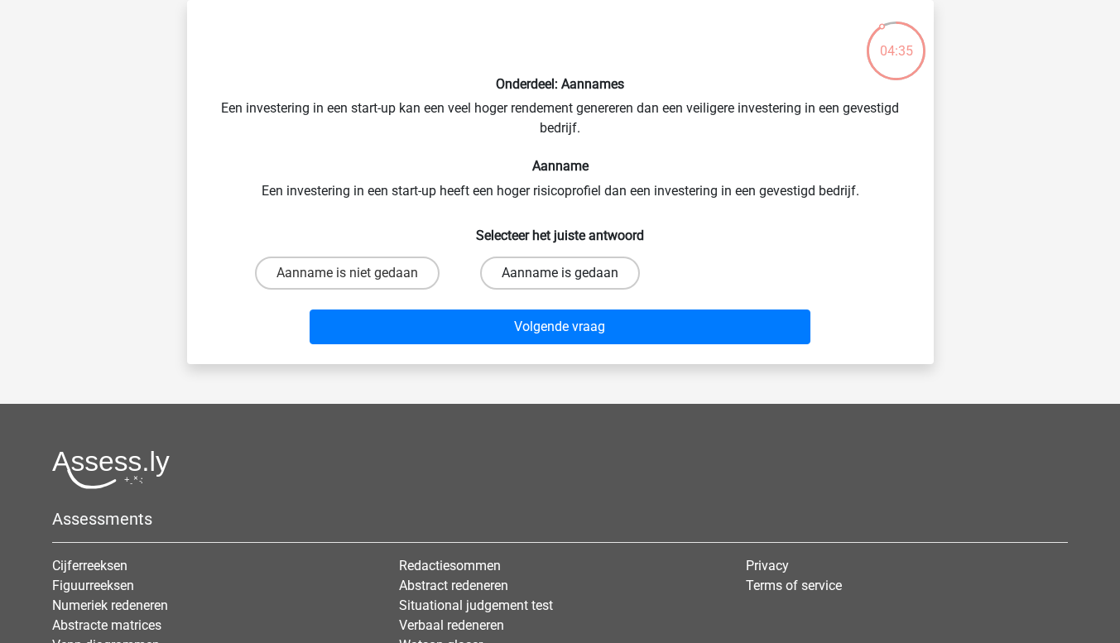
click at [557, 276] on label "Aanname is gedaan" at bounding box center [560, 273] width 160 height 33
click at [559, 276] on input "Aanname is gedaan" at bounding box center [564, 278] width 11 height 11
radio input "true"
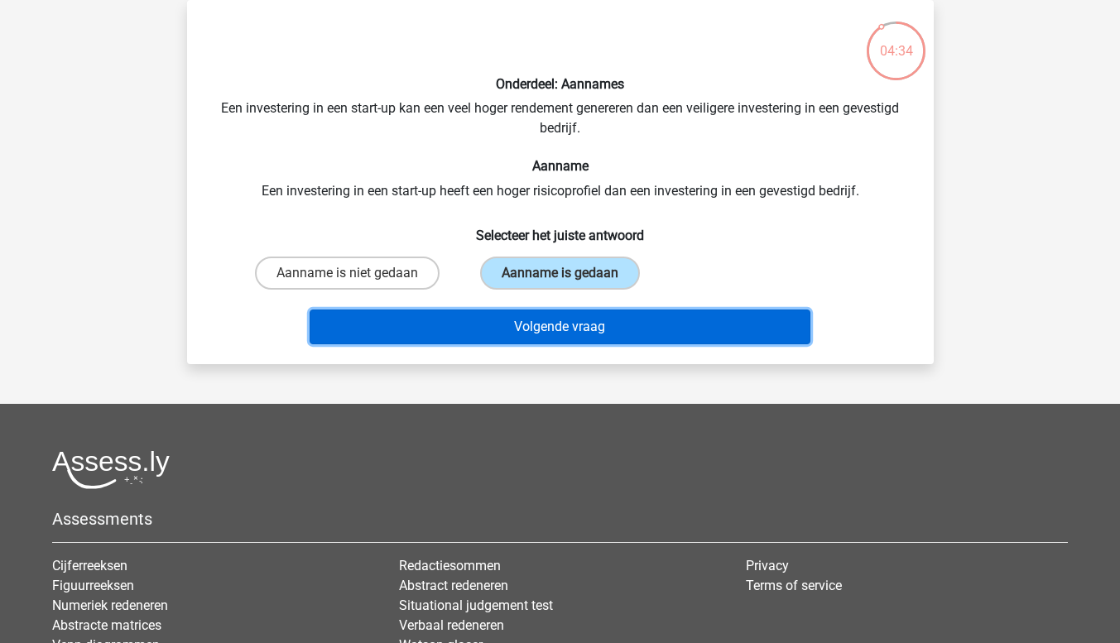
click at [558, 319] on button "Volgende vraag" at bounding box center [559, 326] width 501 height 35
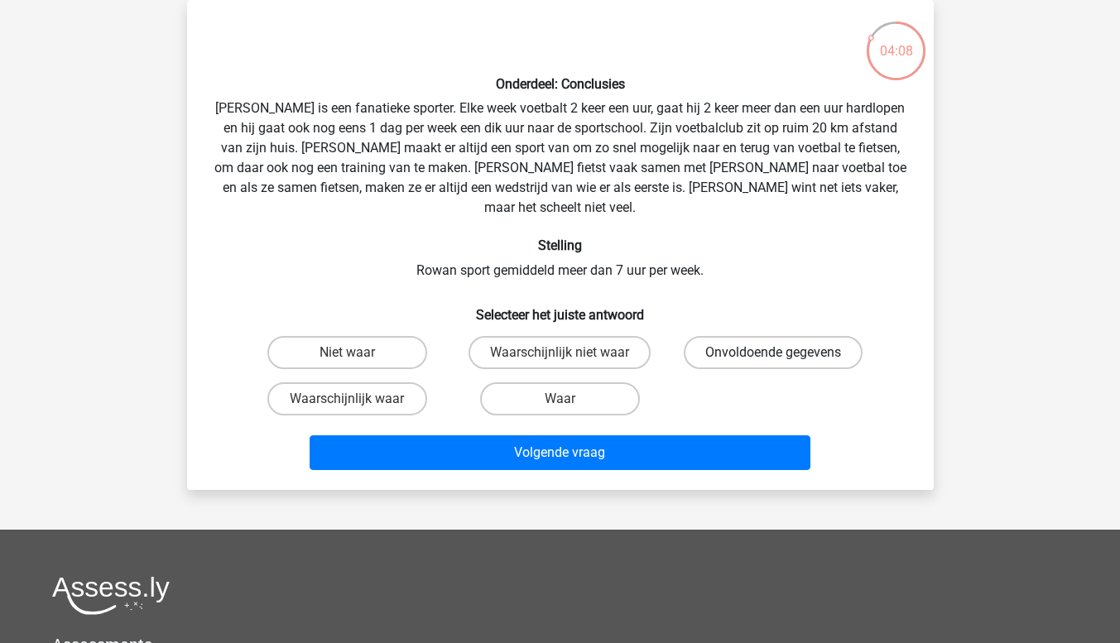
click at [717, 337] on label "Onvoldoende gegevens" at bounding box center [773, 352] width 179 height 33
click at [773, 353] on input "Onvoldoende gegevens" at bounding box center [778, 358] width 11 height 11
radio input "true"
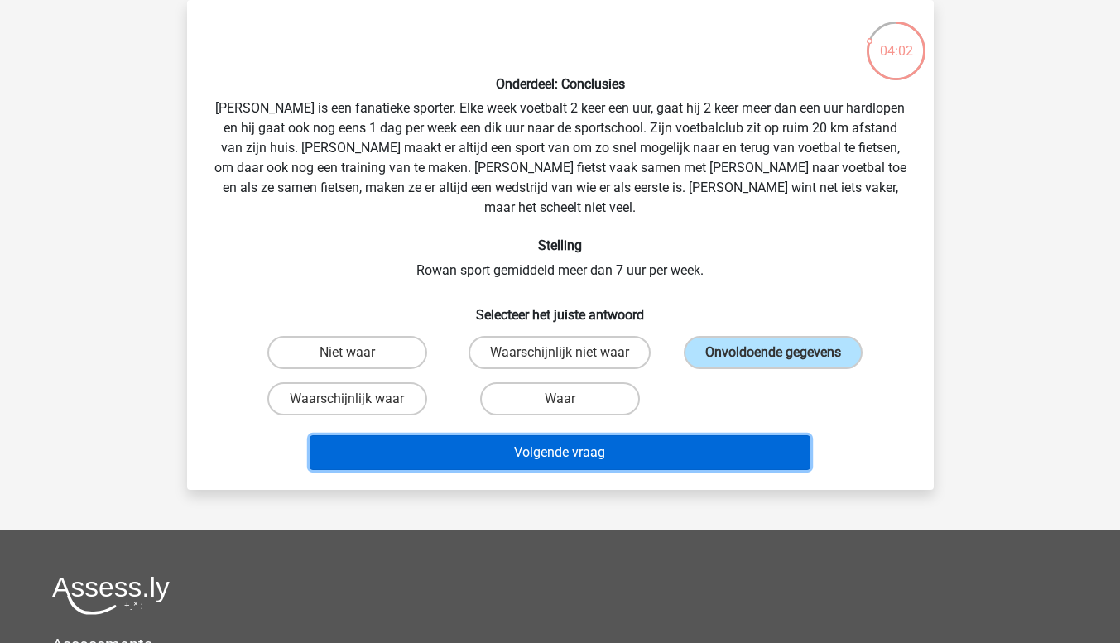
click at [665, 435] on button "Volgende vraag" at bounding box center [559, 452] width 501 height 35
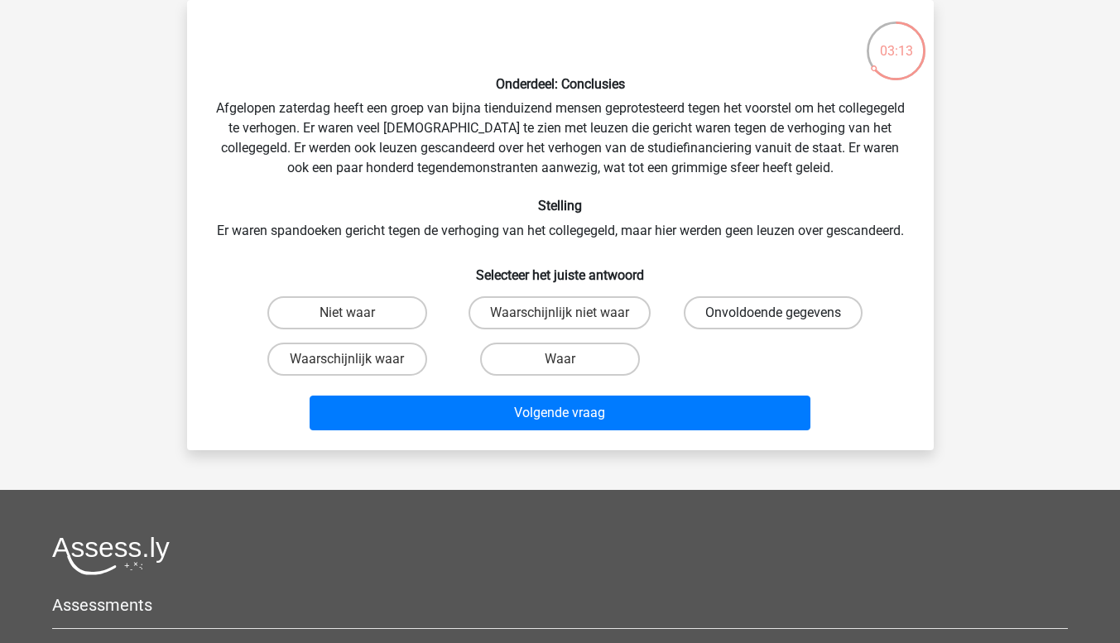
click at [692, 324] on label "Onvoldoende gegevens" at bounding box center [773, 312] width 179 height 33
click at [773, 324] on input "Onvoldoende gegevens" at bounding box center [778, 318] width 11 height 11
radio input "true"
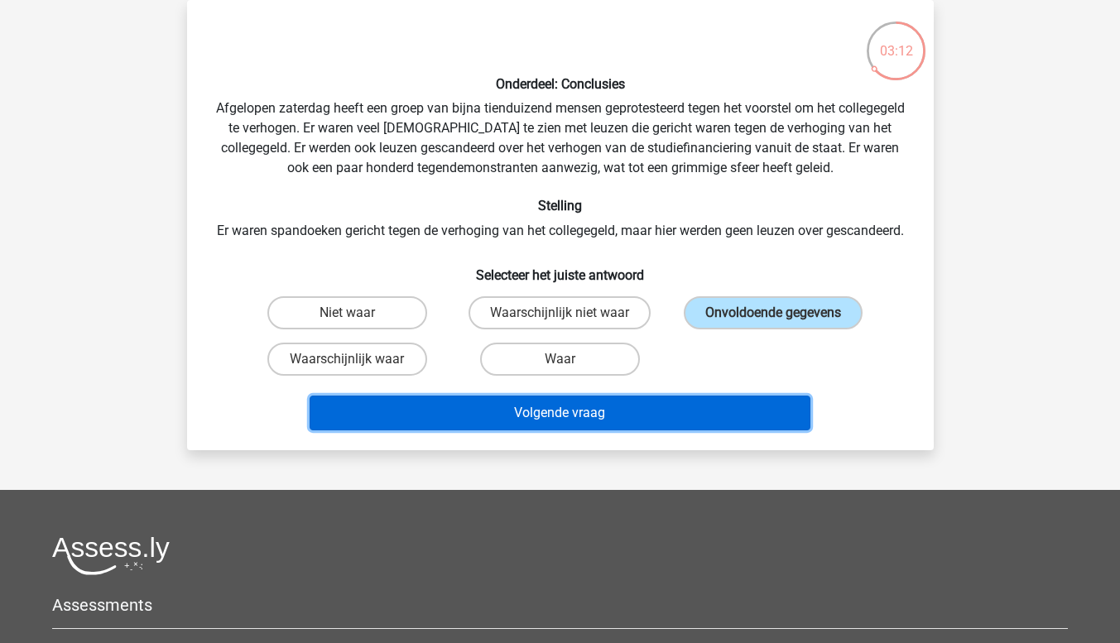
click at [631, 430] on button "Volgende vraag" at bounding box center [559, 413] width 501 height 35
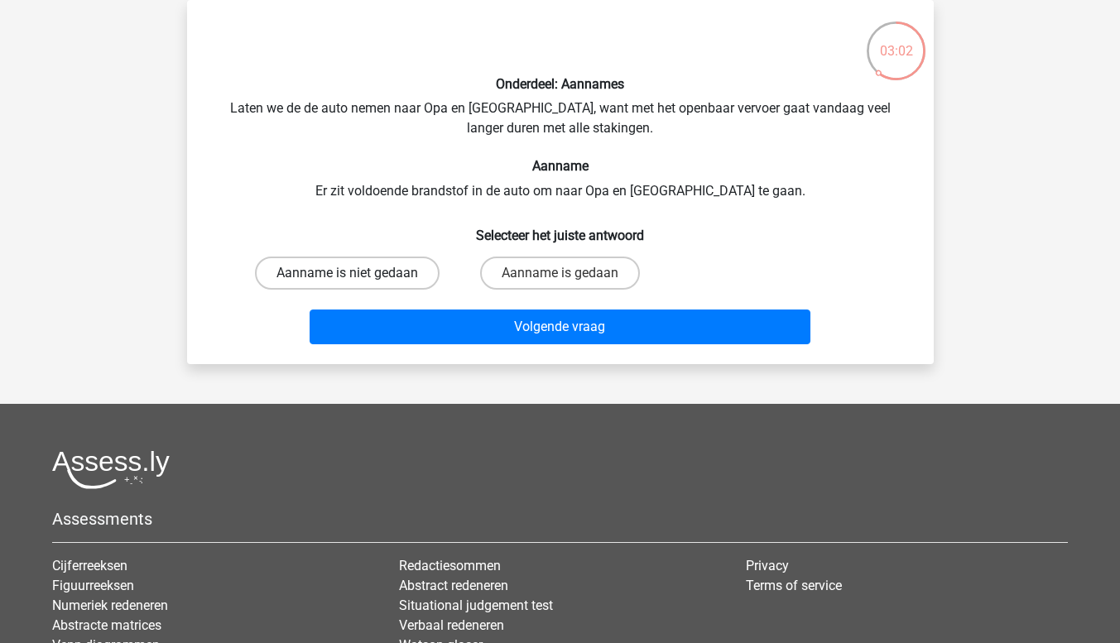
click at [410, 272] on label "Aanname is niet gedaan" at bounding box center [347, 273] width 185 height 33
click at [357, 273] on input "Aanname is niet gedaan" at bounding box center [352, 278] width 11 height 11
radio input "true"
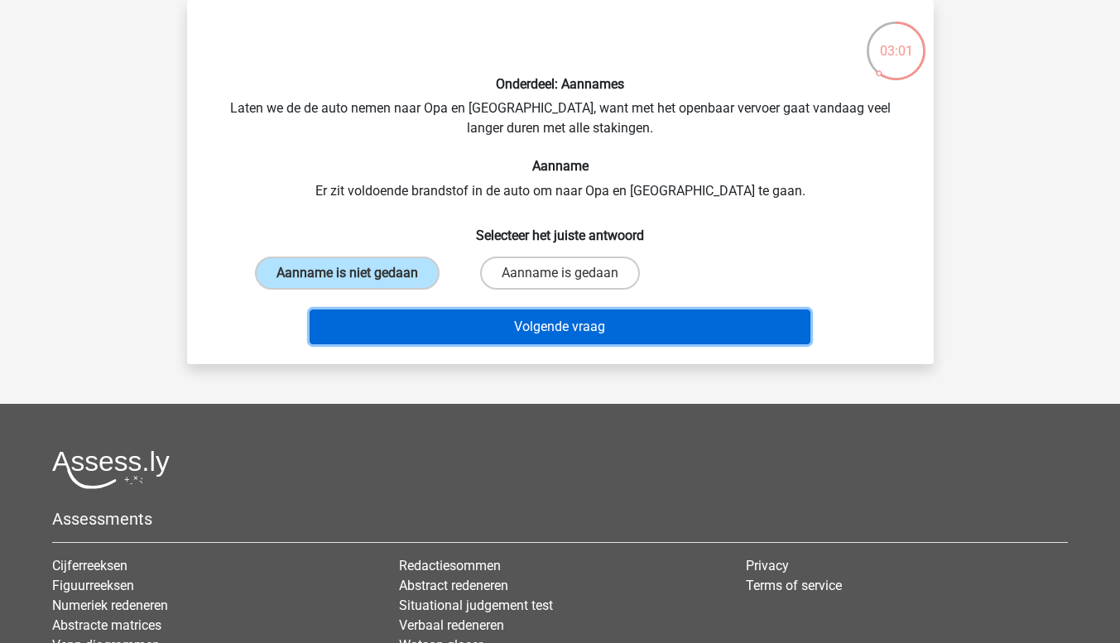
click at [436, 325] on button "Volgende vraag" at bounding box center [559, 326] width 501 height 35
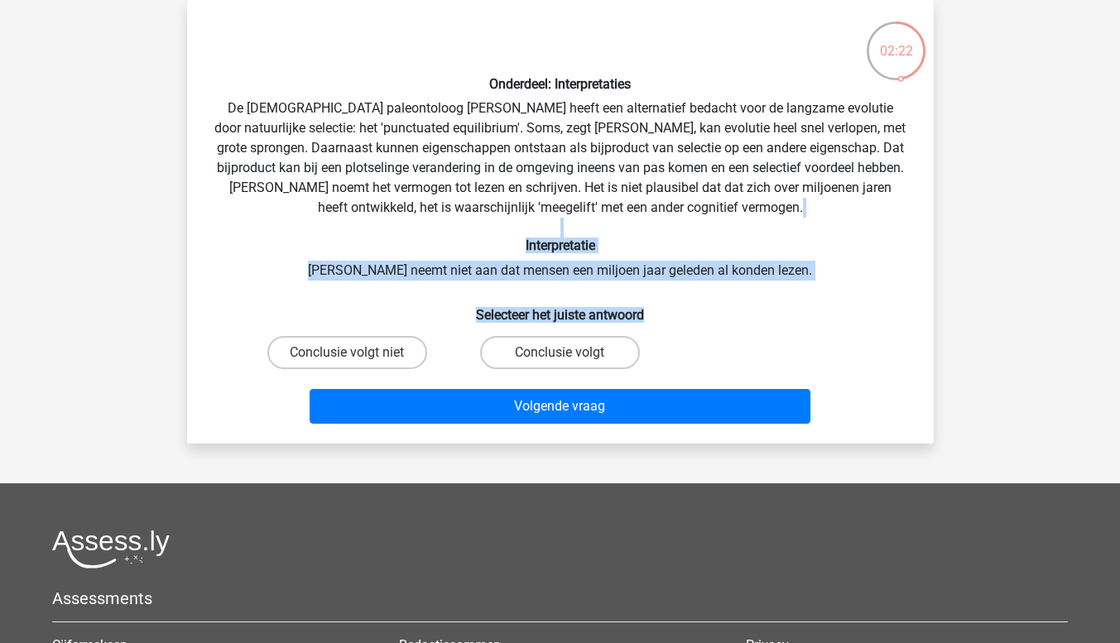
drag, startPoint x: 830, startPoint y: 223, endPoint x: 835, endPoint y: 302, distance: 79.6
click at [835, 302] on div "Onderdeel: Interpretaties De Amerikaanse paleontoloog Stephen Jay Gould heeft e…" at bounding box center [560, 221] width 733 height 417
click at [835, 302] on h6 "Selecteer het juiste antwoord" at bounding box center [560, 308] width 693 height 29
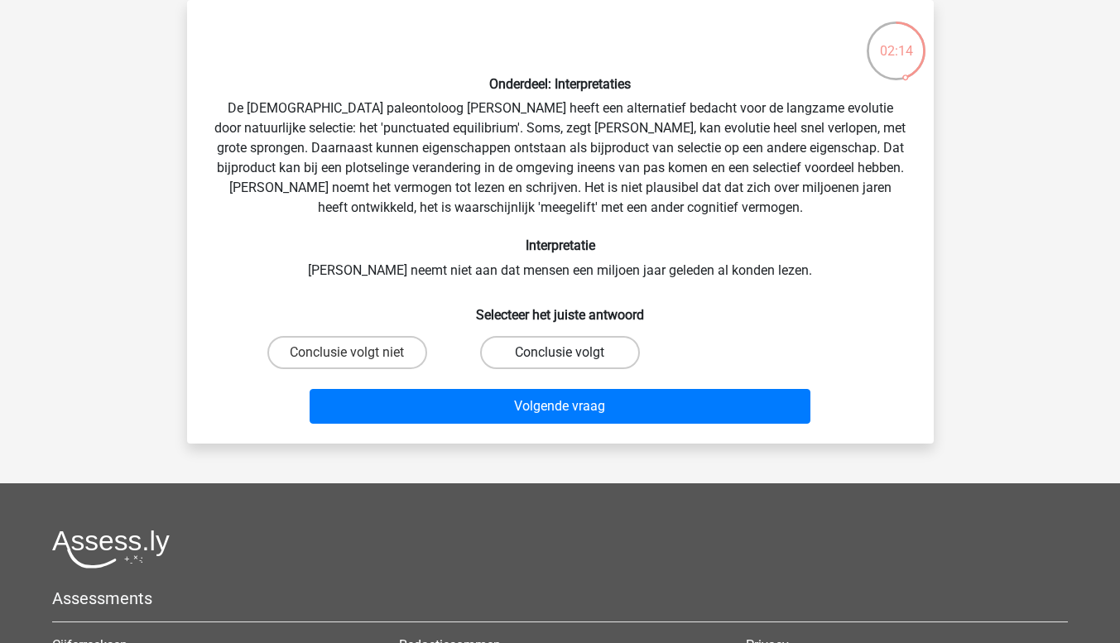
click at [606, 350] on label "Conclusie volgt" at bounding box center [560, 352] width 160 height 33
click at [570, 353] on input "Conclusie volgt" at bounding box center [564, 358] width 11 height 11
radio input "true"
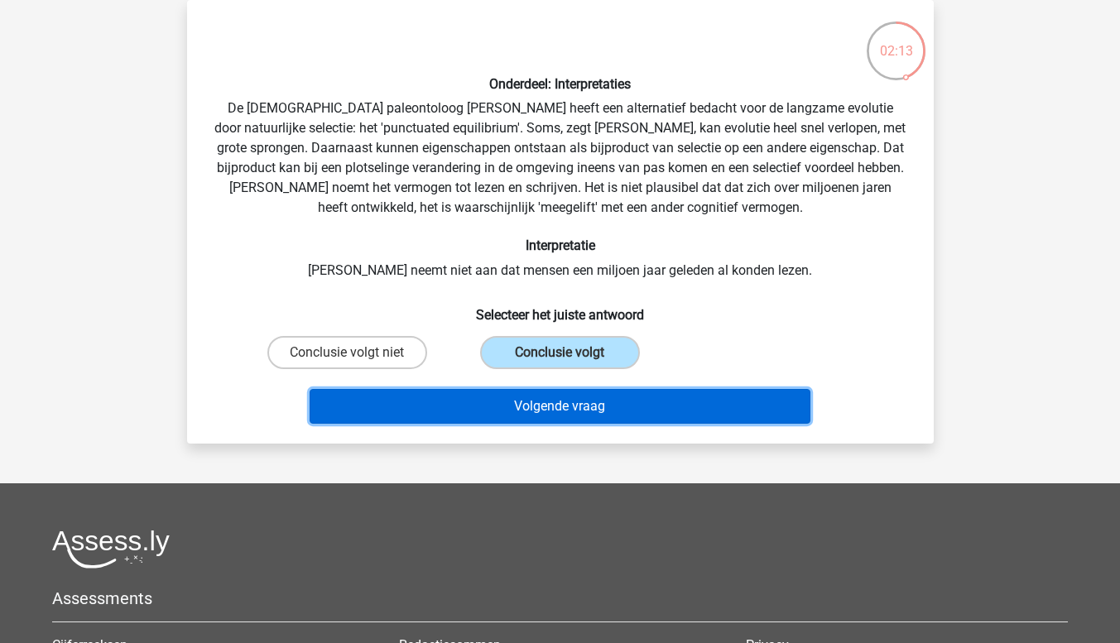
click at [590, 410] on button "Volgende vraag" at bounding box center [559, 406] width 501 height 35
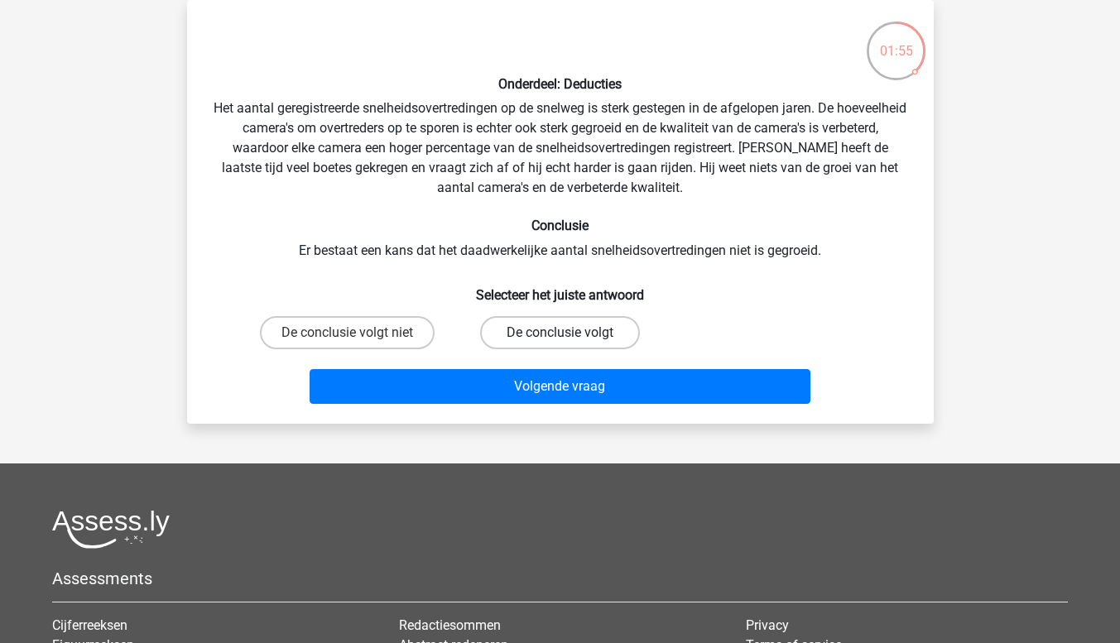
click at [538, 333] on label "De conclusie volgt" at bounding box center [560, 332] width 160 height 33
click at [559, 333] on input "De conclusie volgt" at bounding box center [564, 338] width 11 height 11
radio input "true"
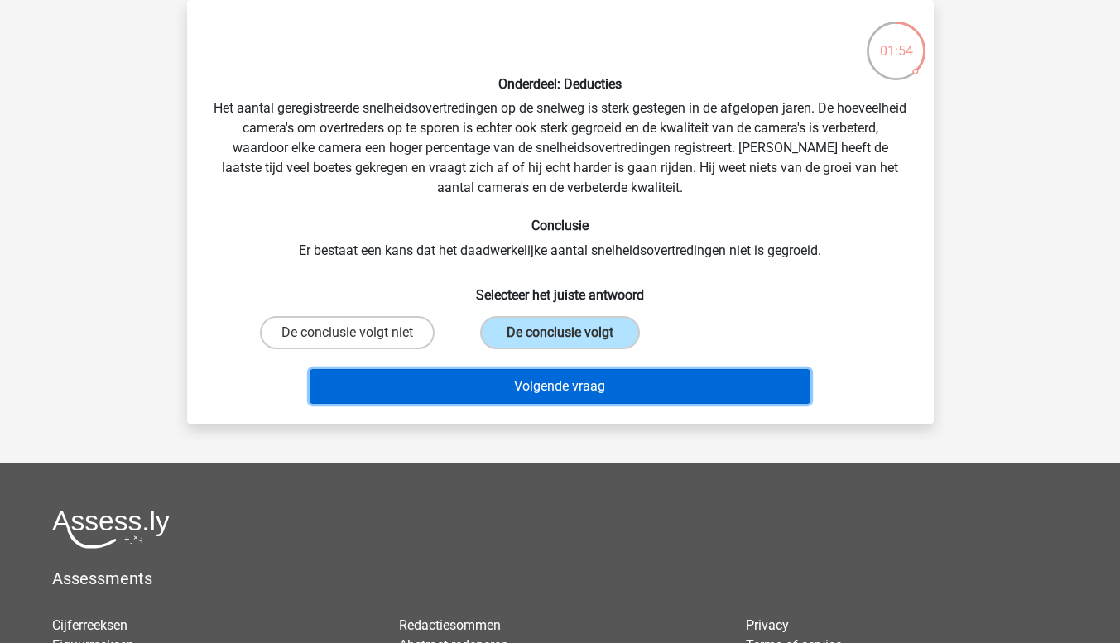
click at [543, 381] on button "Volgende vraag" at bounding box center [559, 386] width 501 height 35
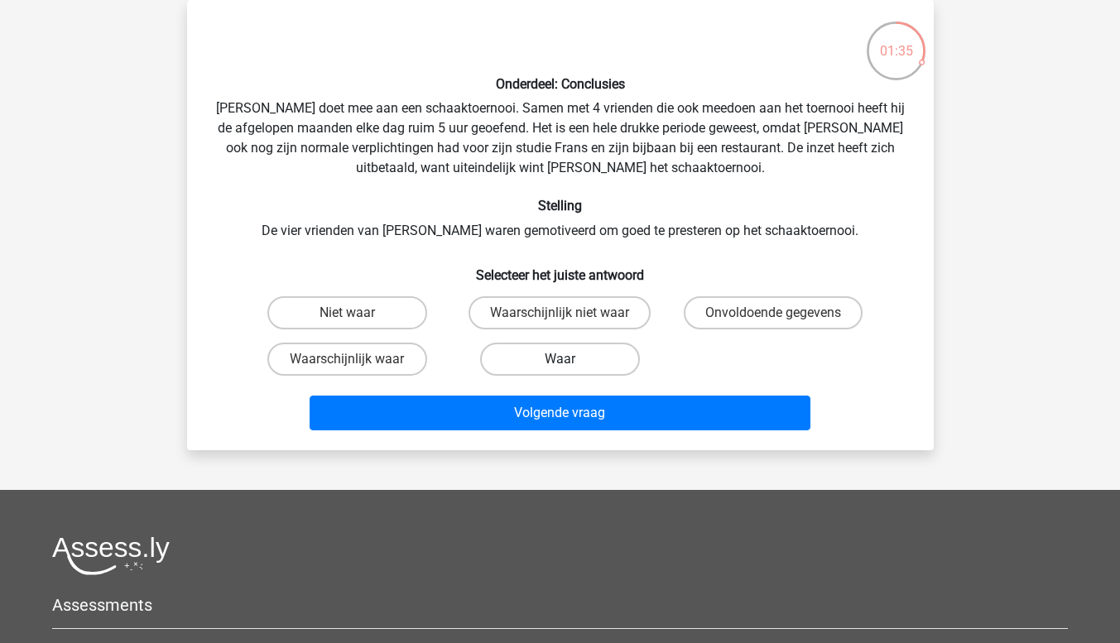
click at [510, 351] on label "Waar" at bounding box center [560, 359] width 160 height 33
click at [559, 359] on input "Waar" at bounding box center [564, 364] width 11 height 11
radio input "true"
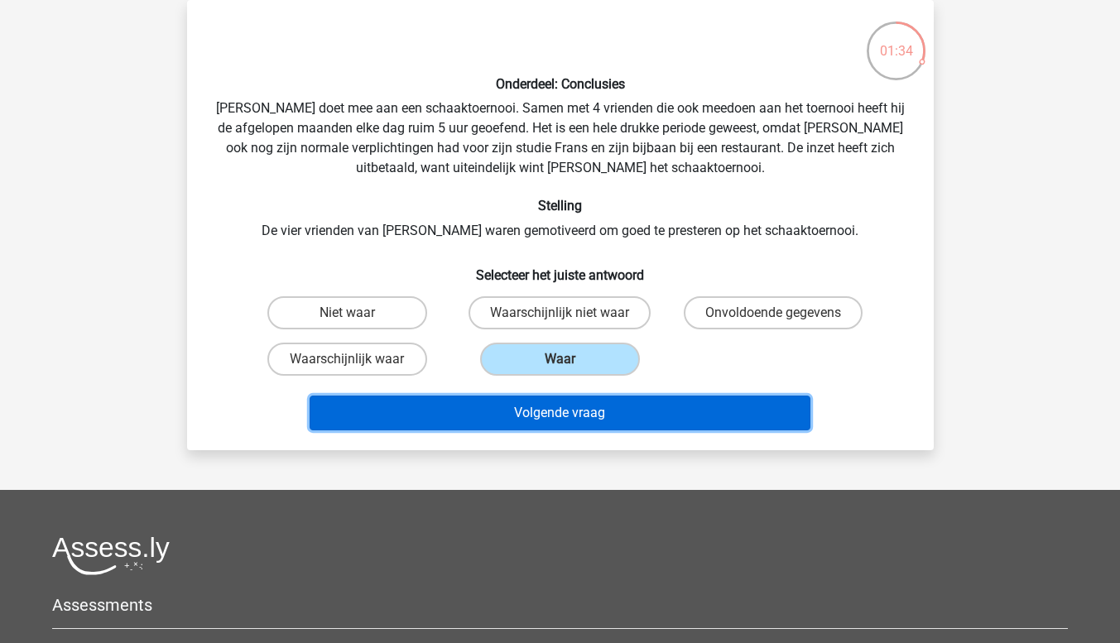
click at [518, 415] on button "Volgende vraag" at bounding box center [559, 413] width 501 height 35
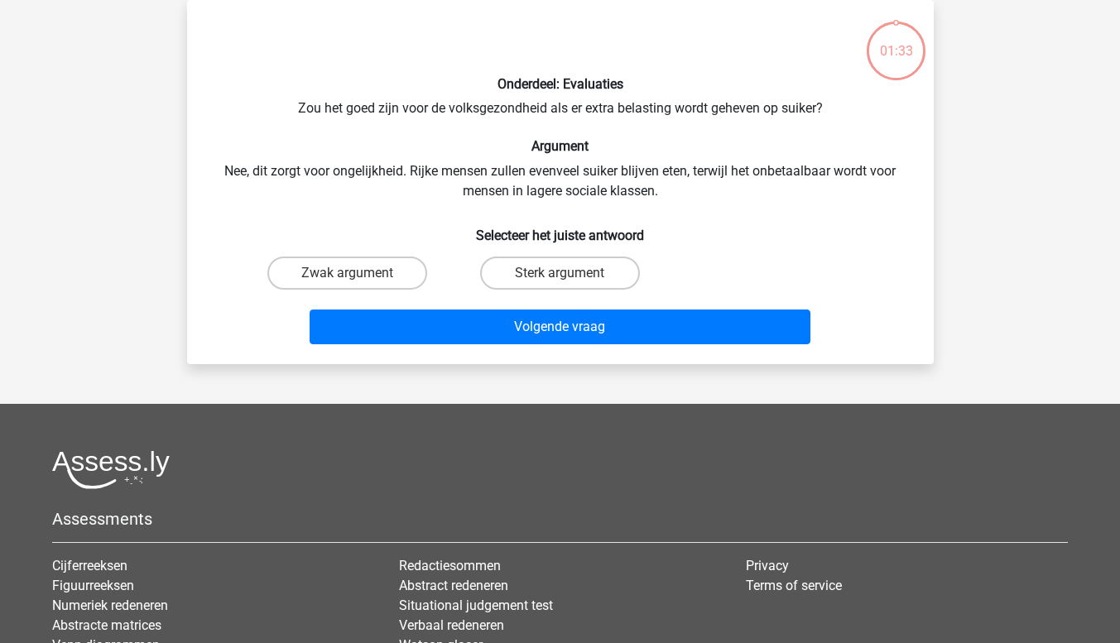
click at [518, 415] on footer "Assessments Cijferreeksen Figuurreeksen Numeriek redeneren Abstracte matrices V…" at bounding box center [560, 622] width 1120 height 437
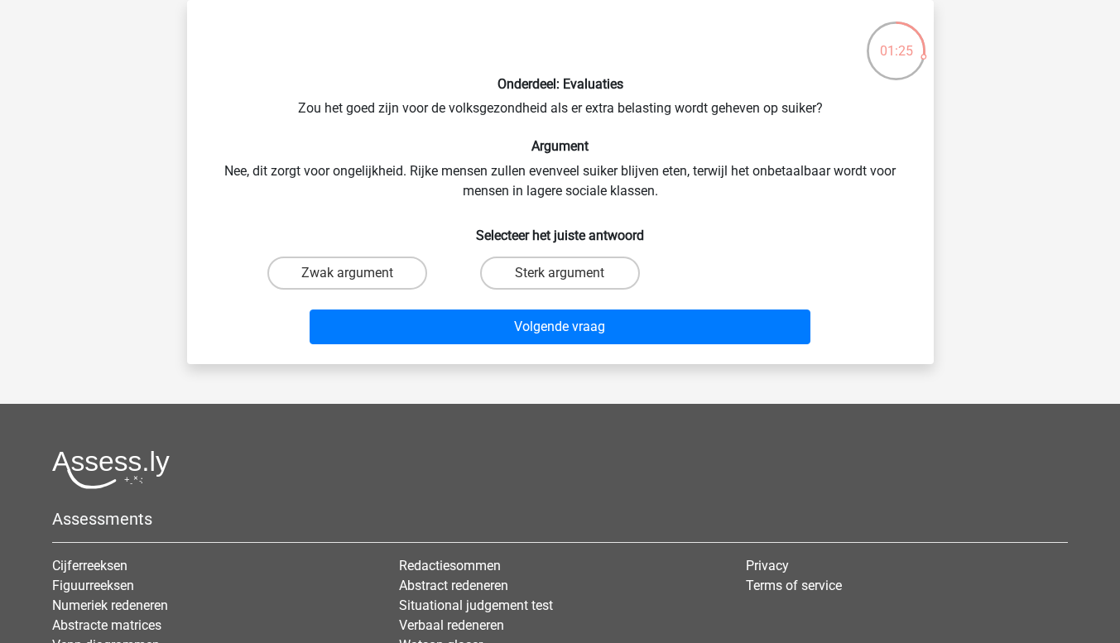
click at [365, 243] on div "Onderdeel: Evaluaties Zou het goed zijn voor de volksgezondheid als er extra be…" at bounding box center [560, 182] width 733 height 338
click at [363, 276] on label "Zwak argument" at bounding box center [347, 273] width 160 height 33
click at [357, 276] on input "Zwak argument" at bounding box center [352, 278] width 11 height 11
radio input "true"
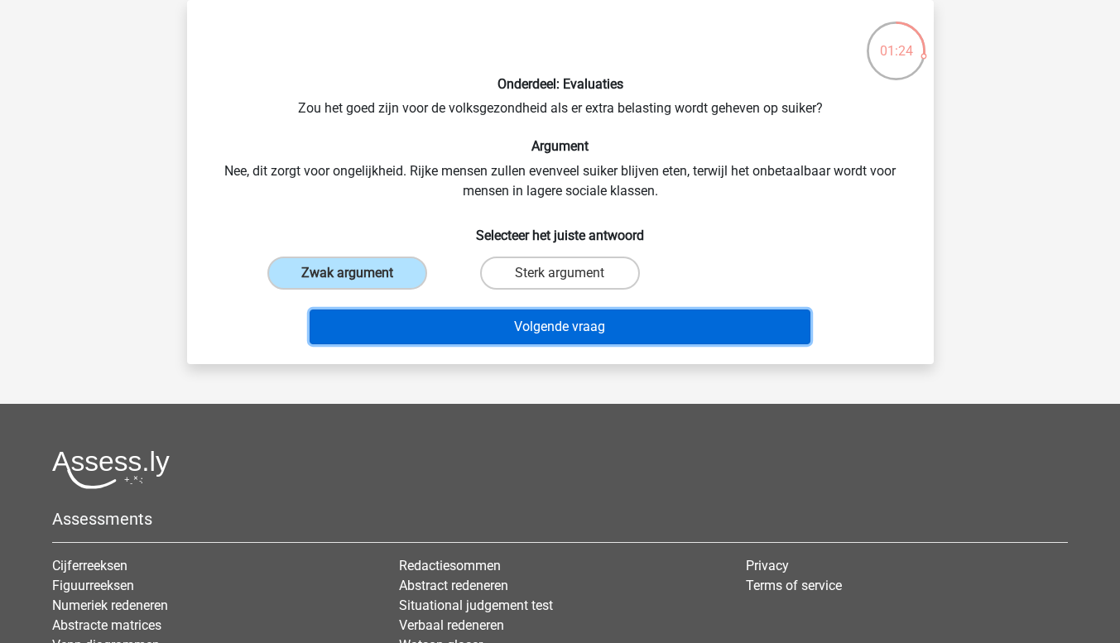
click at [365, 324] on button "Volgende vraag" at bounding box center [559, 326] width 501 height 35
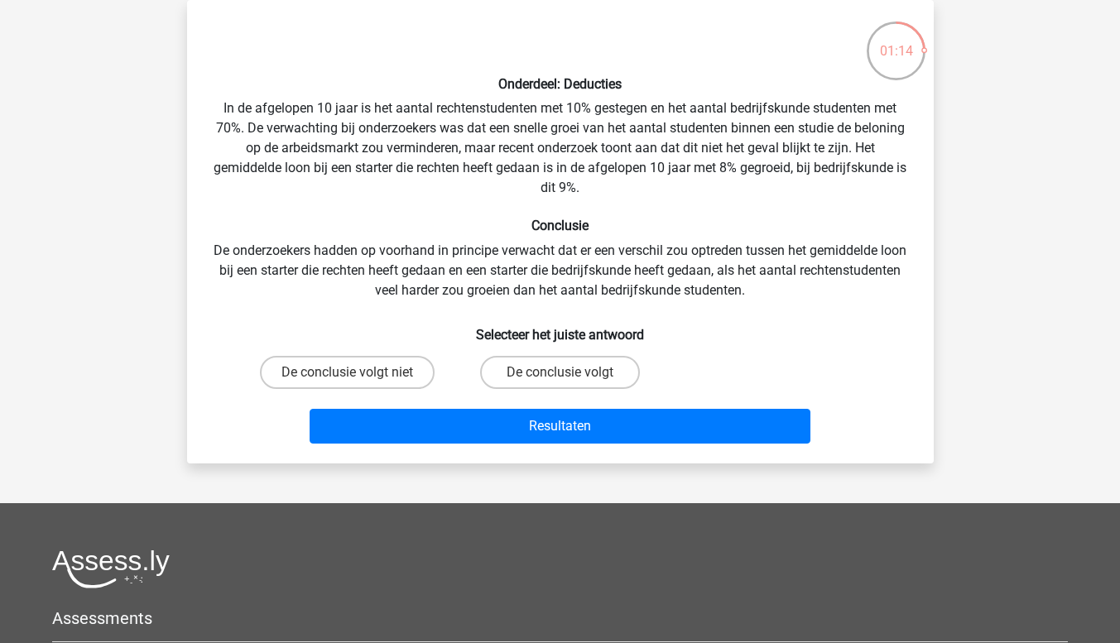
click at [871, 325] on h6 "Selecteer het juiste antwoord" at bounding box center [560, 328] width 693 height 29
click at [419, 365] on label "De conclusie volgt niet" at bounding box center [347, 372] width 175 height 33
click at [357, 372] on input "De conclusie volgt niet" at bounding box center [352, 377] width 11 height 11
radio input "true"
click at [547, 366] on label "De conclusie volgt" at bounding box center [560, 372] width 160 height 33
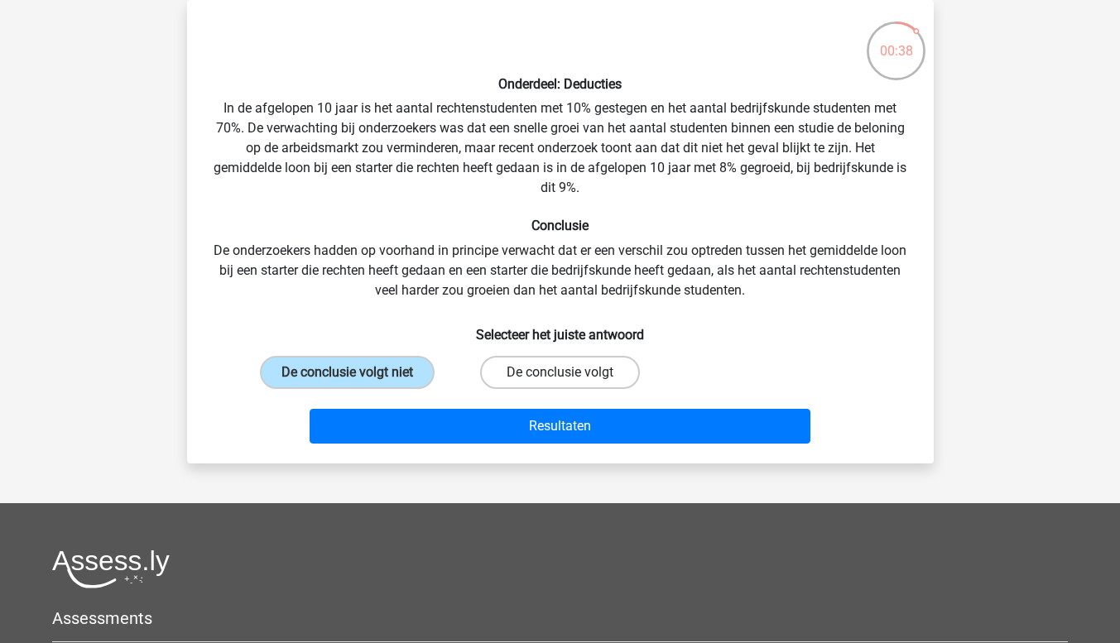
click at [559, 372] on input "De conclusie volgt" at bounding box center [564, 377] width 11 height 11
radio input "true"
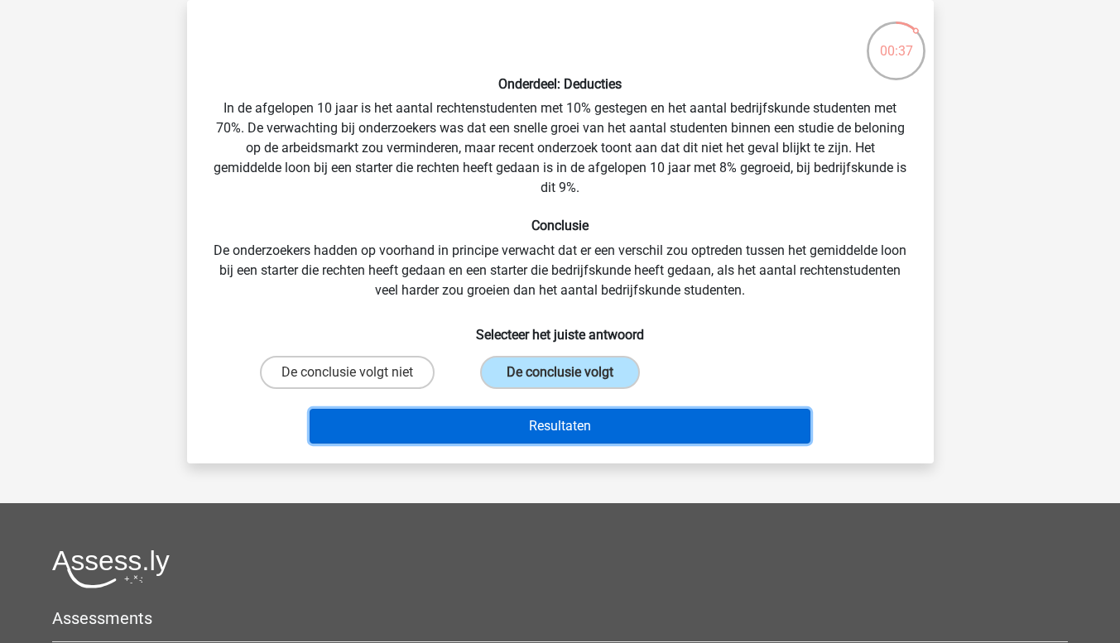
click at [535, 425] on button "Resultaten" at bounding box center [559, 426] width 501 height 35
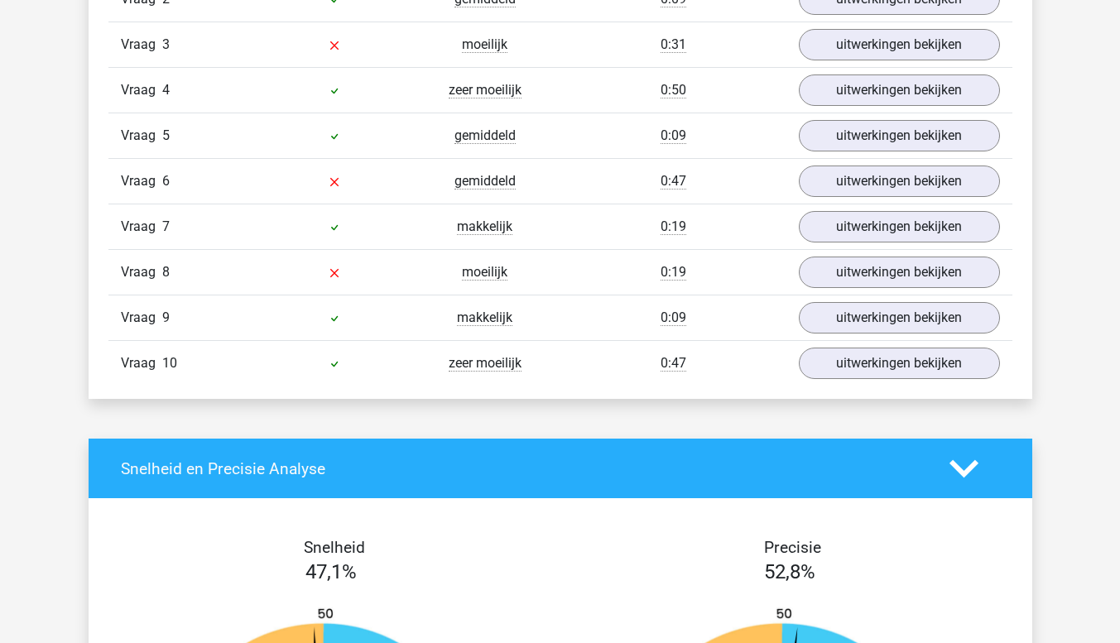
scroll to position [1204, 0]
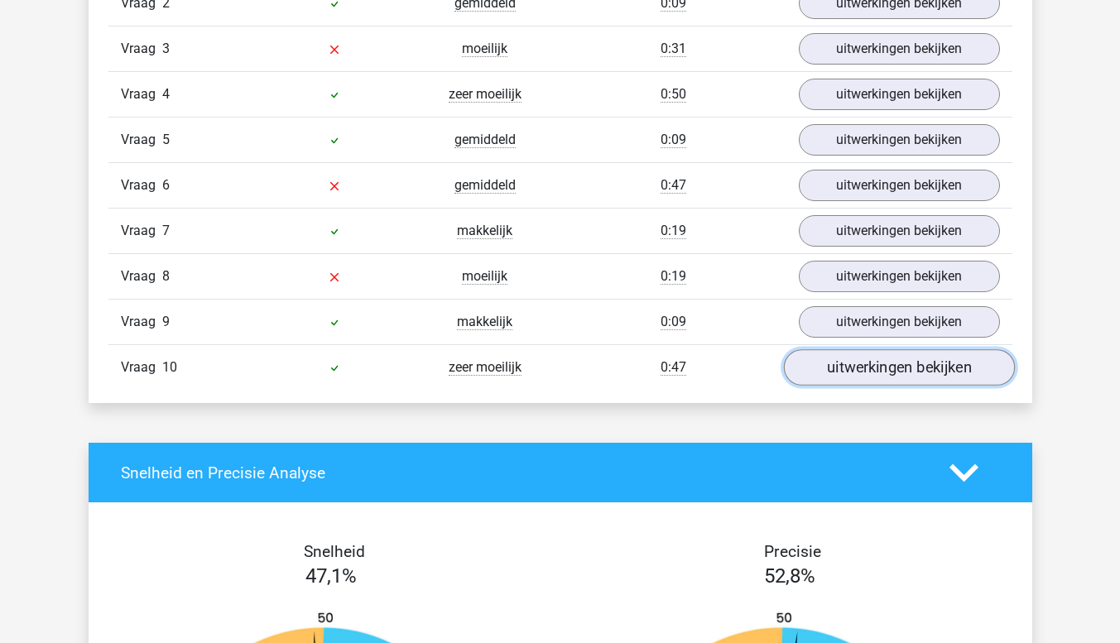
click at [969, 371] on link "uitwerkingen bekijken" at bounding box center [898, 367] width 231 height 36
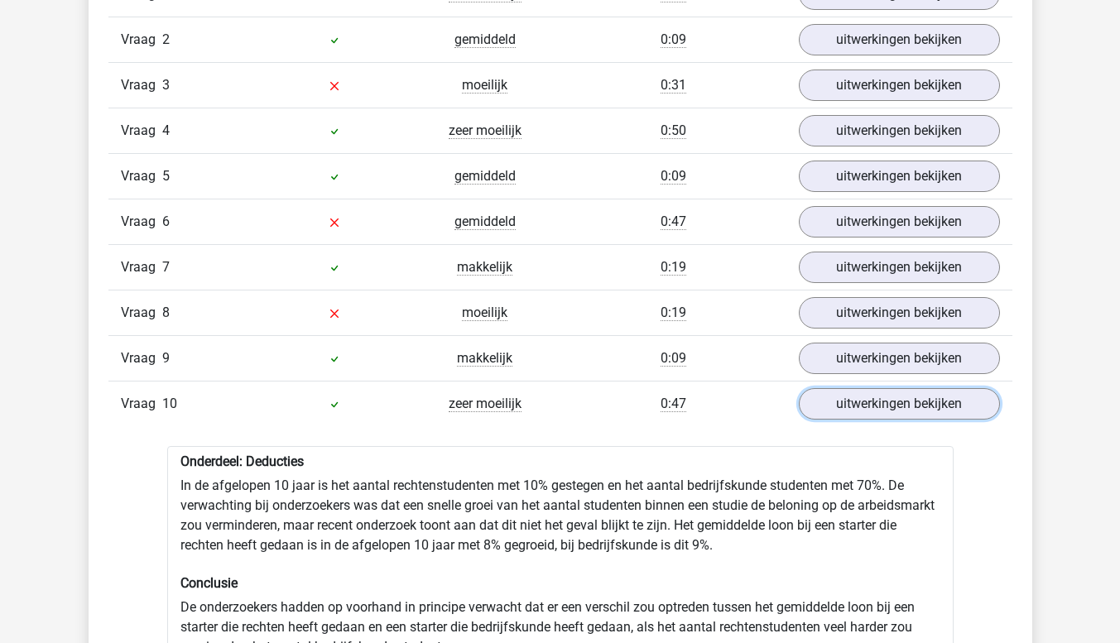
scroll to position [1136, 0]
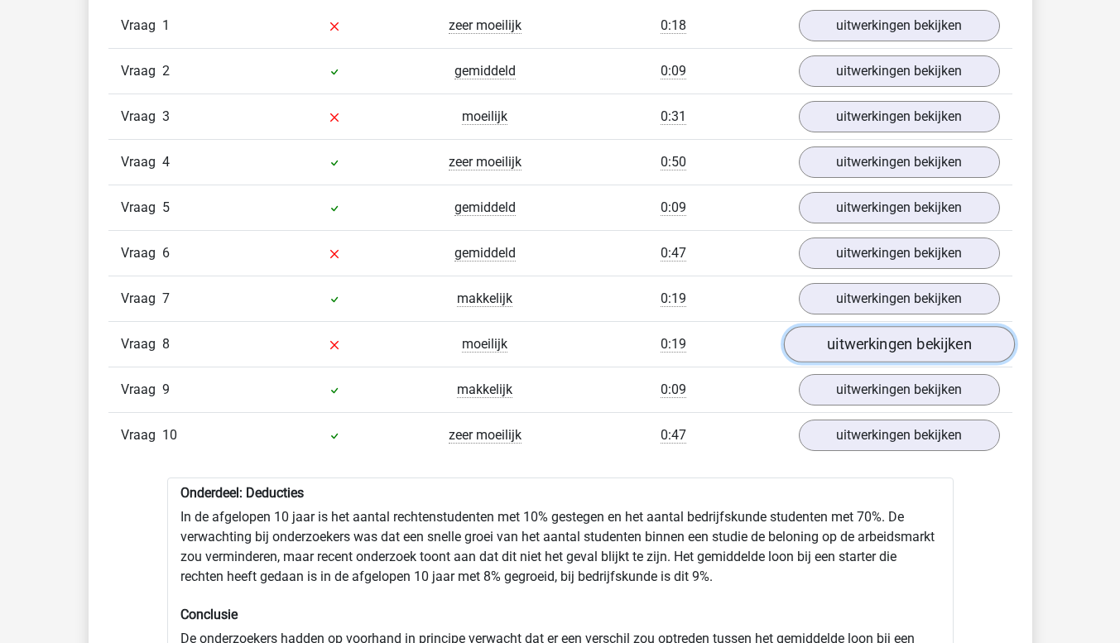
click at [941, 347] on link "uitwerkingen bekijken" at bounding box center [898, 344] width 231 height 36
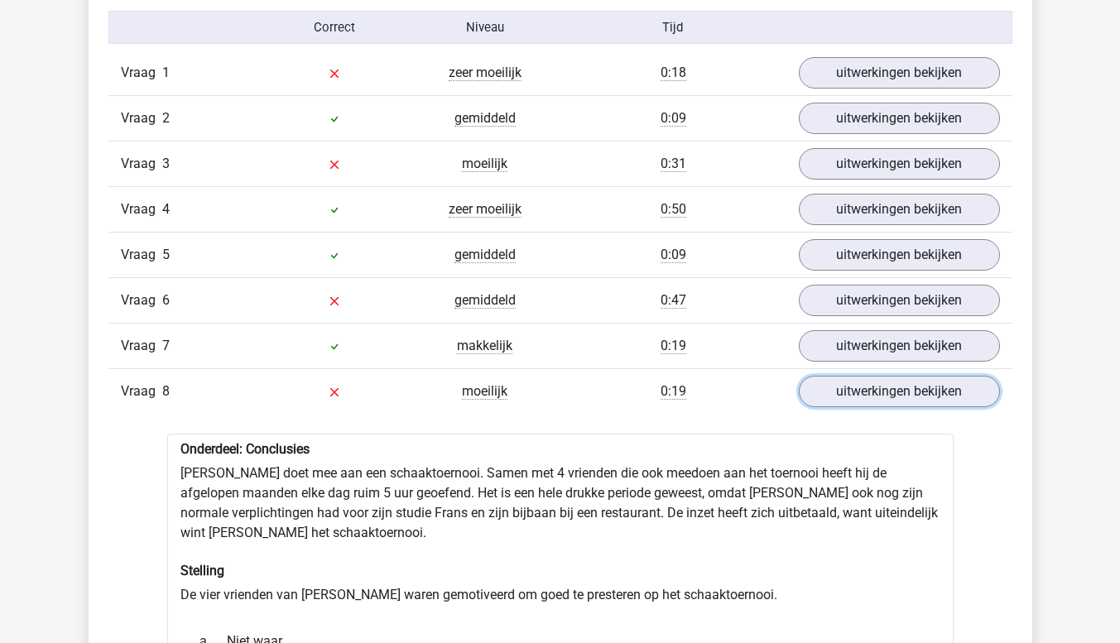
scroll to position [1084, 0]
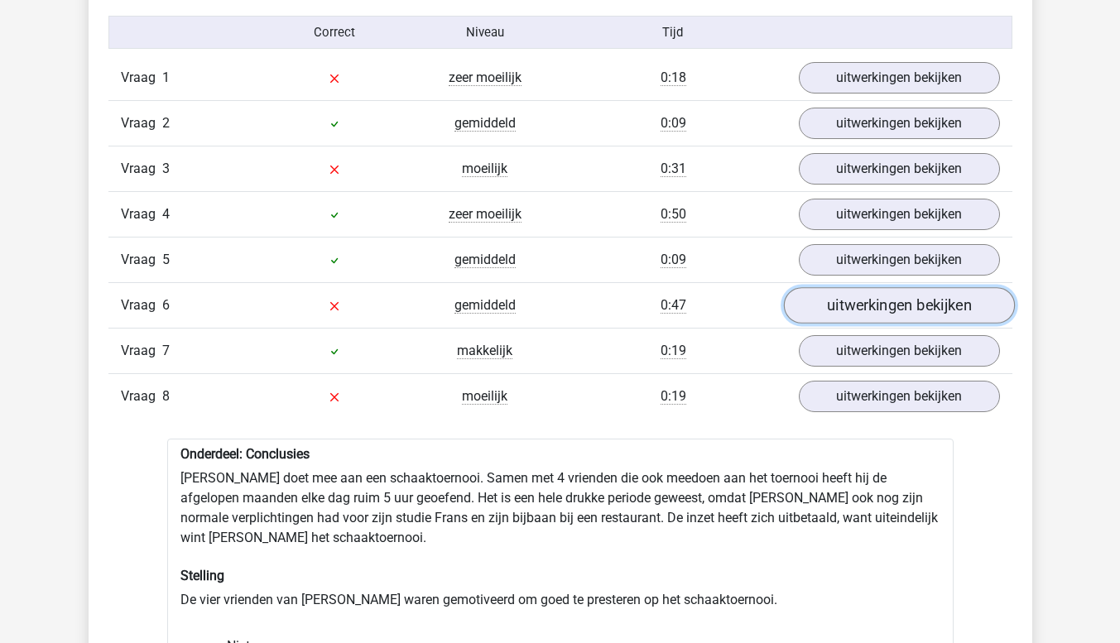
click at [968, 307] on link "uitwerkingen bekijken" at bounding box center [898, 305] width 231 height 36
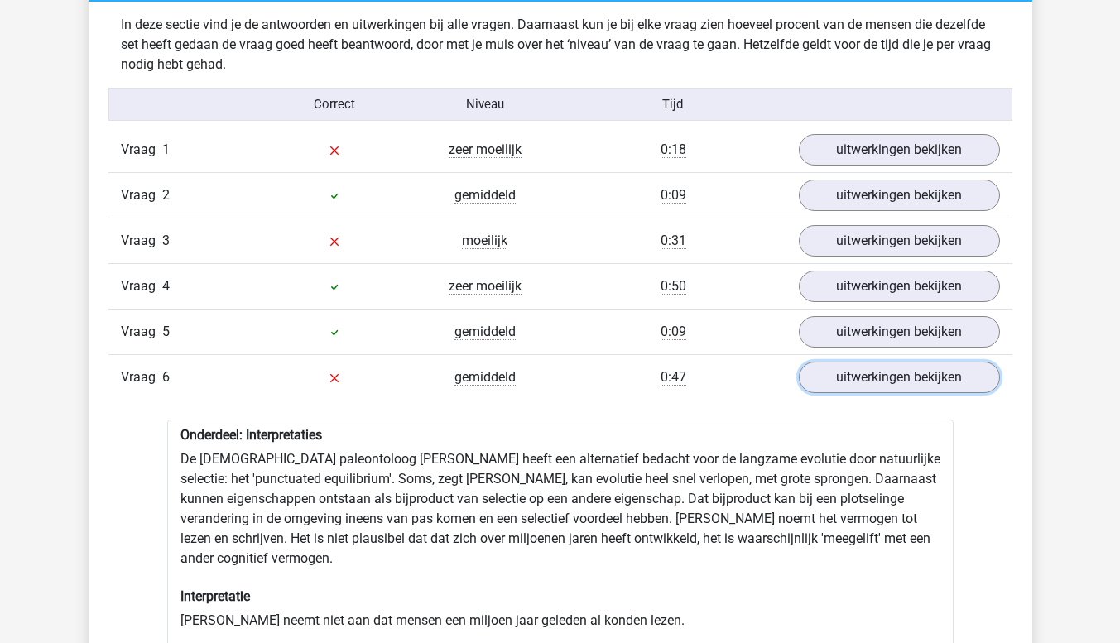
scroll to position [1065, 0]
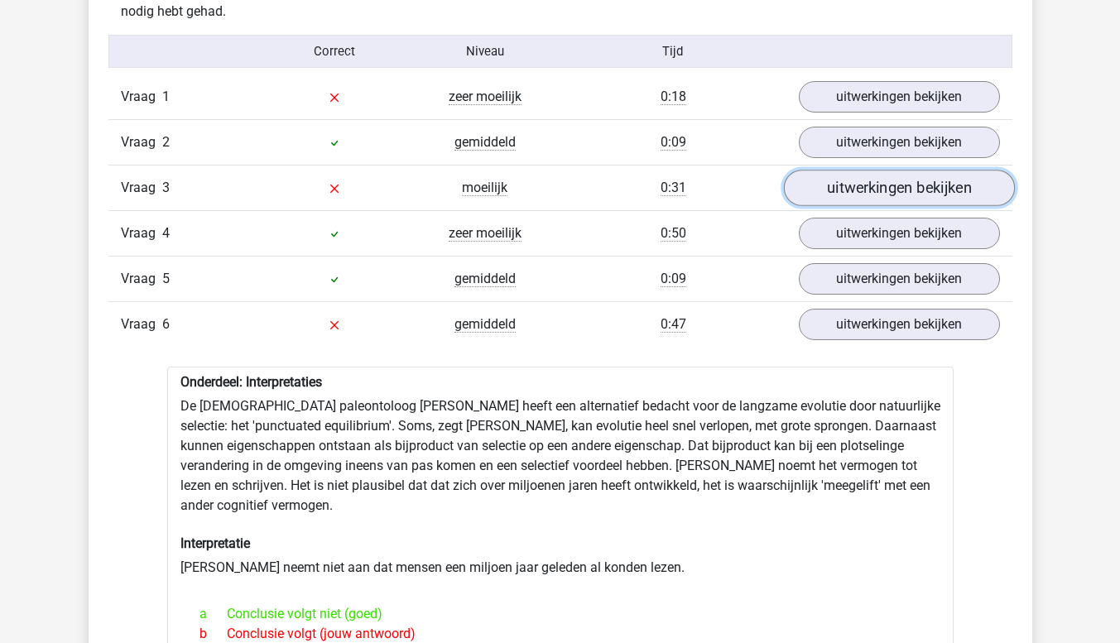
click at [957, 189] on link "uitwerkingen bekijken" at bounding box center [898, 188] width 231 height 36
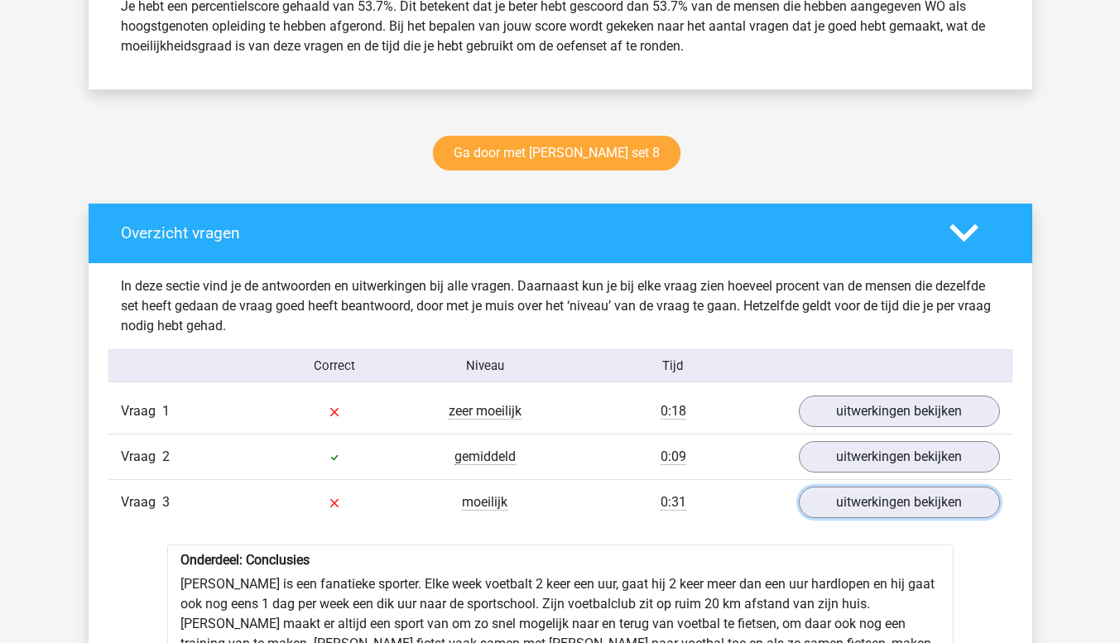
scroll to position [758, 0]
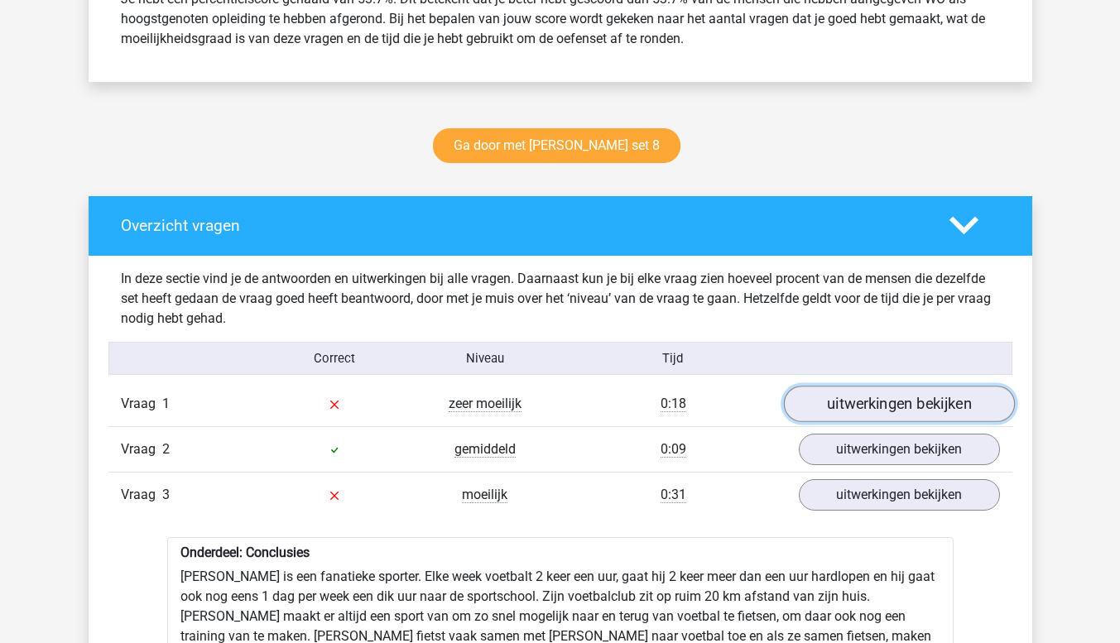
click at [829, 411] on link "uitwerkingen bekijken" at bounding box center [898, 404] width 231 height 36
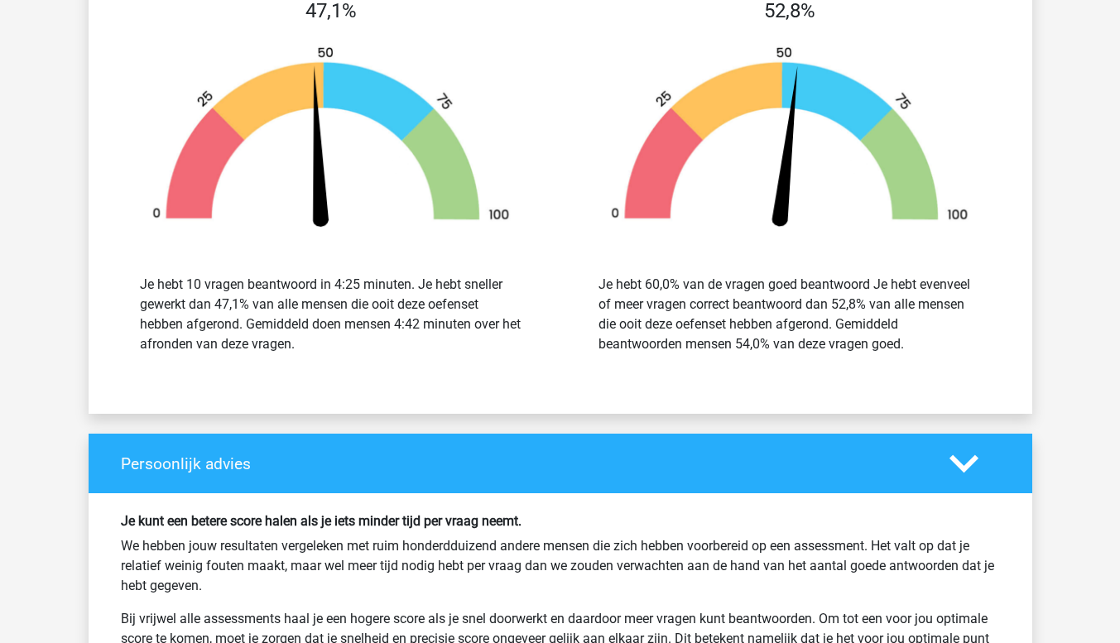
scroll to position [4338, 0]
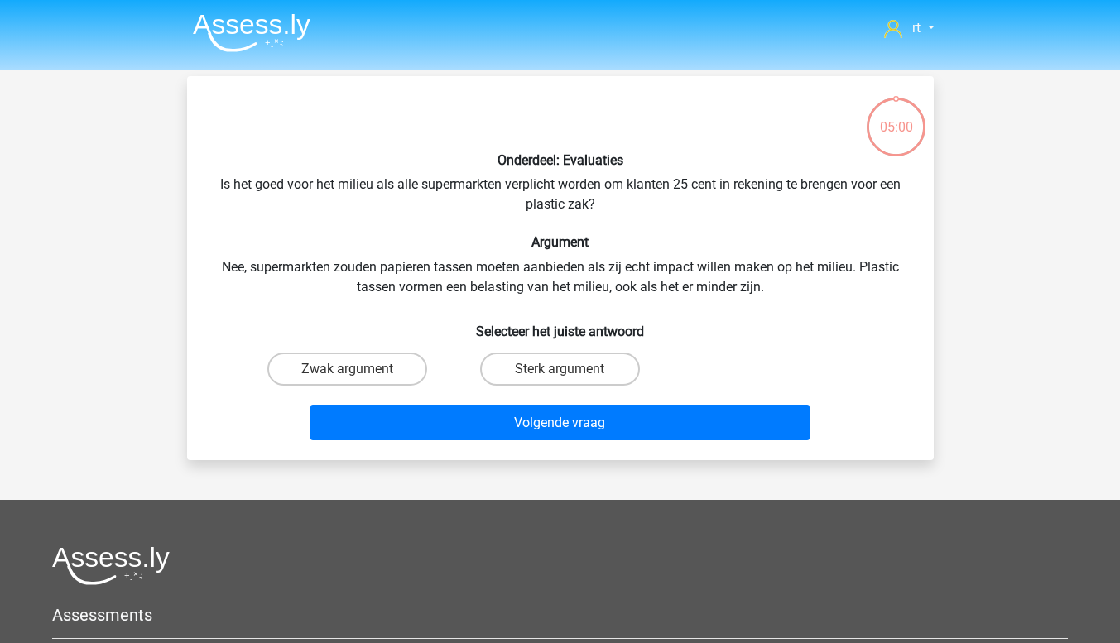
scroll to position [76, 0]
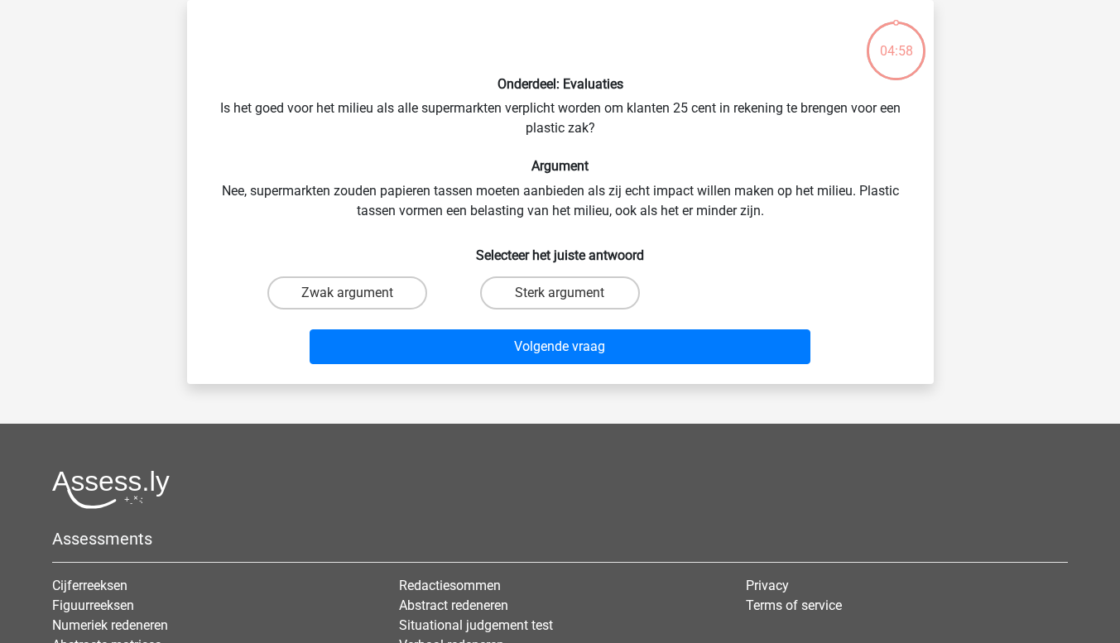
drag, startPoint x: 1117, startPoint y: 381, endPoint x: 1119, endPoint y: 296, distance: 84.4
click at [1119, 296] on div "rt [EMAIL_ADDRESS][DOMAIN_NAME] Nederlands English" at bounding box center [560, 392] width 1120 height 937
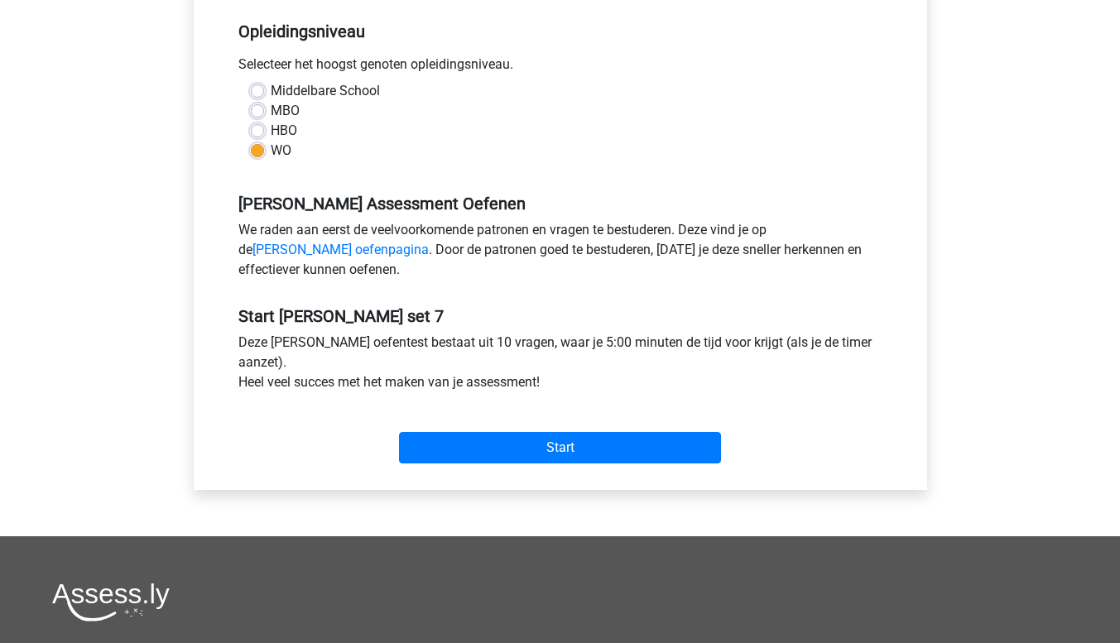
scroll to position [352, 0]
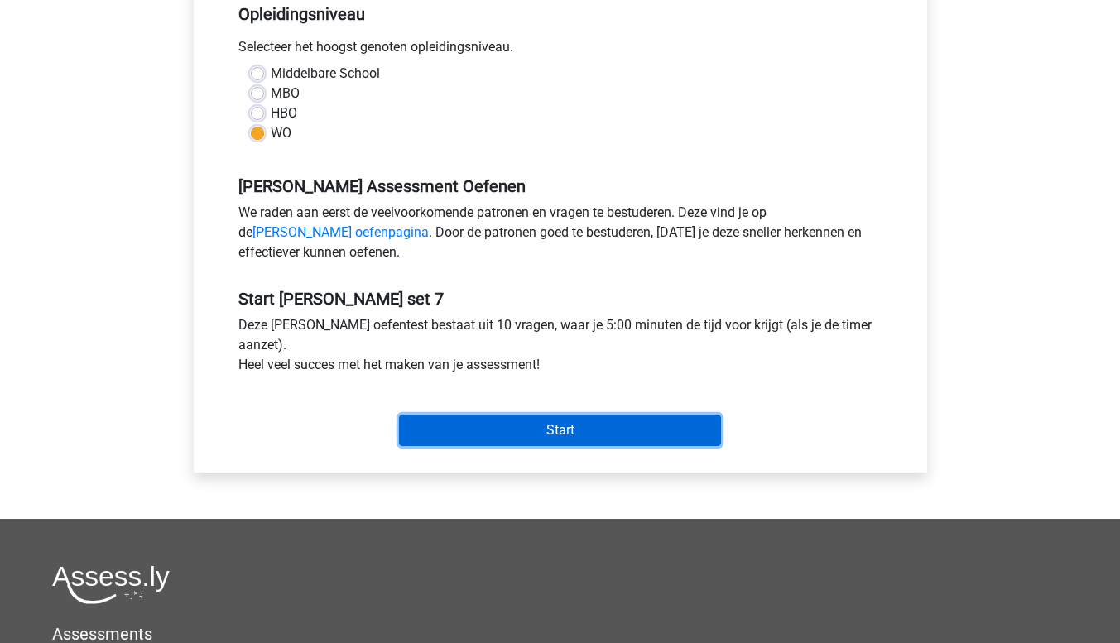
click at [703, 429] on input "Start" at bounding box center [560, 430] width 322 height 31
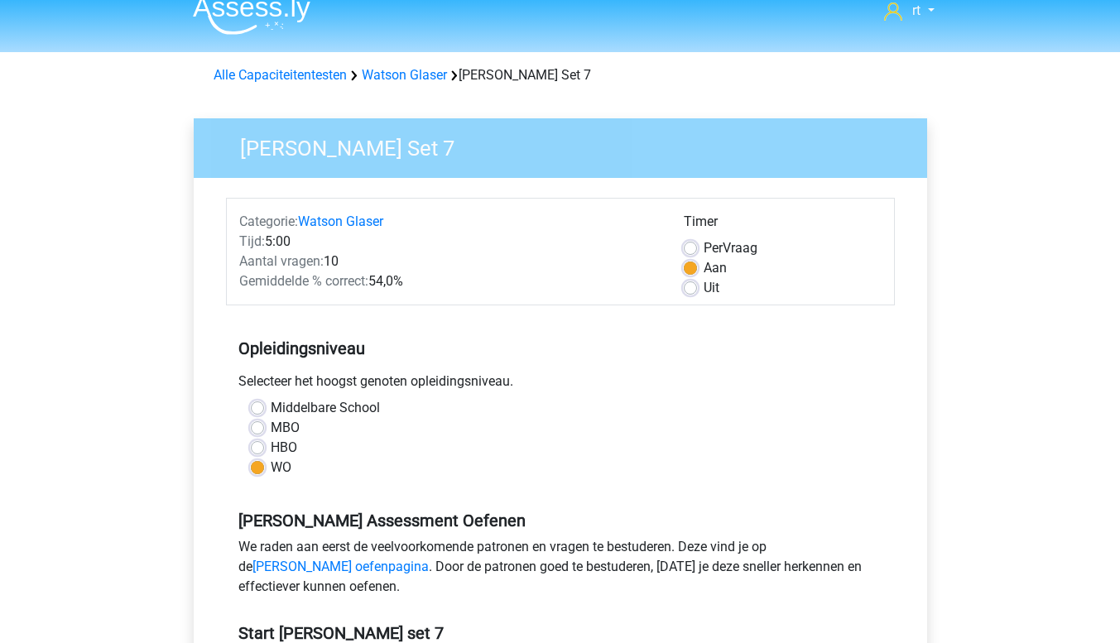
scroll to position [14, 0]
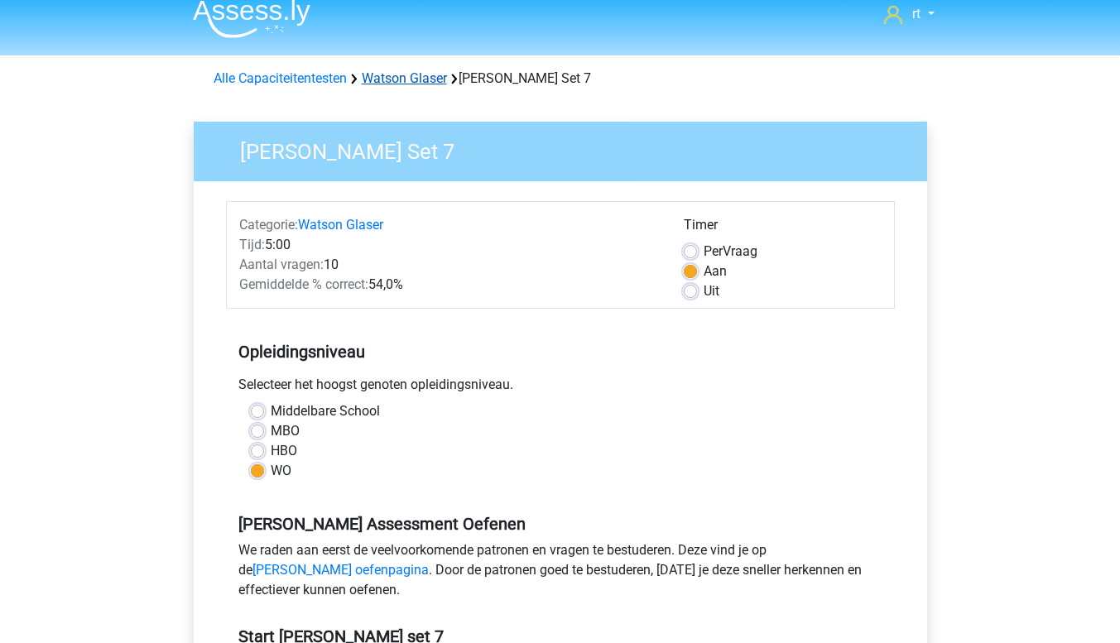
click at [394, 74] on link "Watson Glaser" at bounding box center [404, 78] width 85 height 16
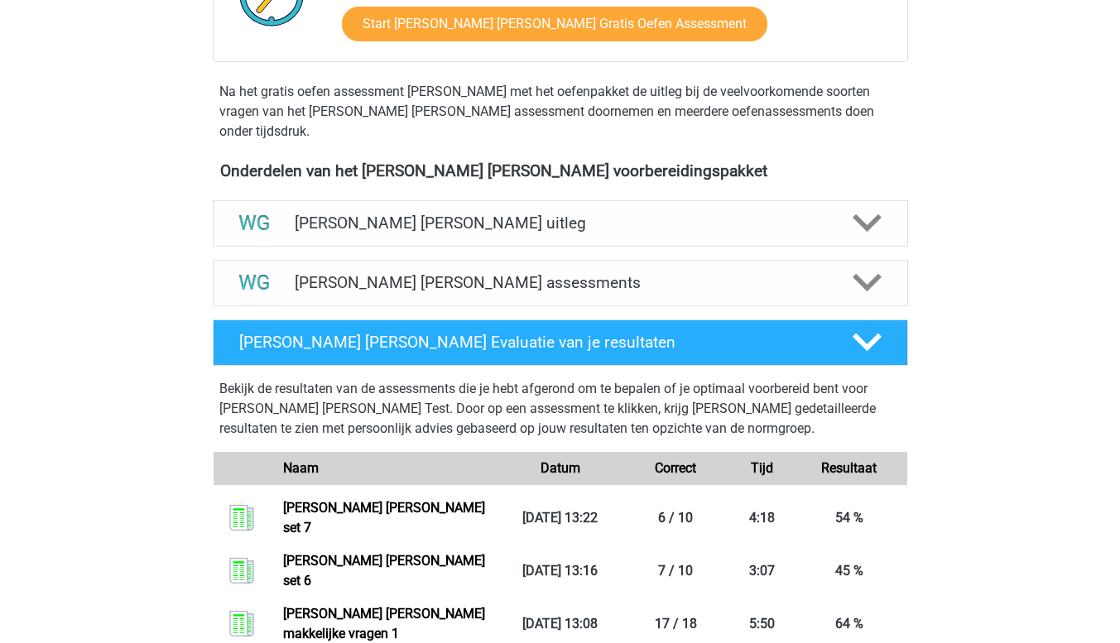
scroll to position [458, 0]
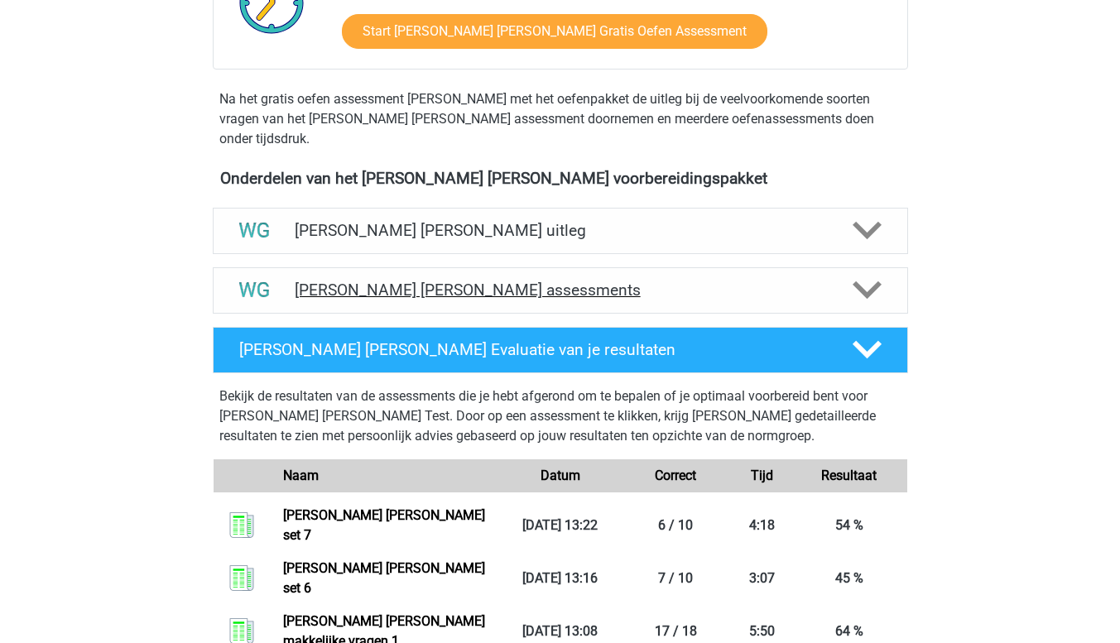
click at [856, 281] on polygon at bounding box center [866, 290] width 29 height 18
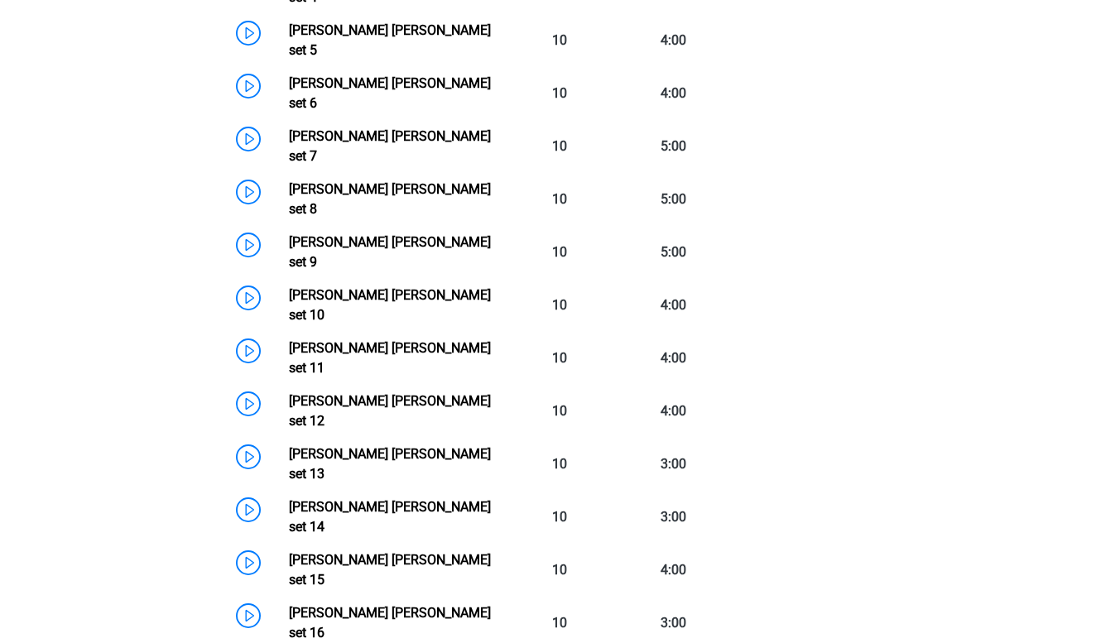
scroll to position [1048, 0]
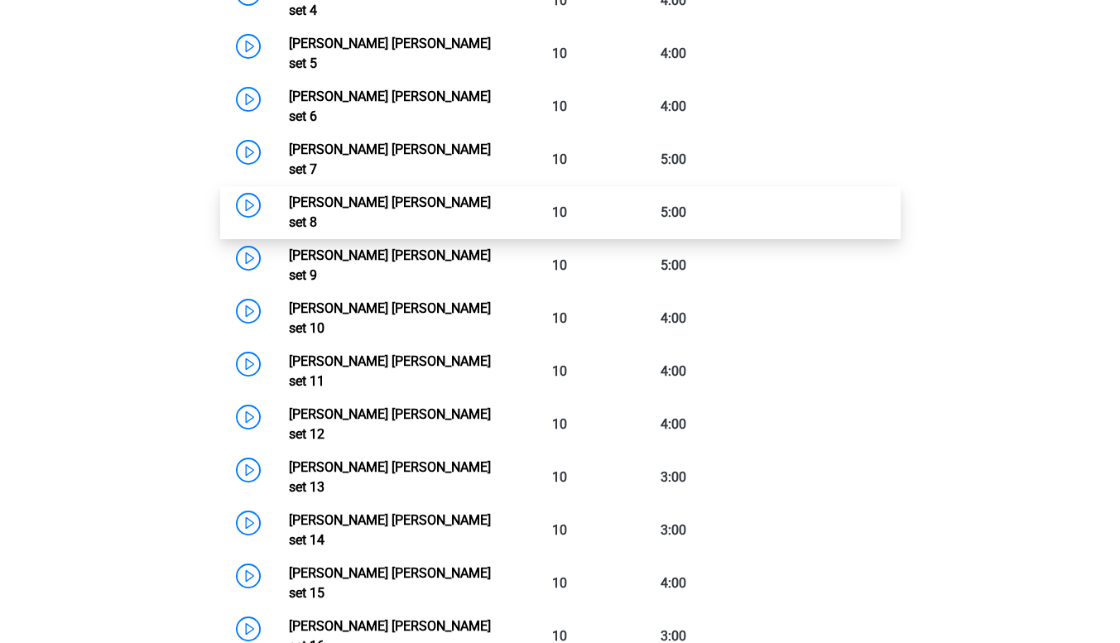
click at [361, 194] on link "Watson Glaser set 8" at bounding box center [390, 212] width 202 height 36
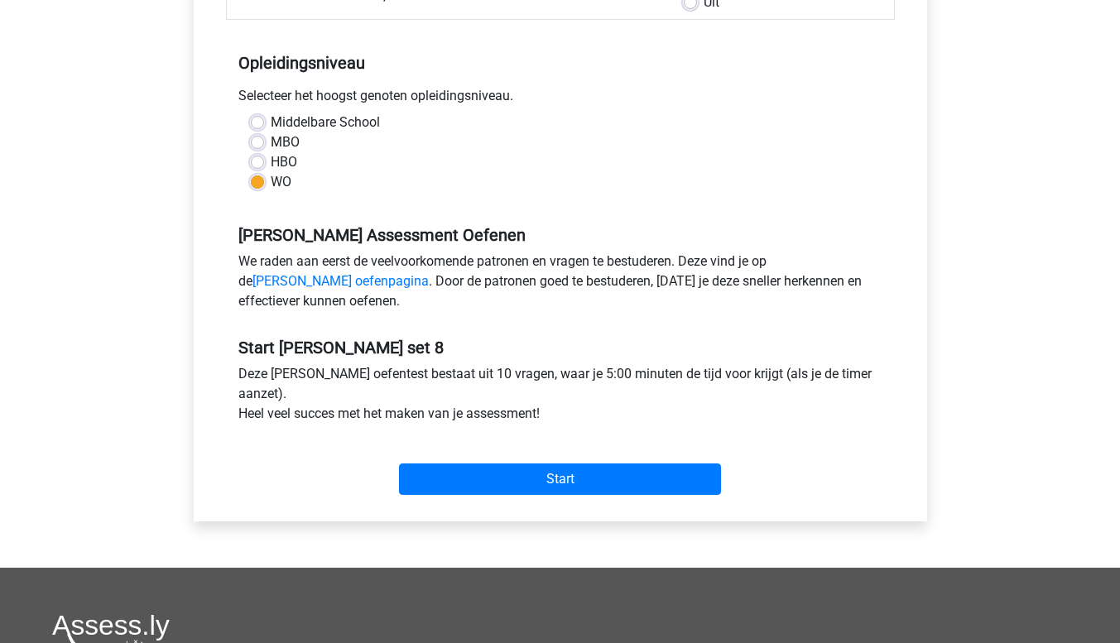
scroll to position [305, 0]
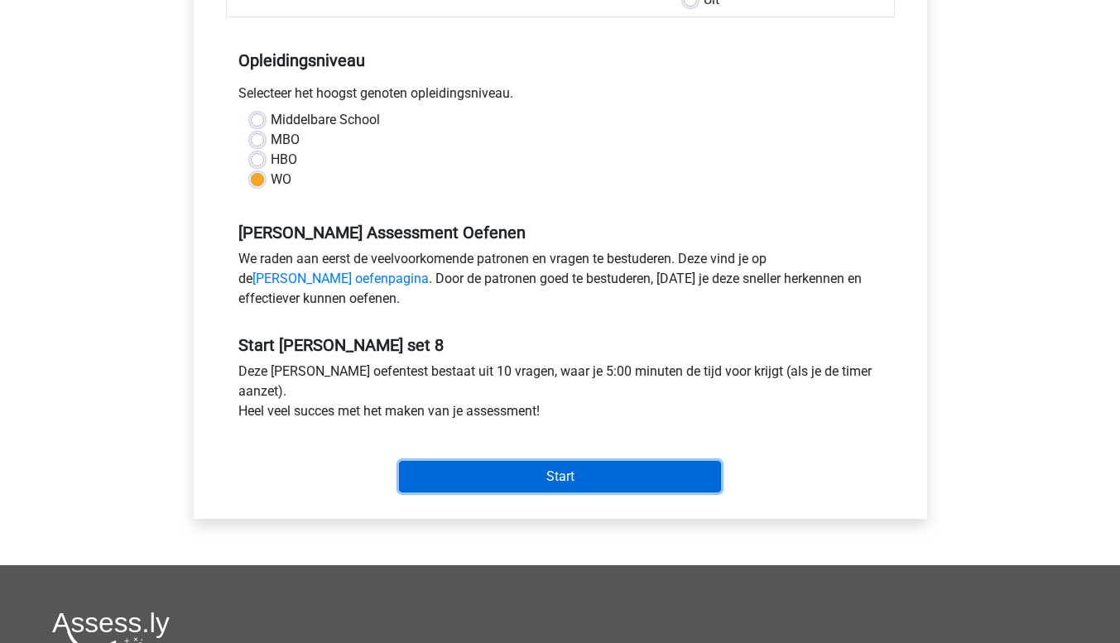
click at [665, 471] on input "Start" at bounding box center [560, 476] width 322 height 31
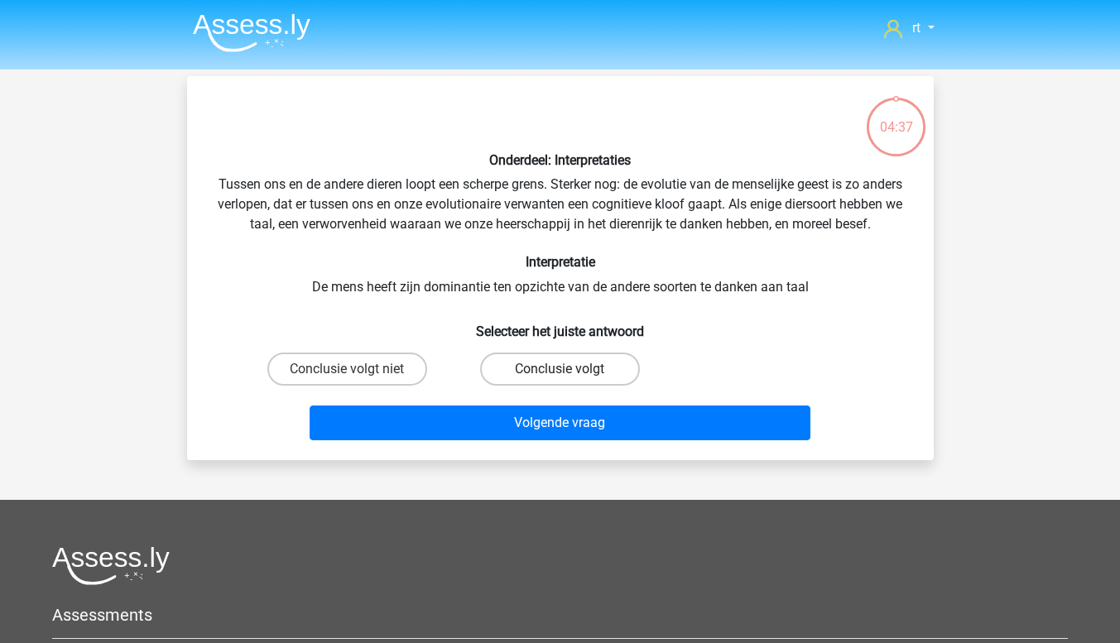
click at [573, 386] on label "Conclusie volgt" at bounding box center [560, 369] width 160 height 33
click at [570, 380] on input "Conclusie volgt" at bounding box center [564, 374] width 11 height 11
radio input "true"
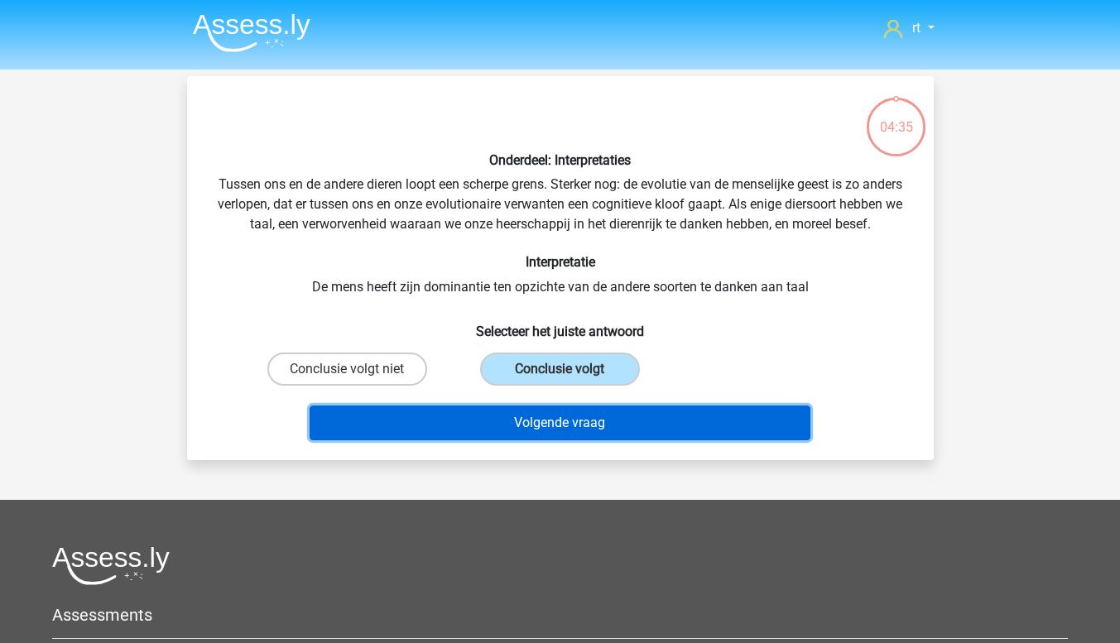
click at [568, 437] on button "Volgende vraag" at bounding box center [559, 422] width 501 height 35
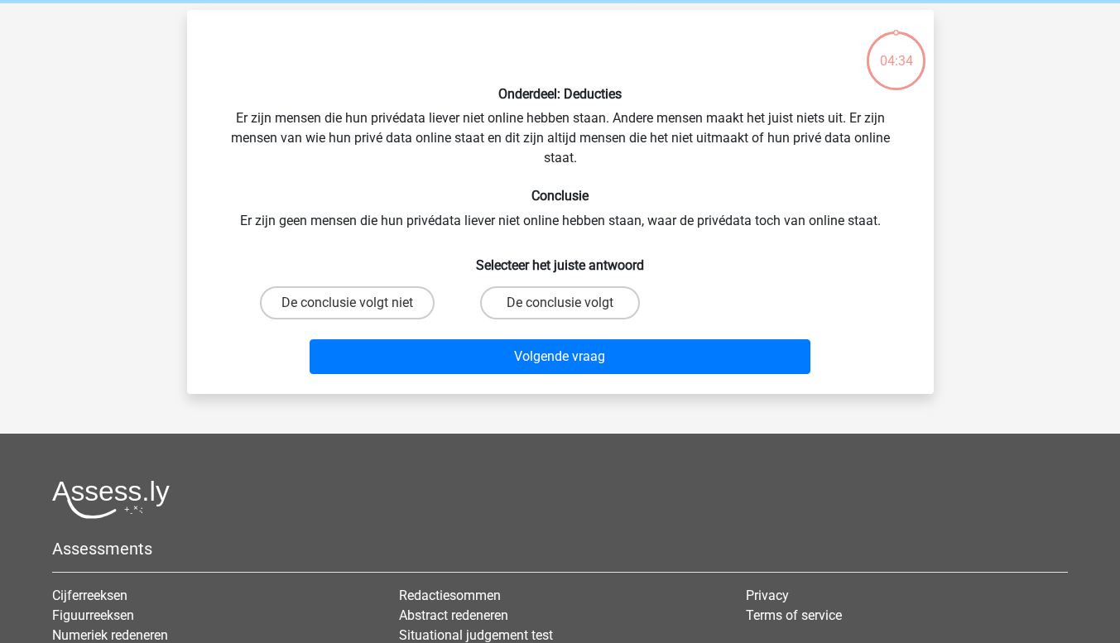
scroll to position [76, 0]
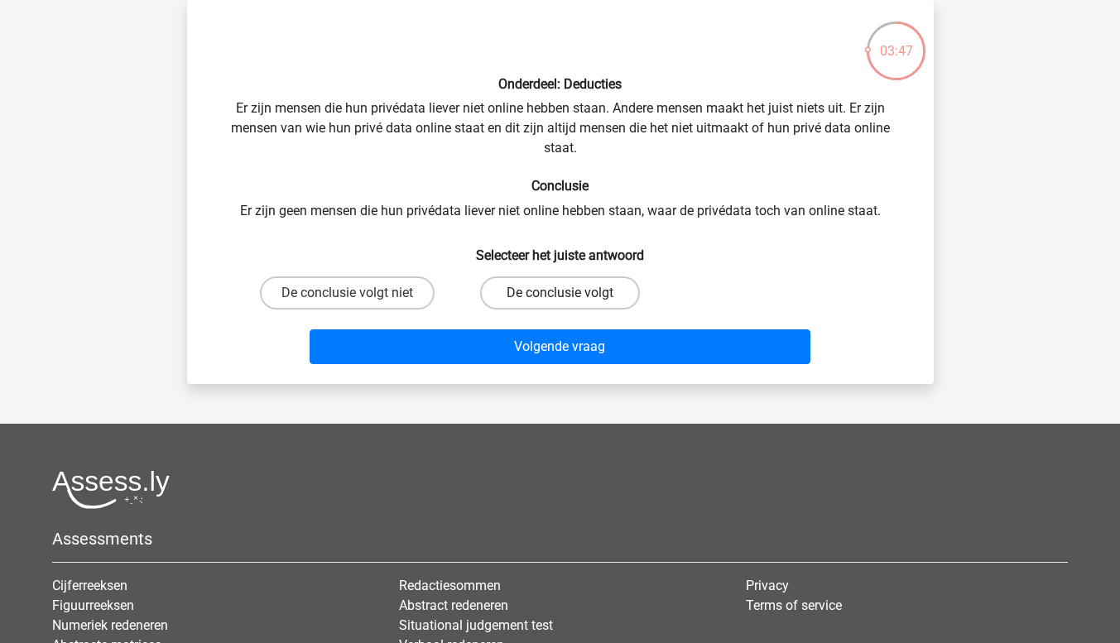
click at [594, 306] on label "De conclusie volgt" at bounding box center [560, 292] width 160 height 33
click at [570, 304] on input "De conclusie volgt" at bounding box center [564, 298] width 11 height 11
radio input "true"
click at [429, 293] on label "De conclusie volgt niet" at bounding box center [347, 292] width 175 height 33
click at [357, 293] on input "De conclusie volgt niet" at bounding box center [352, 298] width 11 height 11
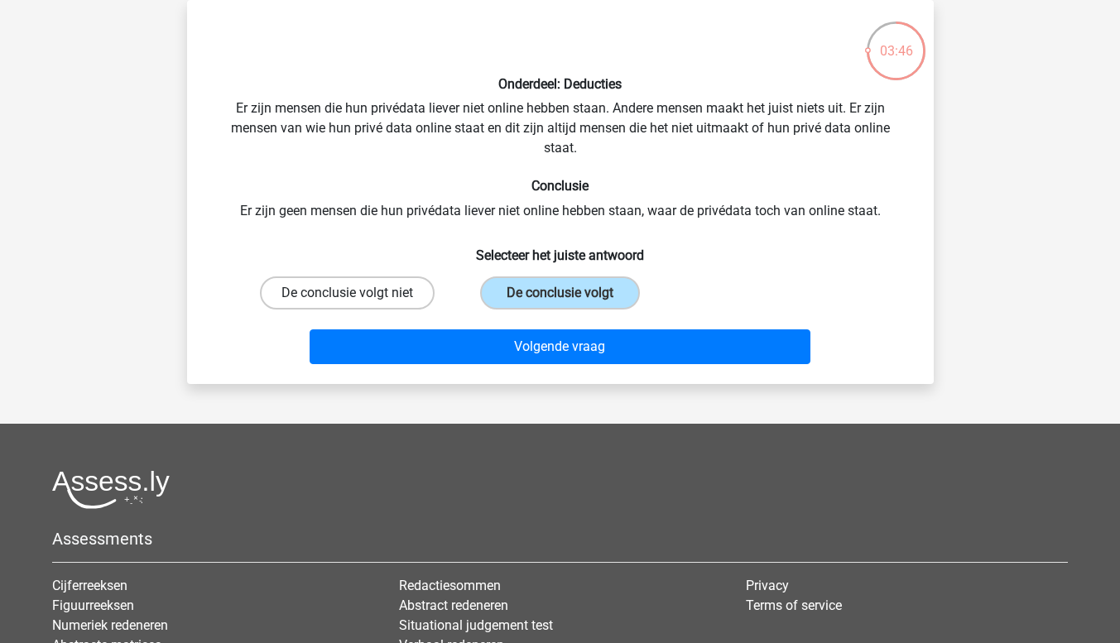
radio input "true"
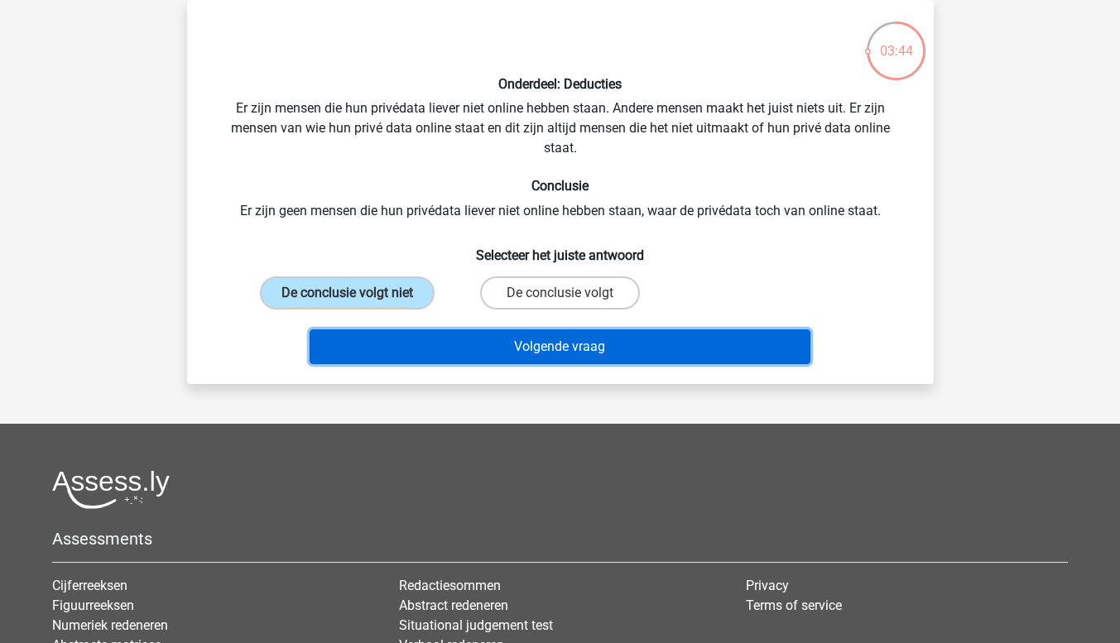
click at [468, 344] on button "Volgende vraag" at bounding box center [559, 346] width 501 height 35
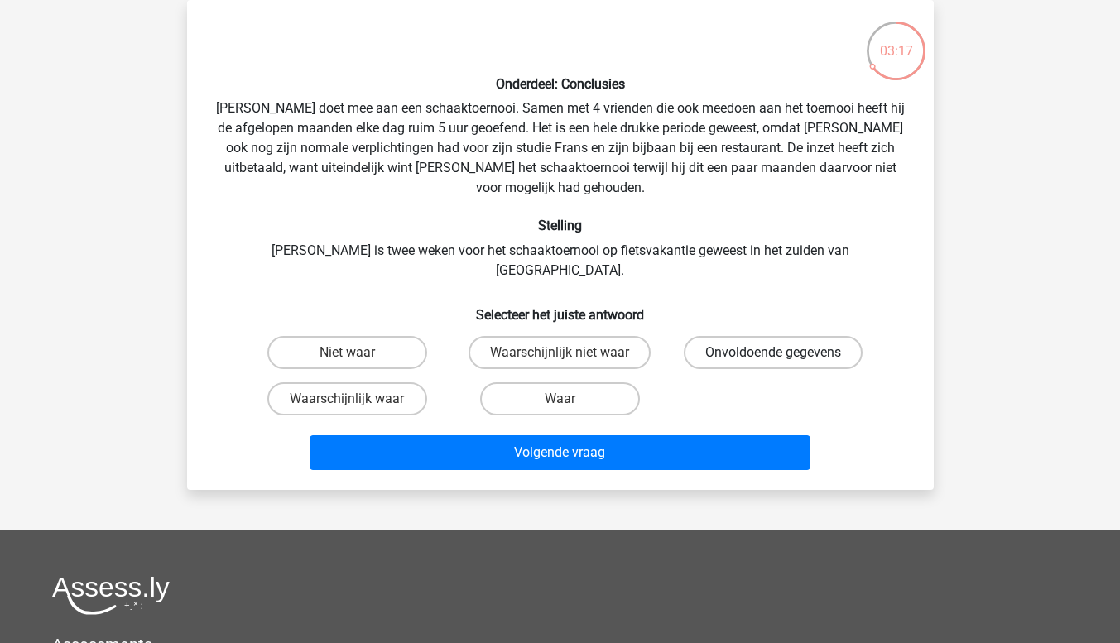
click at [701, 336] on label "Onvoldoende gegevens" at bounding box center [773, 352] width 179 height 33
click at [773, 353] on input "Onvoldoende gegevens" at bounding box center [778, 358] width 11 height 11
radio input "true"
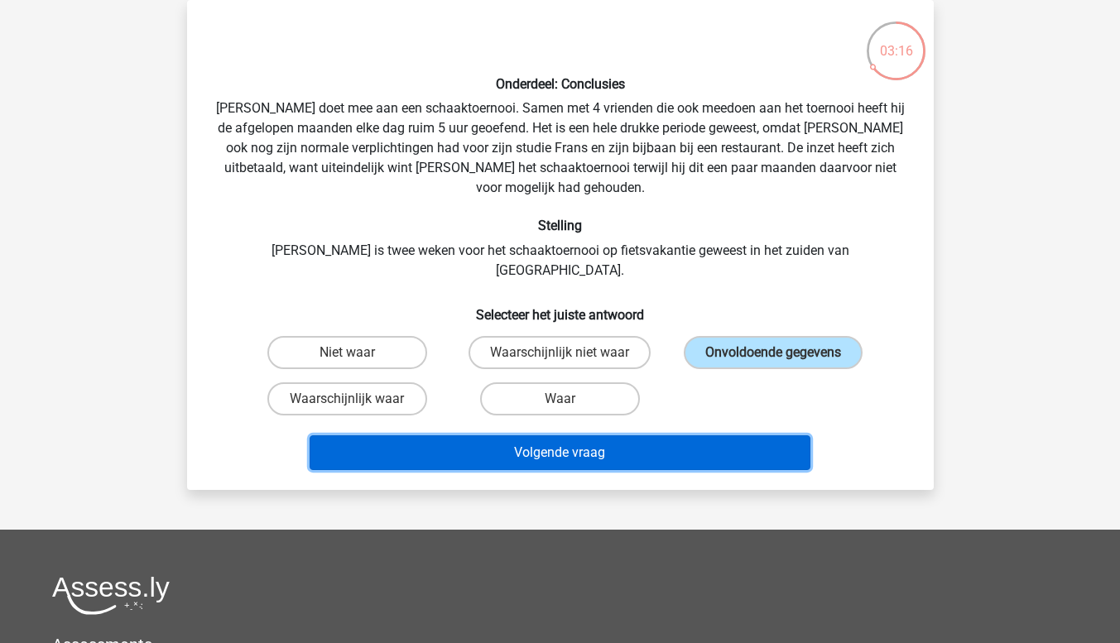
click at [637, 435] on button "Volgende vraag" at bounding box center [559, 452] width 501 height 35
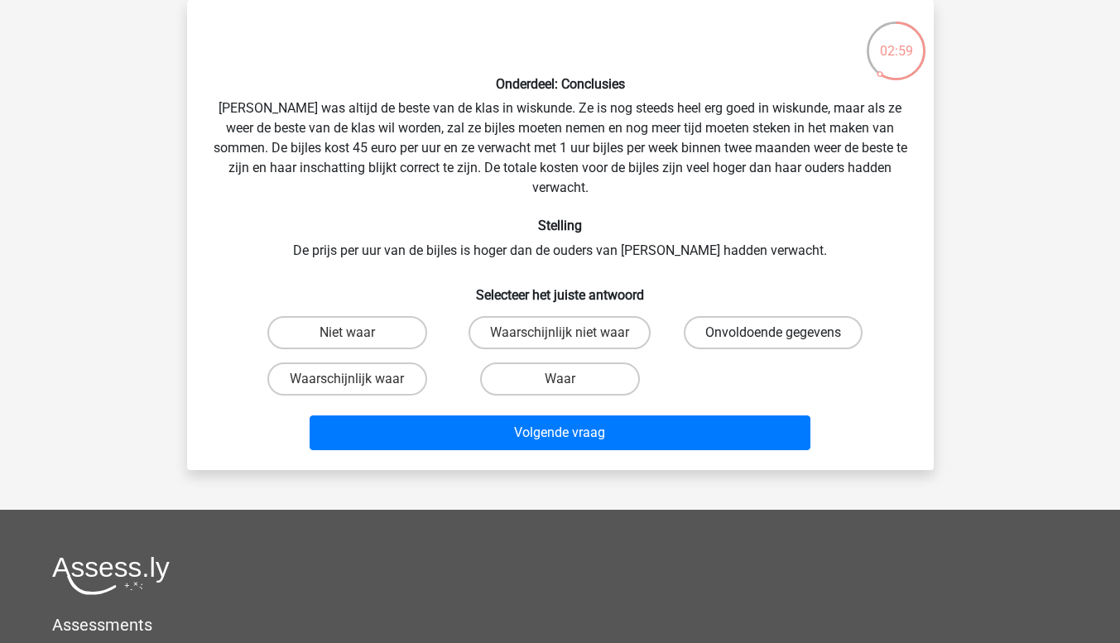
click at [741, 316] on label "Onvoldoende gegevens" at bounding box center [773, 332] width 179 height 33
click at [773, 333] on input "Onvoldoende gegevens" at bounding box center [778, 338] width 11 height 11
radio input "true"
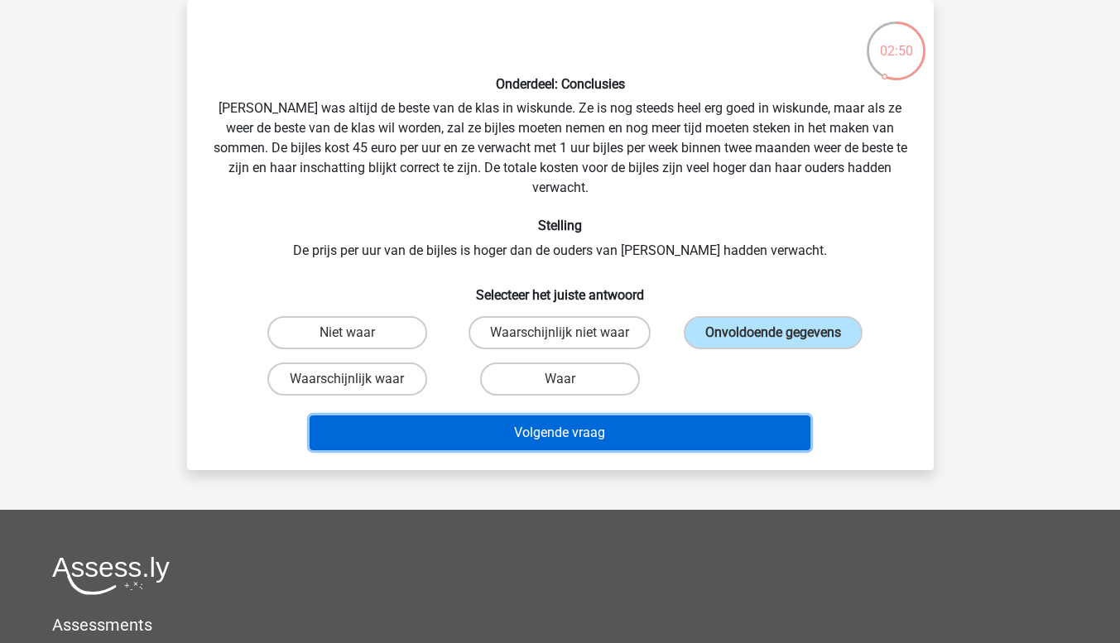
click at [663, 415] on button "Volgende vraag" at bounding box center [559, 432] width 501 height 35
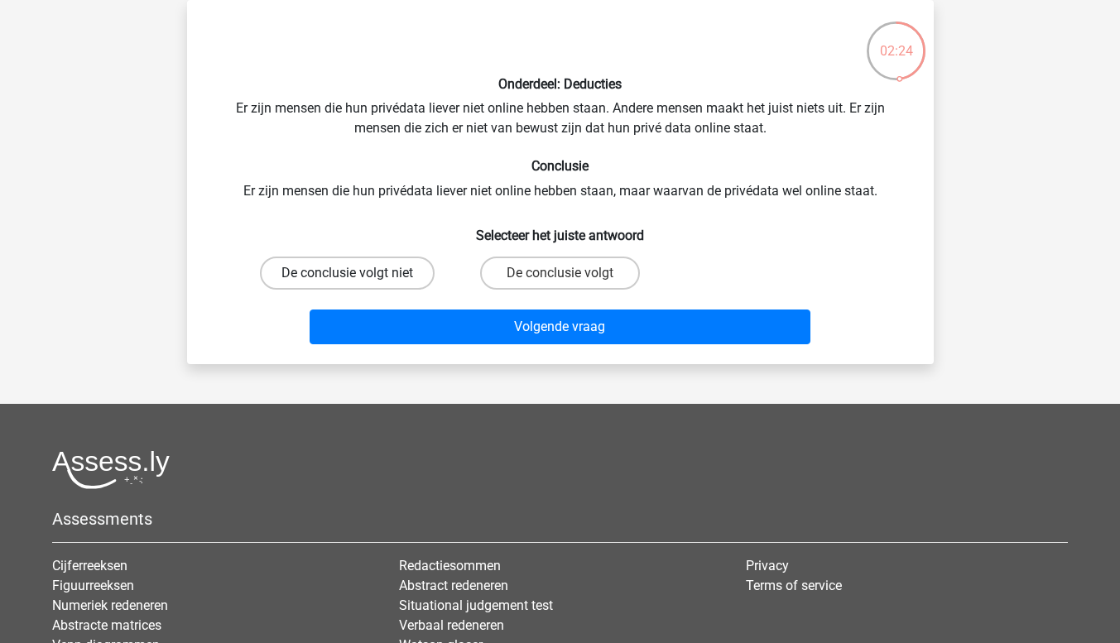
click at [378, 279] on label "De conclusie volgt niet" at bounding box center [347, 273] width 175 height 33
click at [357, 279] on input "De conclusie volgt niet" at bounding box center [352, 278] width 11 height 11
radio input "true"
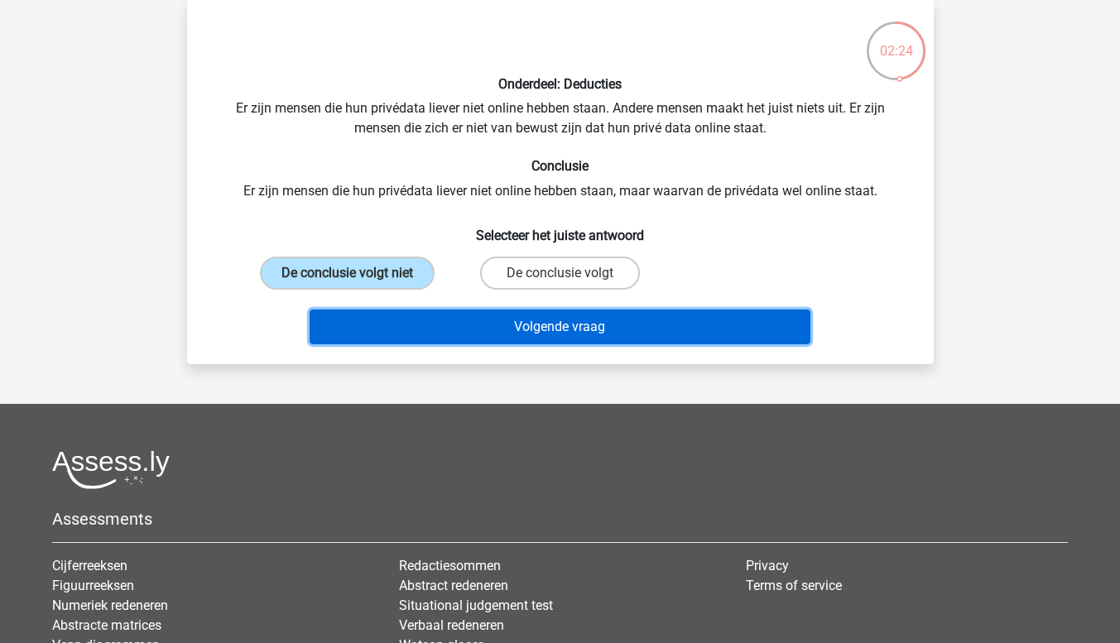
click at [386, 325] on button "Volgende vraag" at bounding box center [559, 326] width 501 height 35
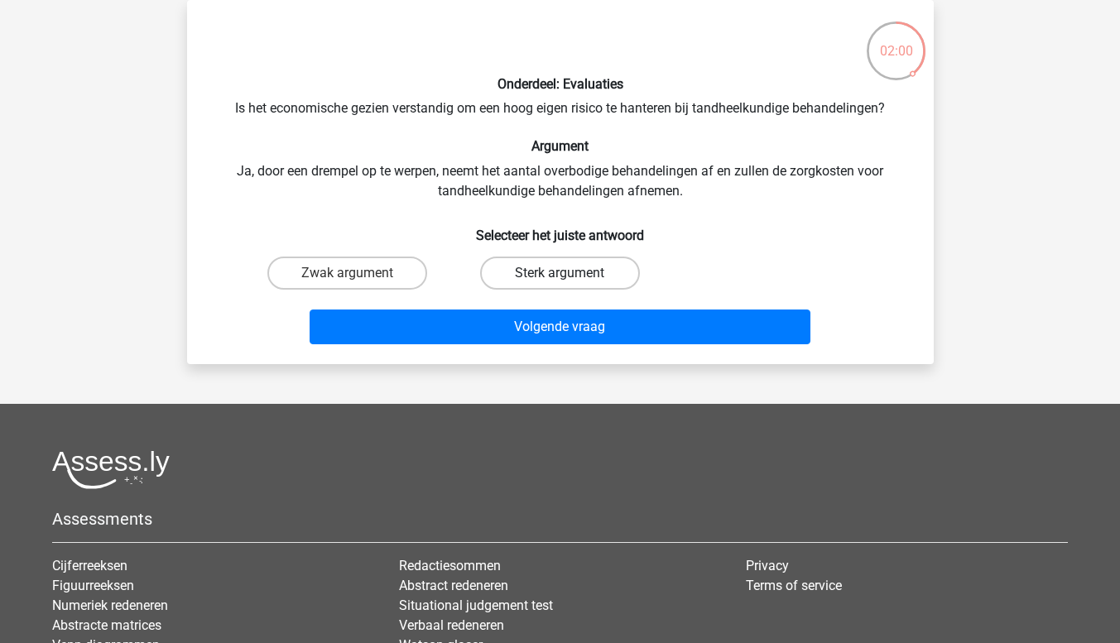
click at [530, 267] on label "Sterk argument" at bounding box center [560, 273] width 160 height 33
click at [559, 273] on input "Sterk argument" at bounding box center [564, 278] width 11 height 11
radio input "true"
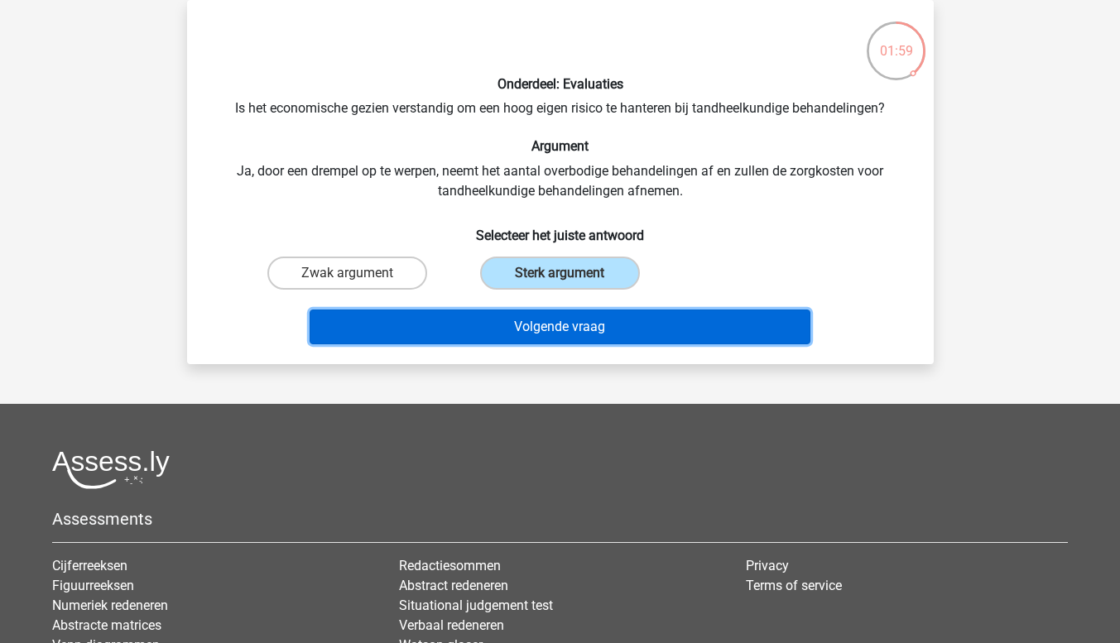
click at [525, 331] on button "Volgende vraag" at bounding box center [559, 326] width 501 height 35
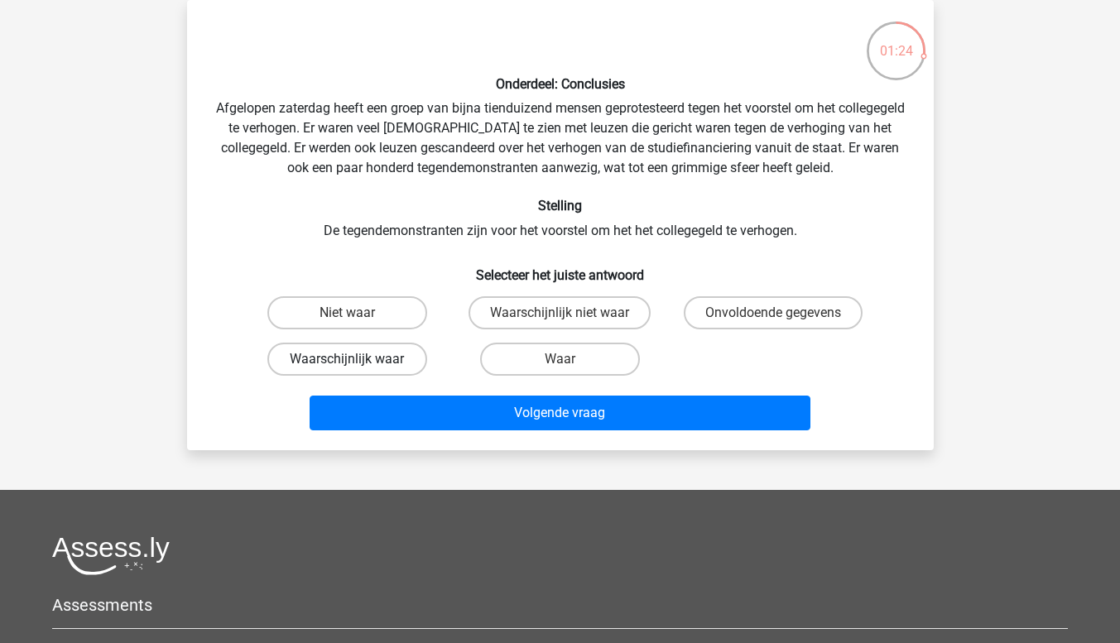
click at [407, 357] on label "Waarschijnlijk waar" at bounding box center [347, 359] width 160 height 33
click at [357, 359] on input "Waarschijnlijk waar" at bounding box center [352, 364] width 11 height 11
radio input "true"
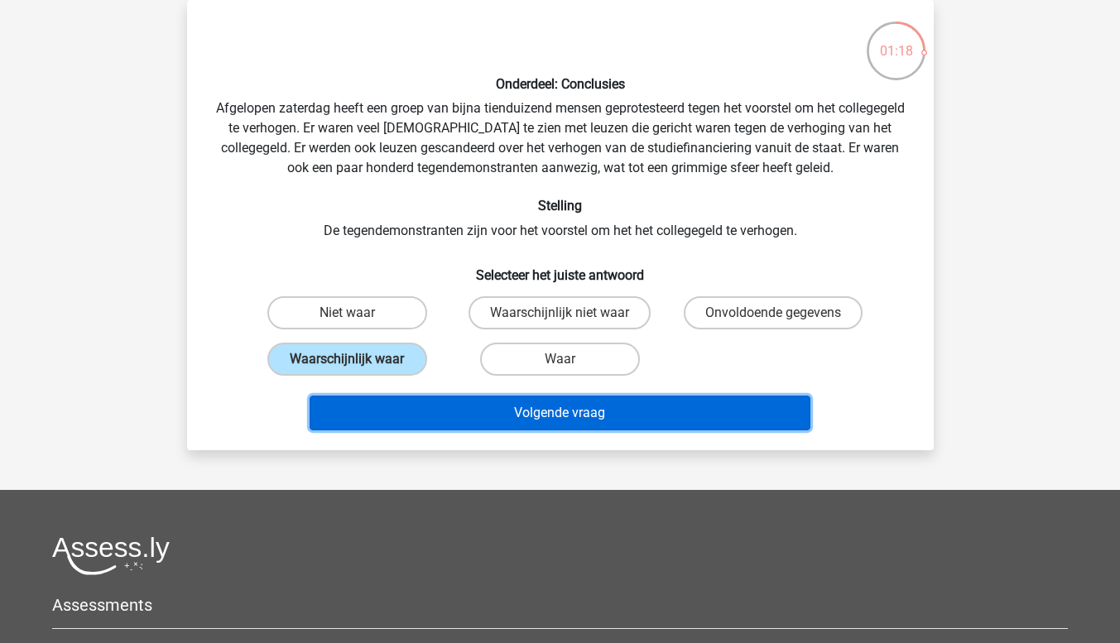
click at [430, 413] on button "Volgende vraag" at bounding box center [559, 413] width 501 height 35
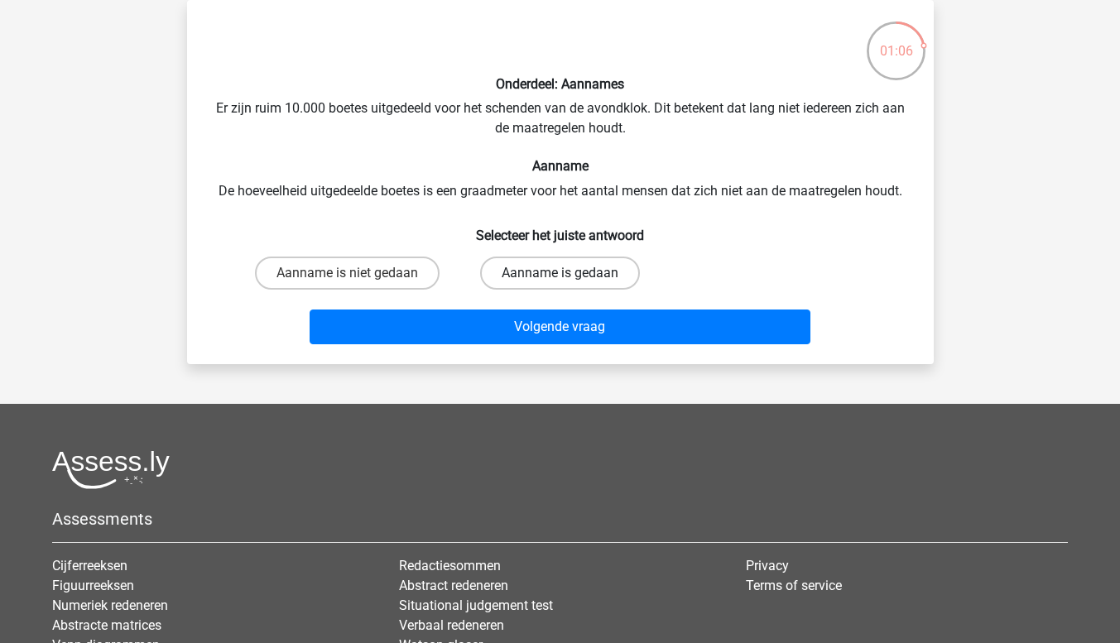
click at [489, 277] on label "Aanname is gedaan" at bounding box center [560, 273] width 160 height 33
click at [559, 277] on input "Aanname is gedaan" at bounding box center [564, 278] width 11 height 11
radio input "true"
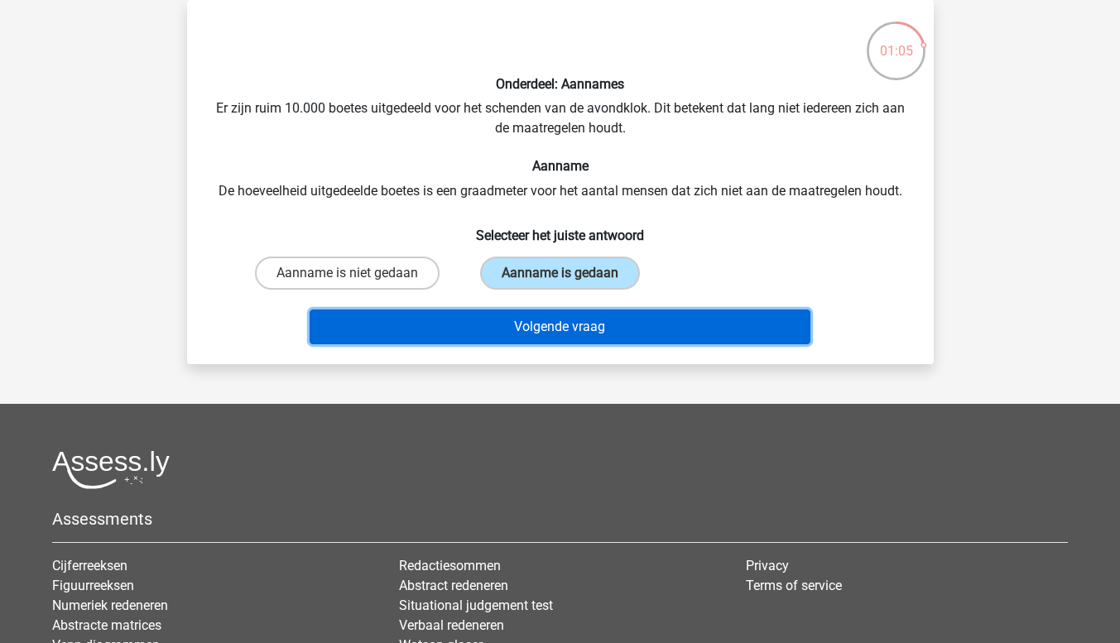
click at [477, 336] on button "Volgende vraag" at bounding box center [559, 326] width 501 height 35
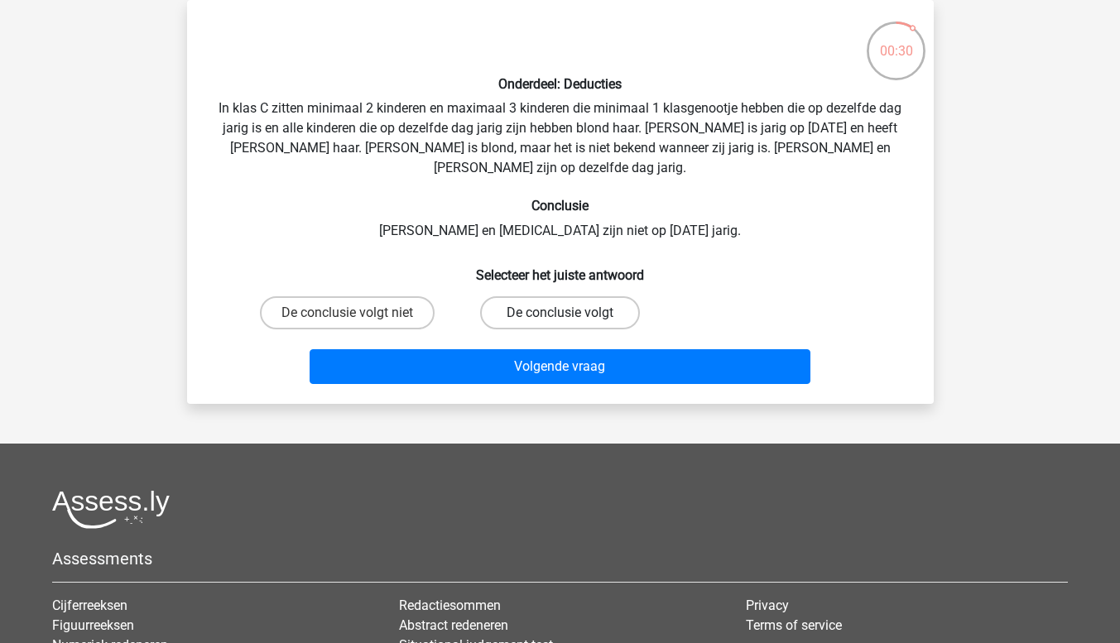
click at [510, 297] on label "De conclusie volgt" at bounding box center [560, 312] width 160 height 33
click at [559, 313] on input "De conclusie volgt" at bounding box center [564, 318] width 11 height 11
radio input "true"
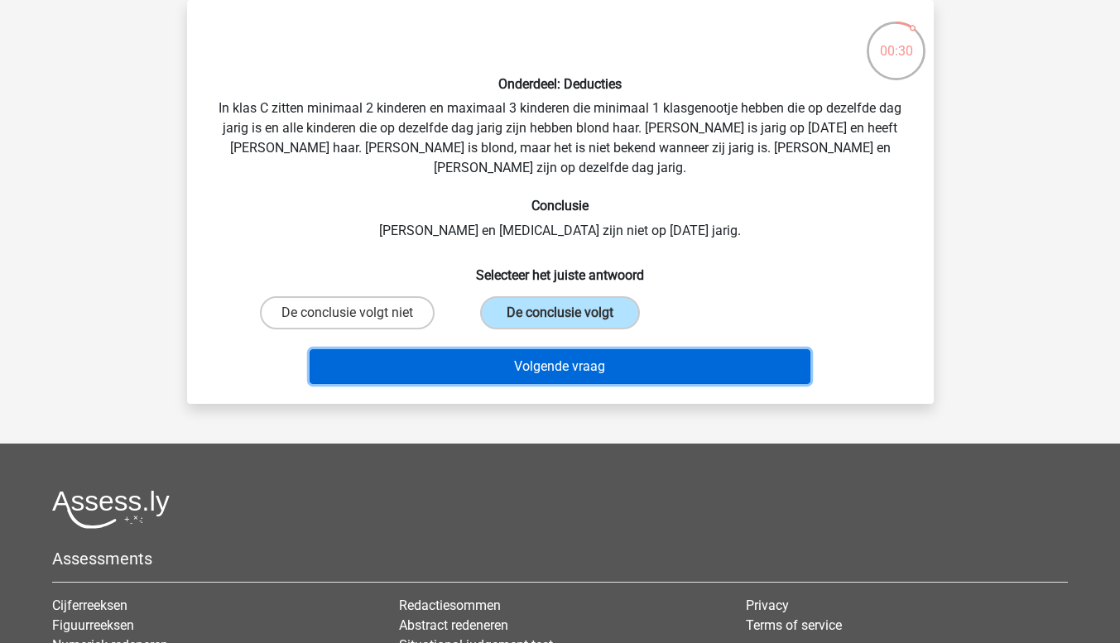
click at [516, 349] on button "Volgende vraag" at bounding box center [559, 366] width 501 height 35
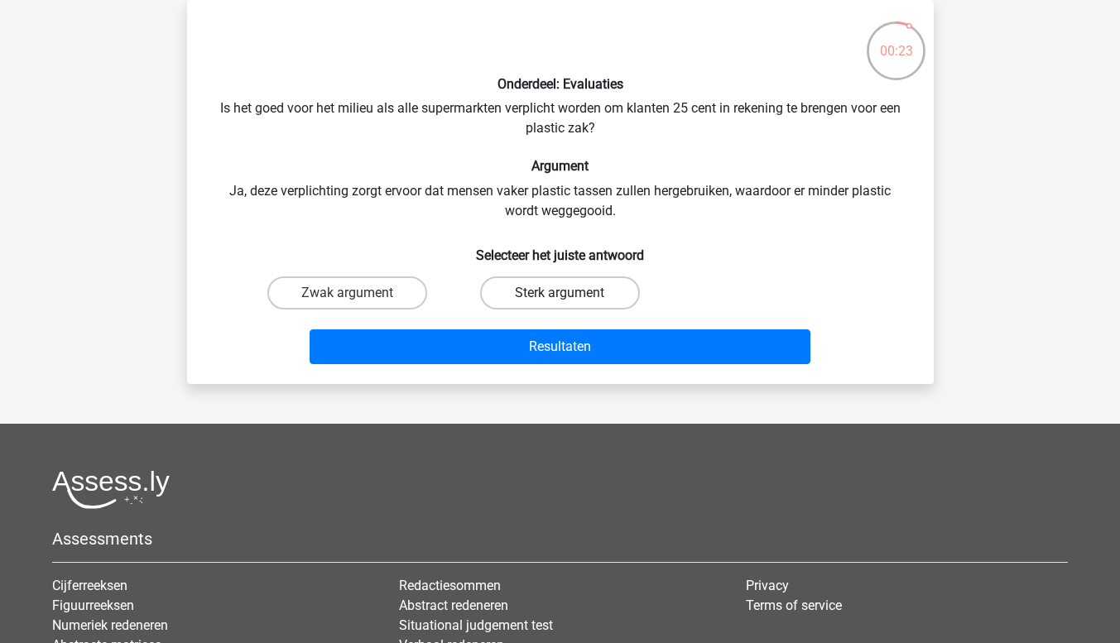
click at [530, 292] on label "Sterk argument" at bounding box center [560, 292] width 160 height 33
click at [559, 293] on input "Sterk argument" at bounding box center [564, 298] width 11 height 11
radio input "true"
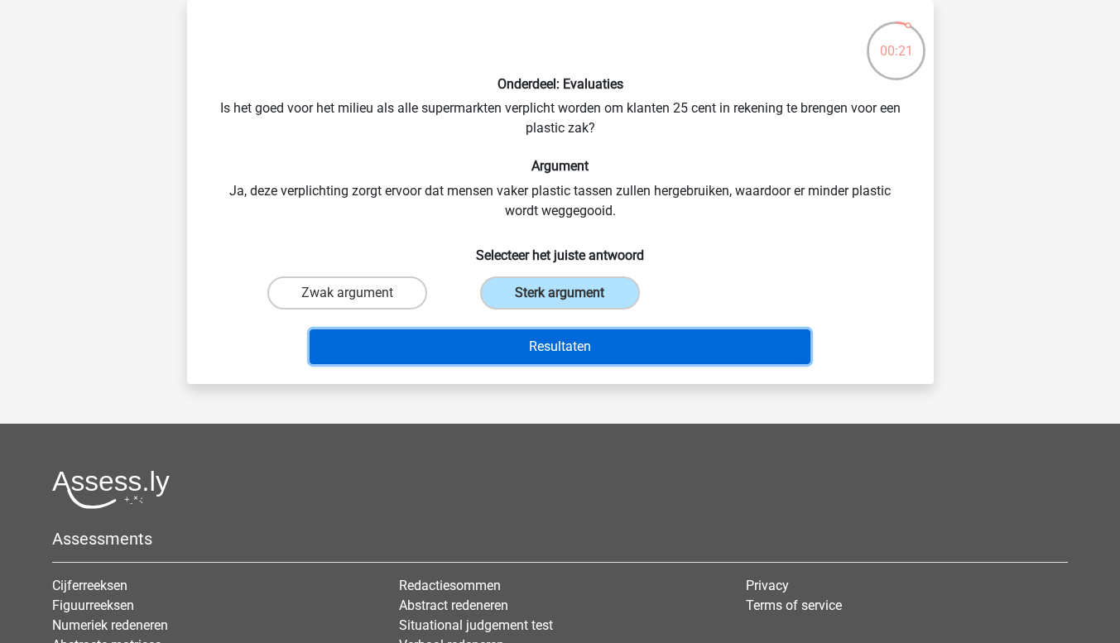
click at [526, 338] on button "Resultaten" at bounding box center [559, 346] width 501 height 35
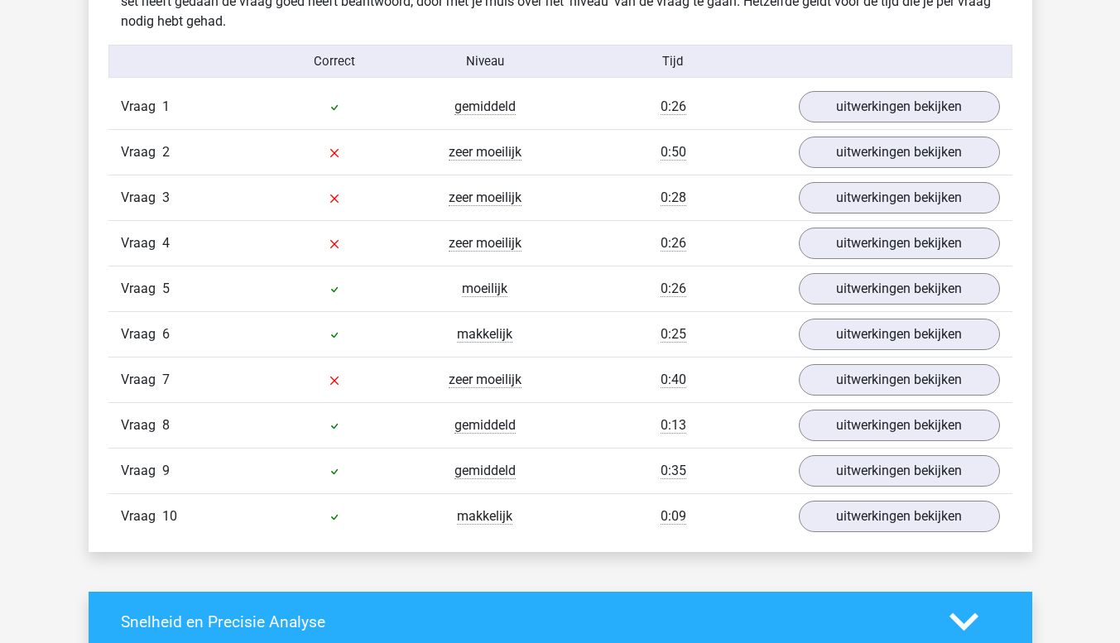
scroll to position [1066, 0]
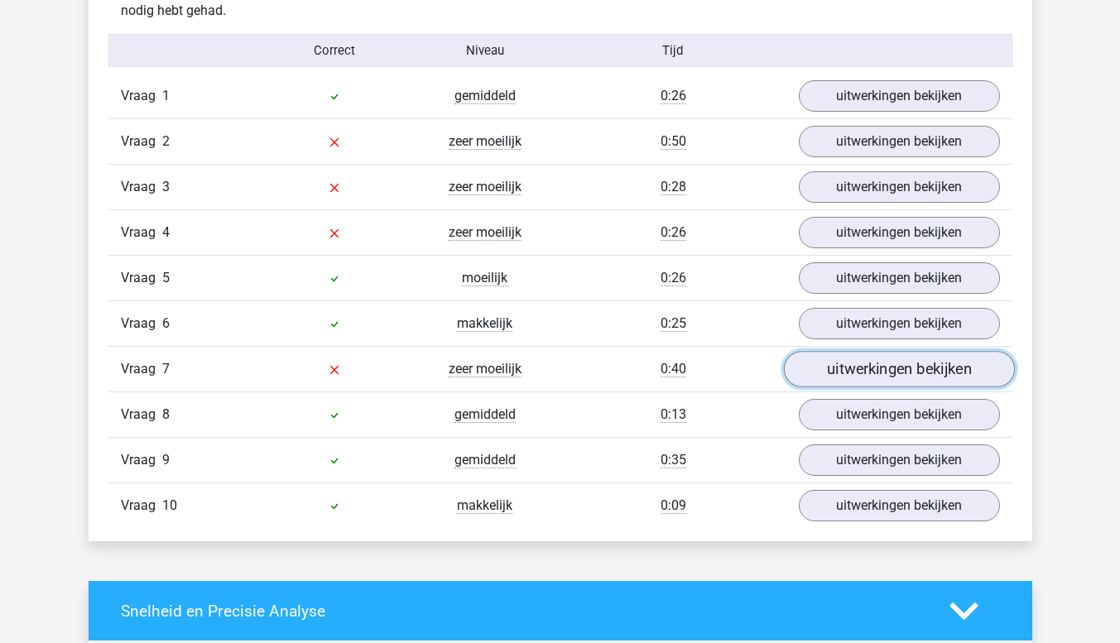
click at [986, 363] on link "uitwerkingen bekijken" at bounding box center [898, 369] width 231 height 36
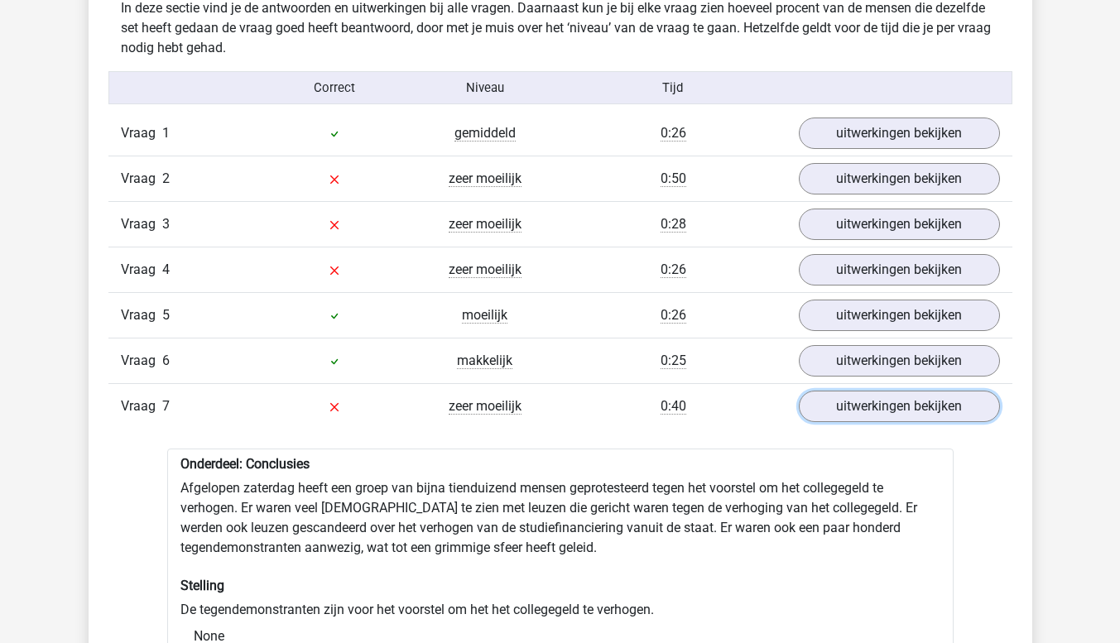
scroll to position [1021, 0]
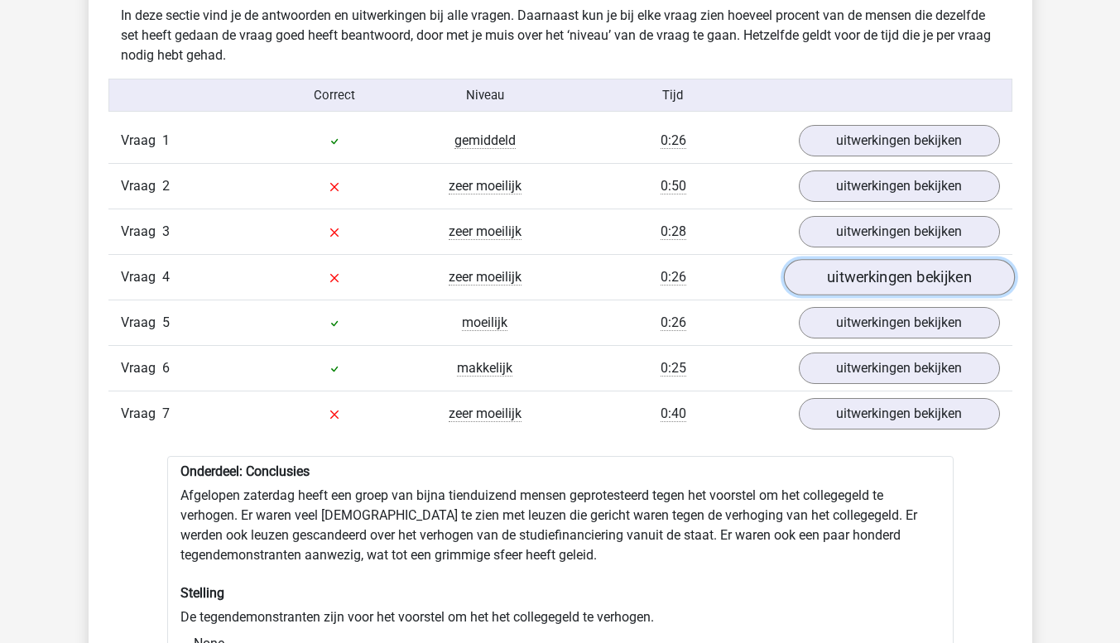
click at [938, 284] on link "uitwerkingen bekijken" at bounding box center [898, 277] width 231 height 36
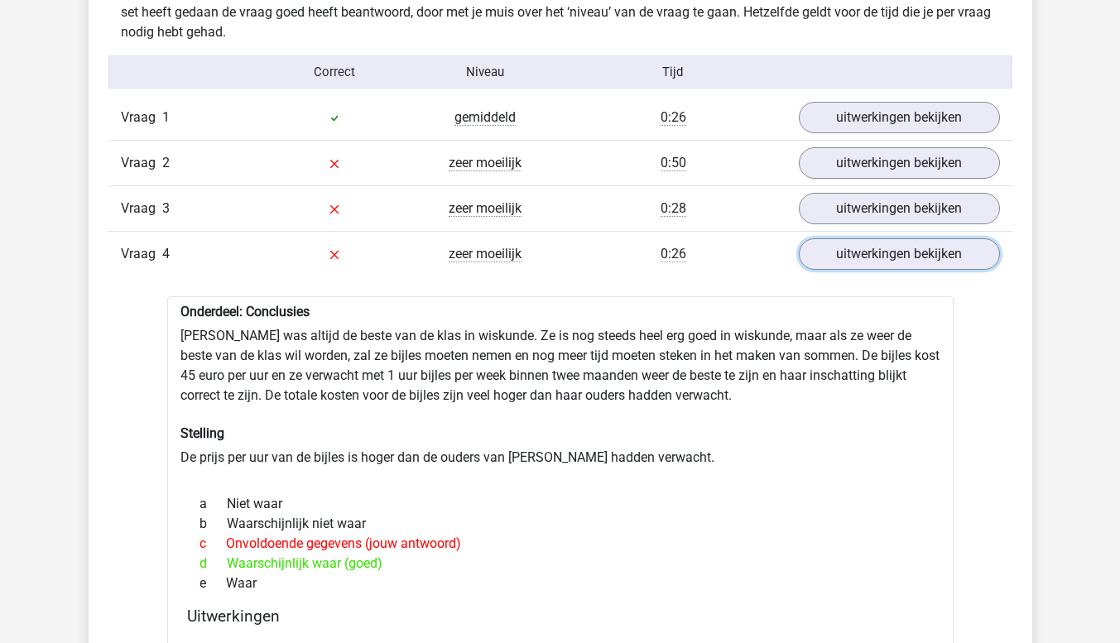
scroll to position [1041, 0]
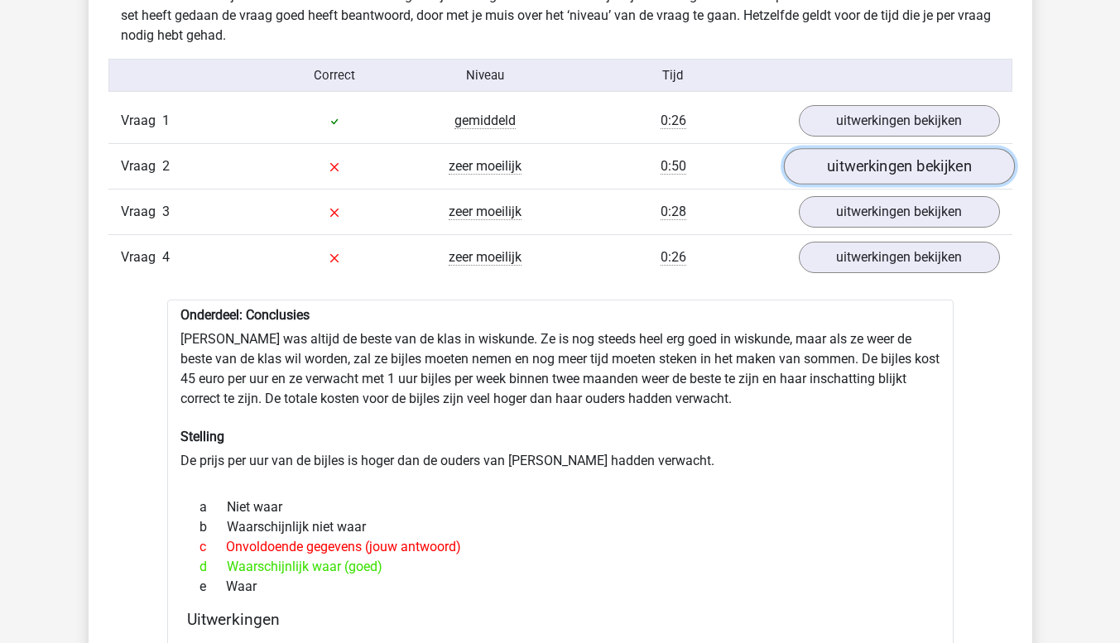
click at [933, 167] on link "uitwerkingen bekijken" at bounding box center [898, 166] width 231 height 36
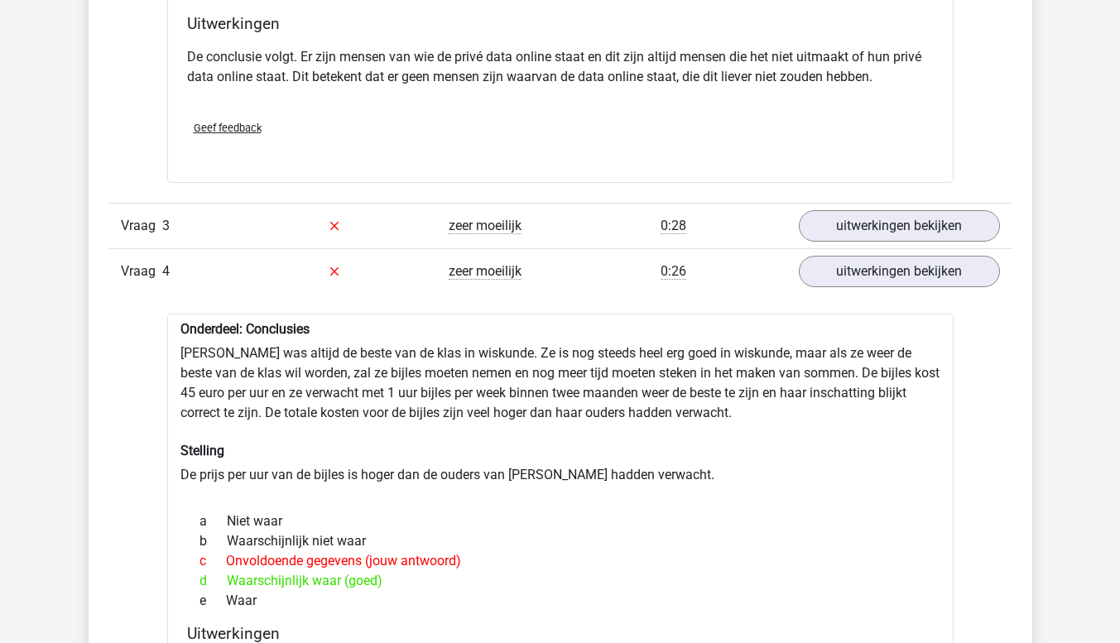
scroll to position [1382, 0]
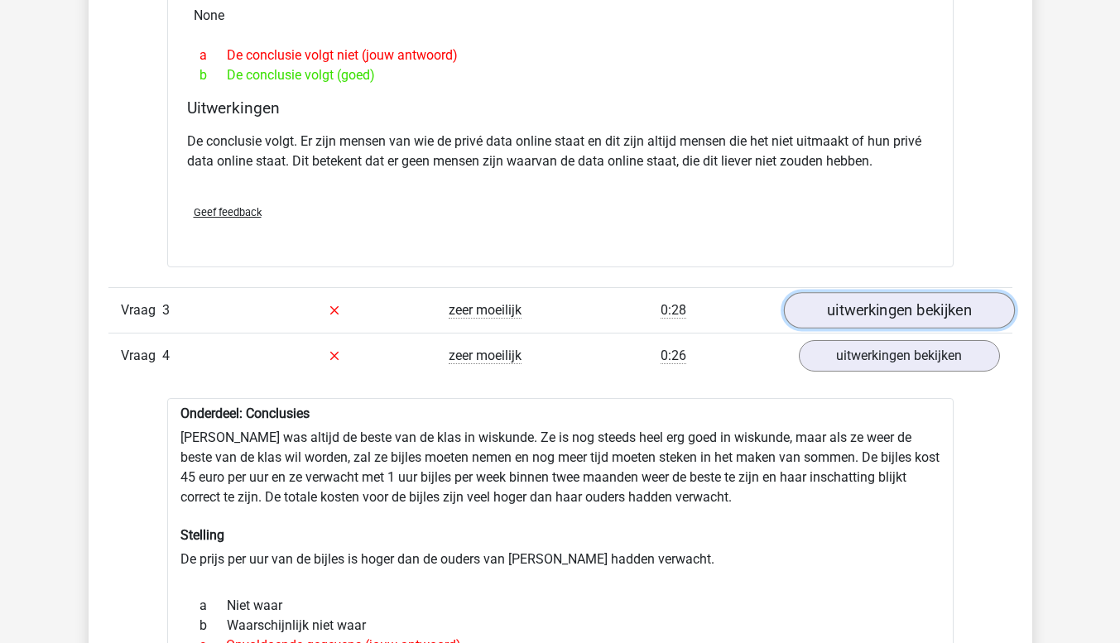
click at [880, 308] on link "uitwerkingen bekijken" at bounding box center [898, 310] width 231 height 36
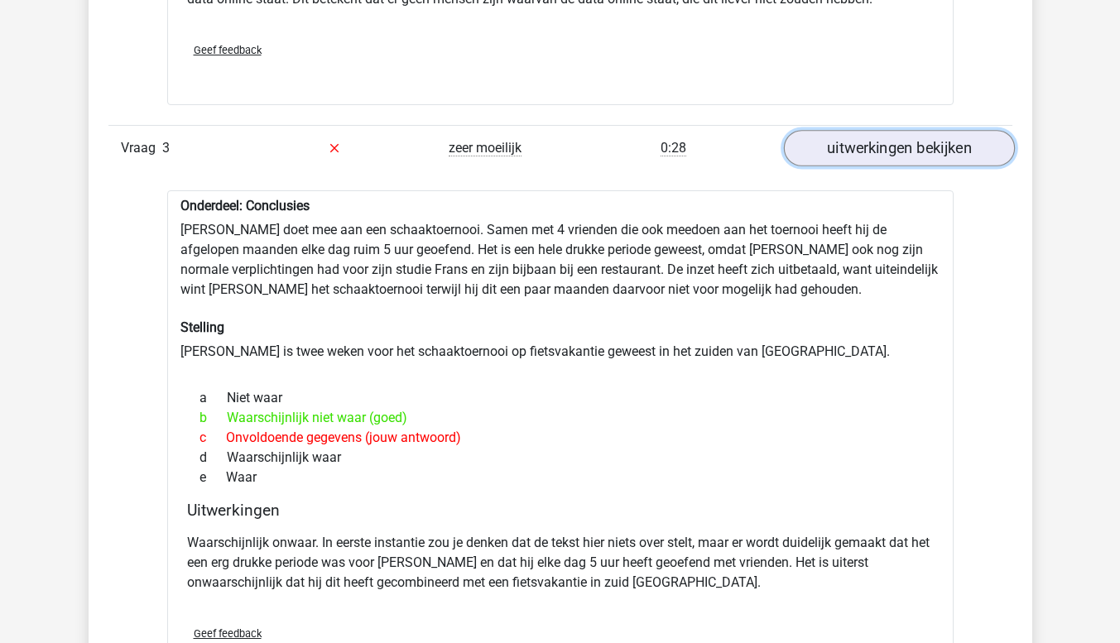
scroll to position [1539, 0]
